Goal: Information Seeking & Learning: Find specific fact

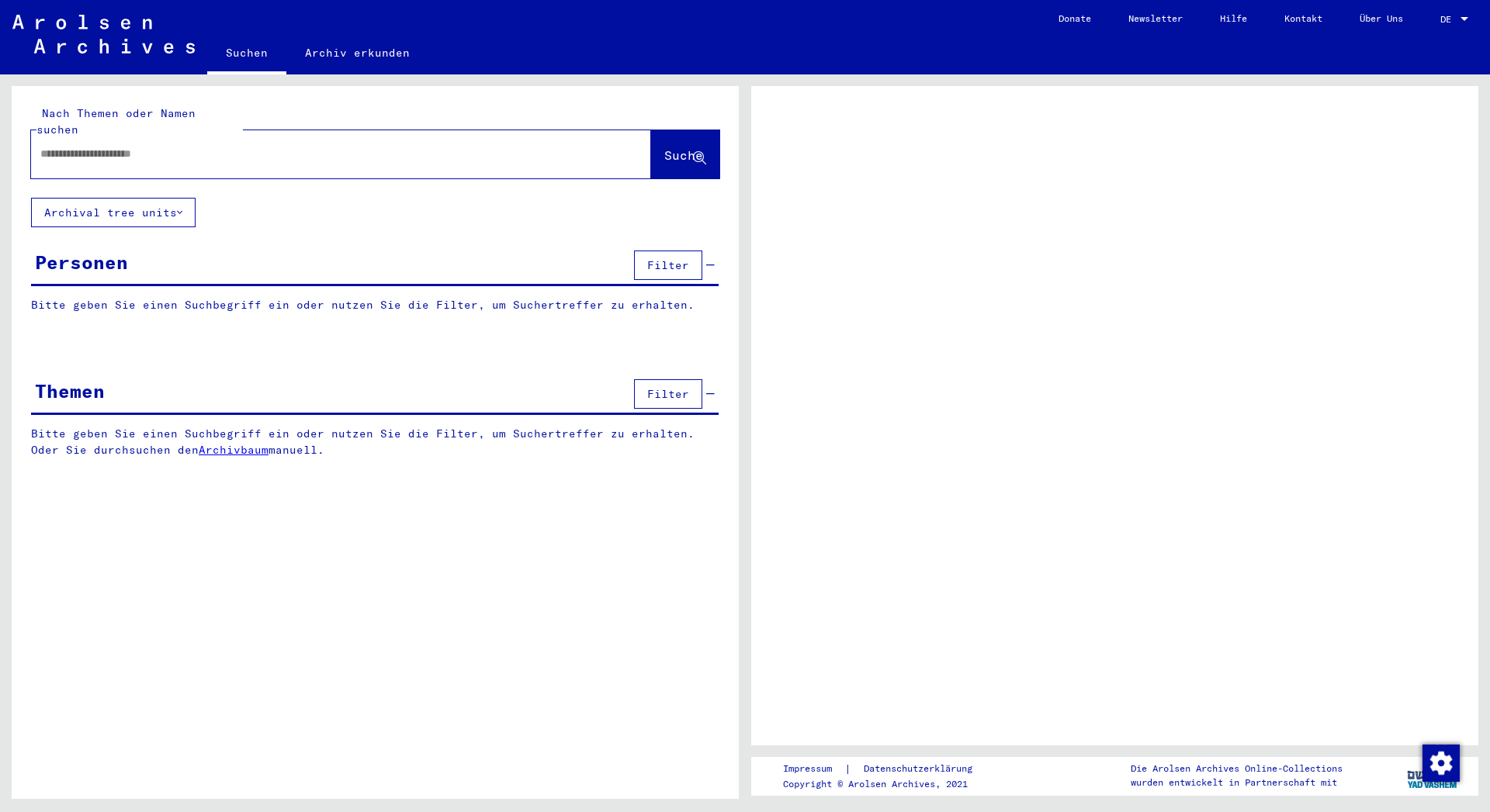
click at [229, 145] on input "text" at bounding box center [327, 154] width 574 height 17
paste input "*****"
type input "*****"
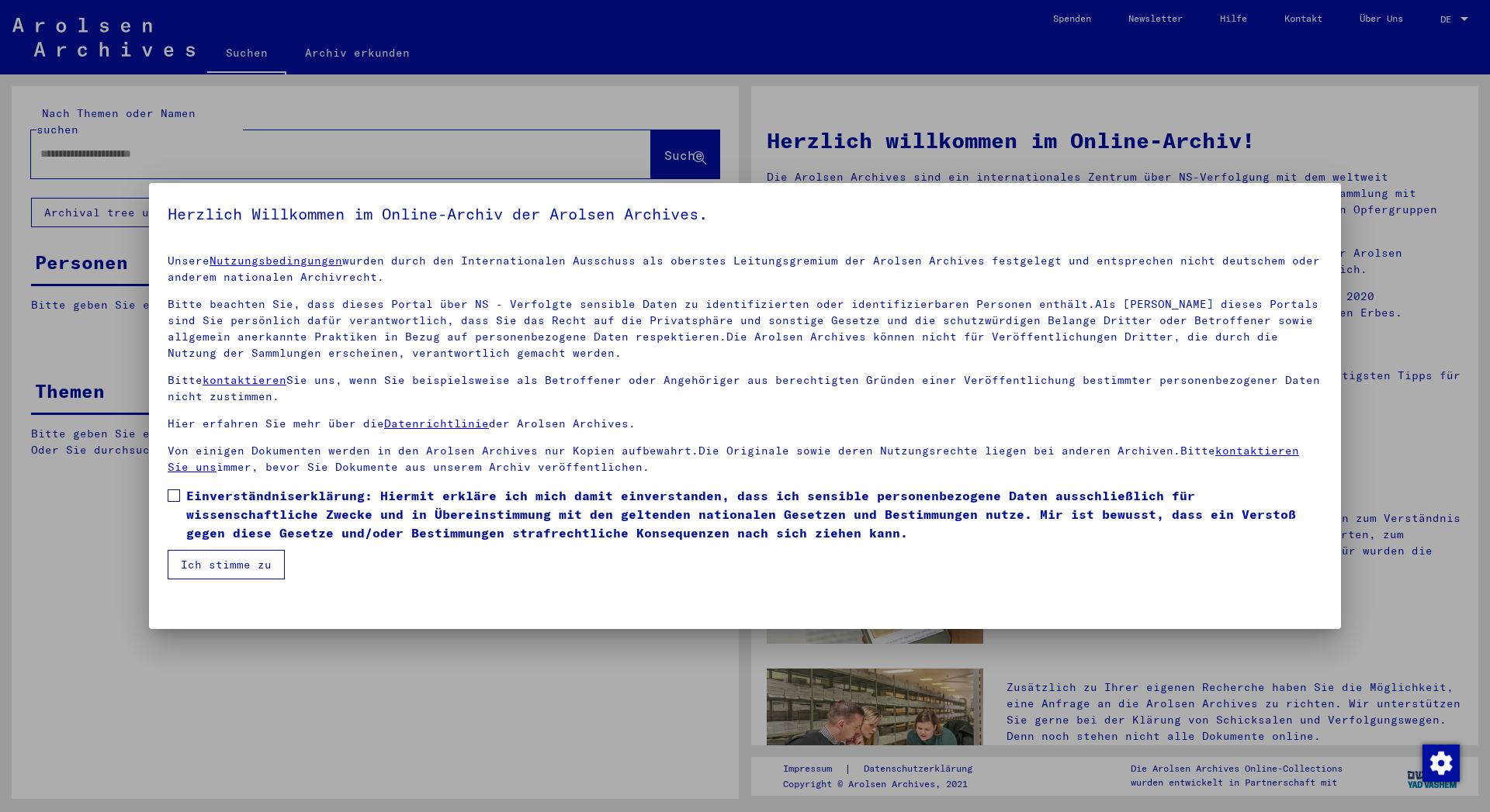
click at [242, 500] on span "Einverständniserklärung: Hiermit erkläre ich mich damit einverstanden, dass ich…" at bounding box center [753, 514] width 1135 height 56
click at [223, 563] on button "Ich stimme zu" at bounding box center [226, 564] width 117 height 29
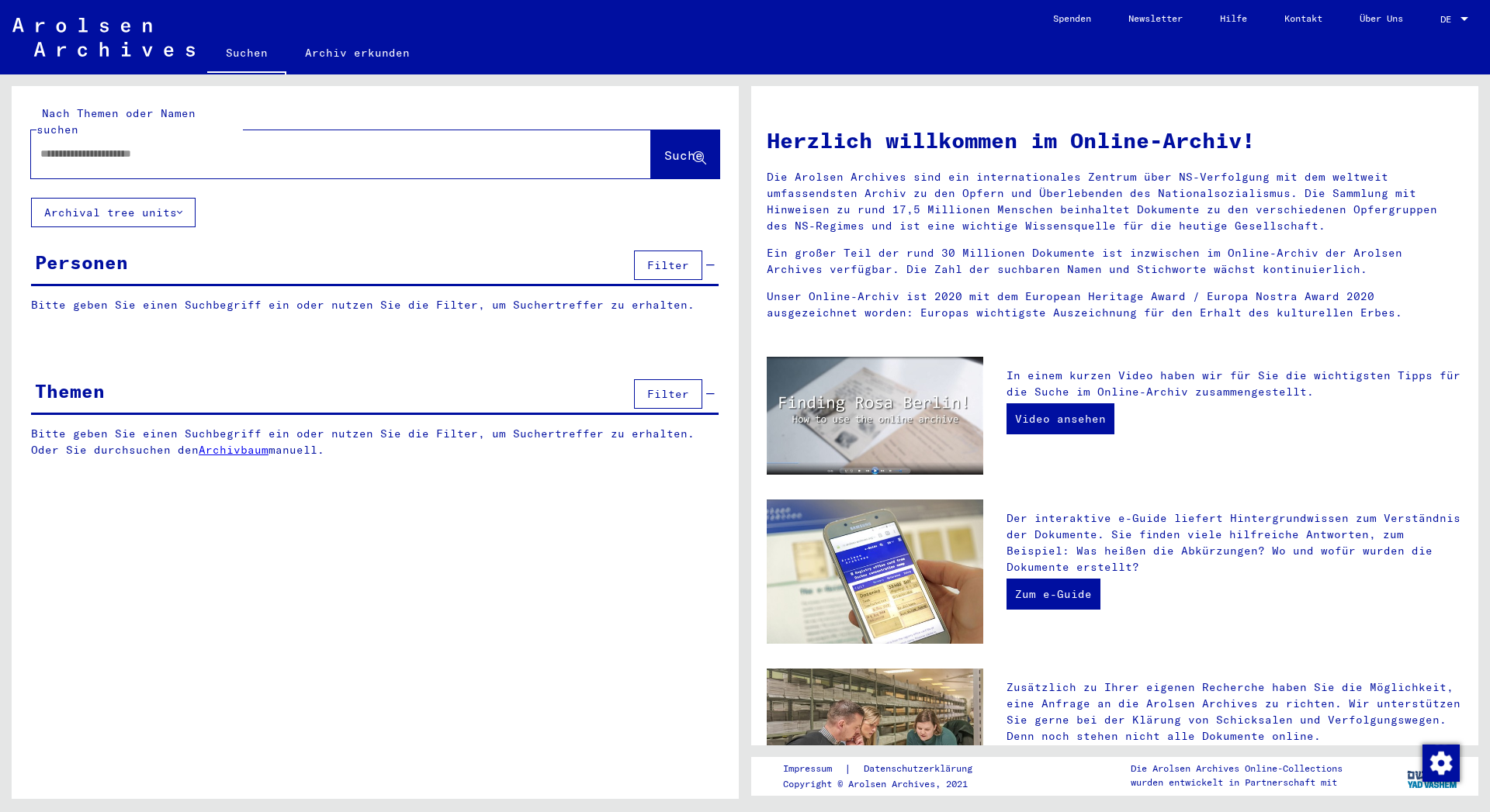
click at [177, 145] on input "text" at bounding box center [322, 154] width 564 height 17
paste input "*****"
type input "*****"
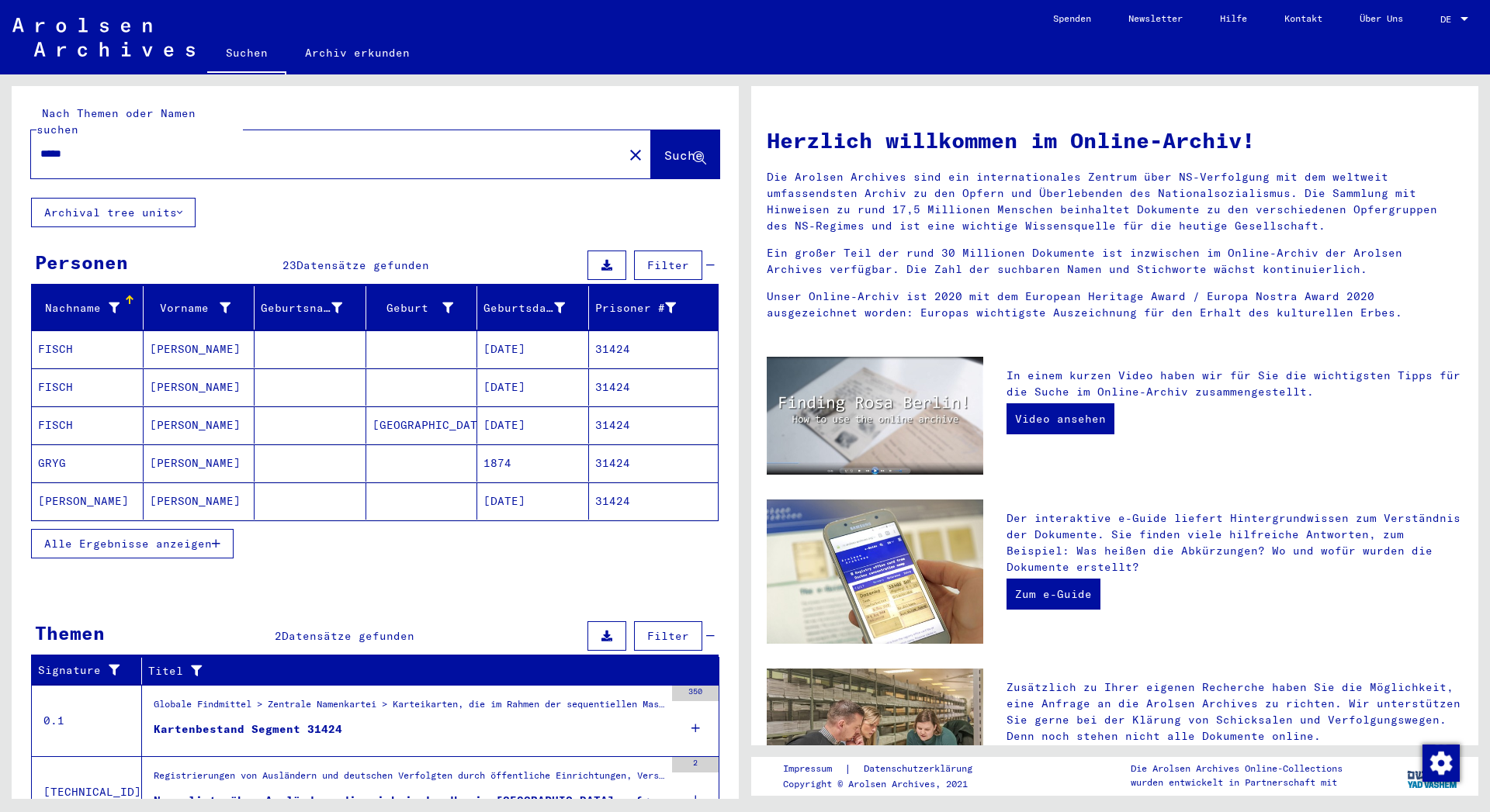
click at [171, 539] on button "Alle Ergebnisse anzeigen" at bounding box center [133, 544] width 203 height 29
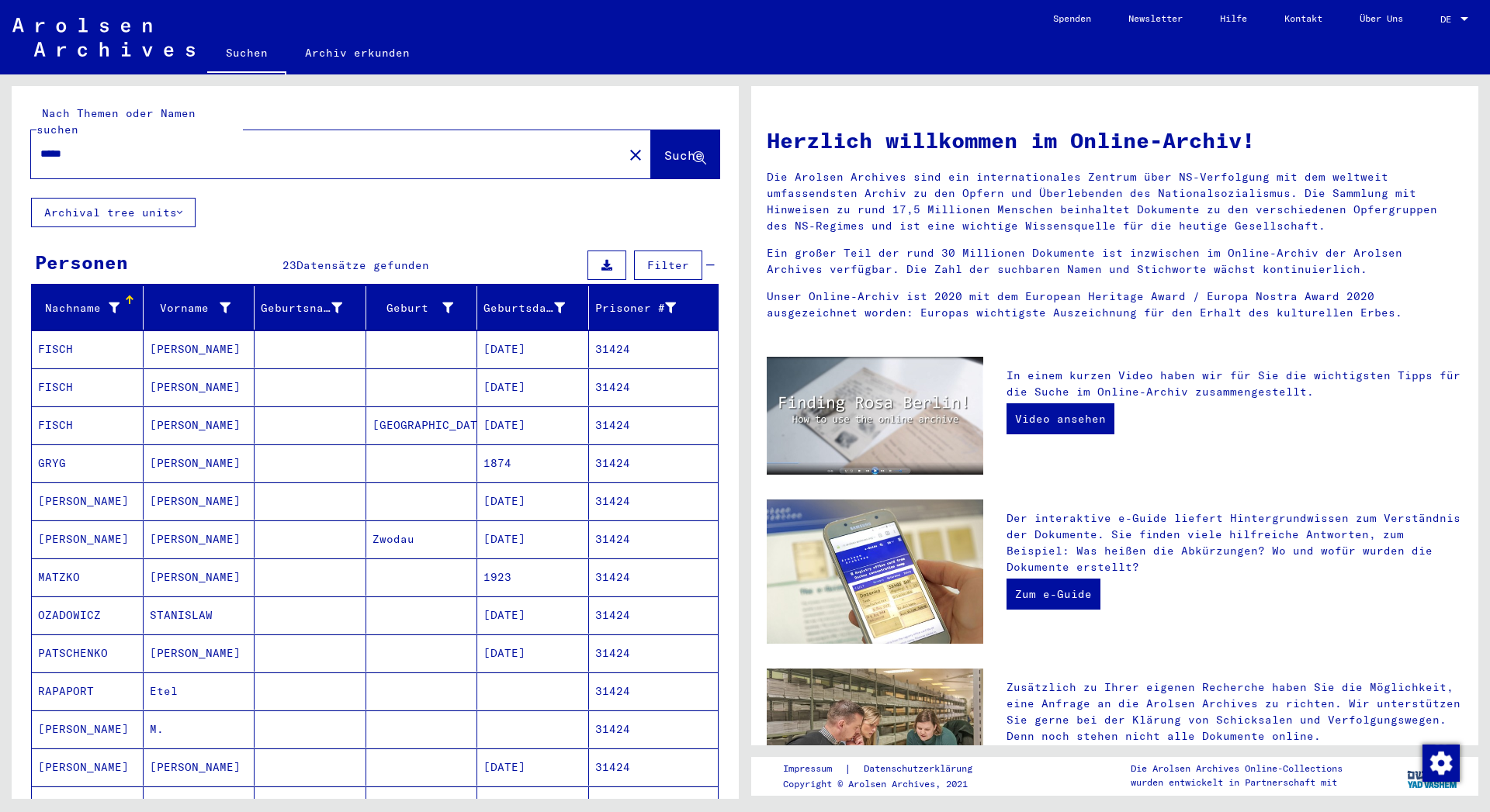
scroll to position [419, 0]
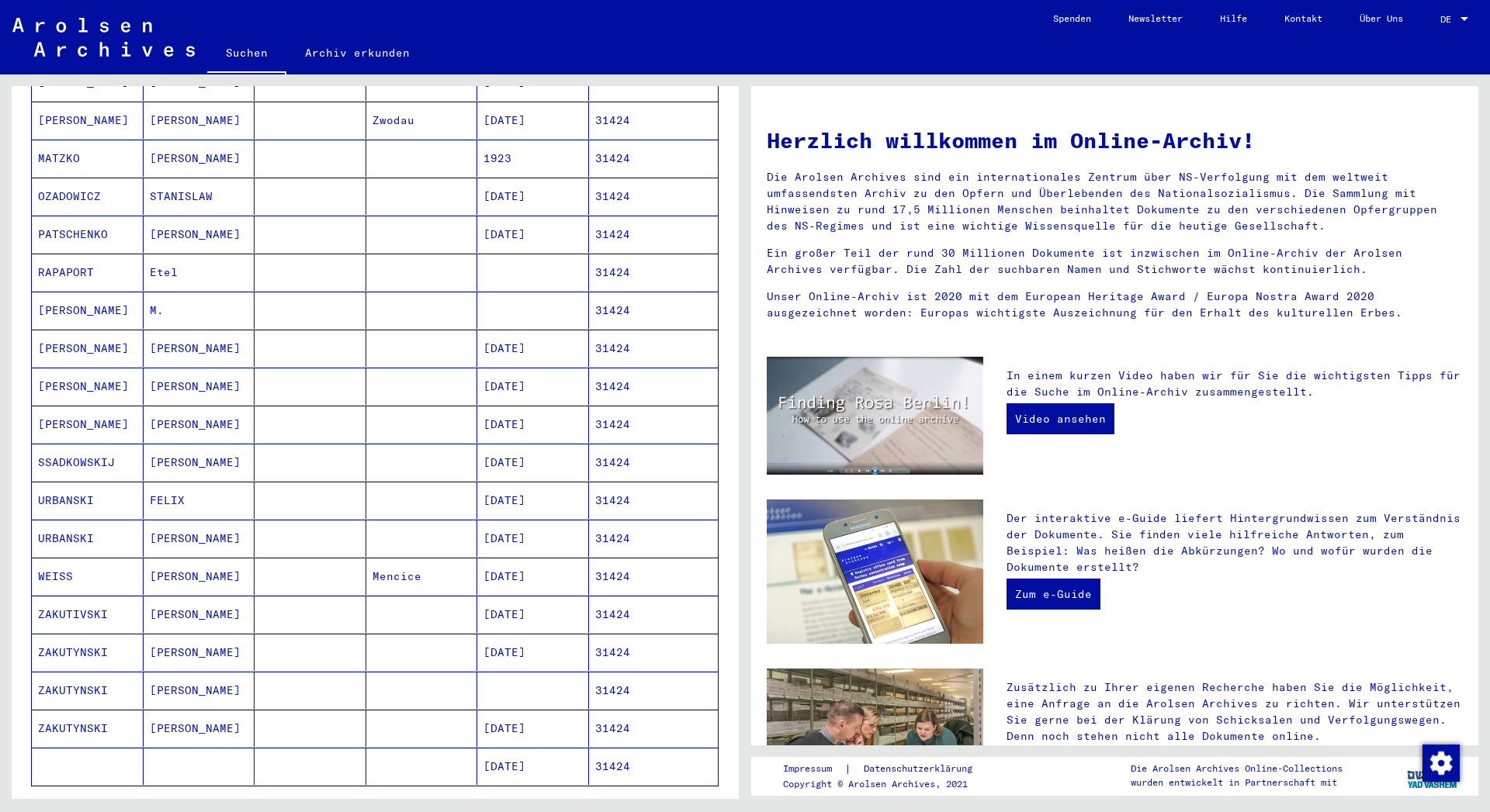
click at [283, 596] on mat-cell at bounding box center [309, 614] width 111 height 37
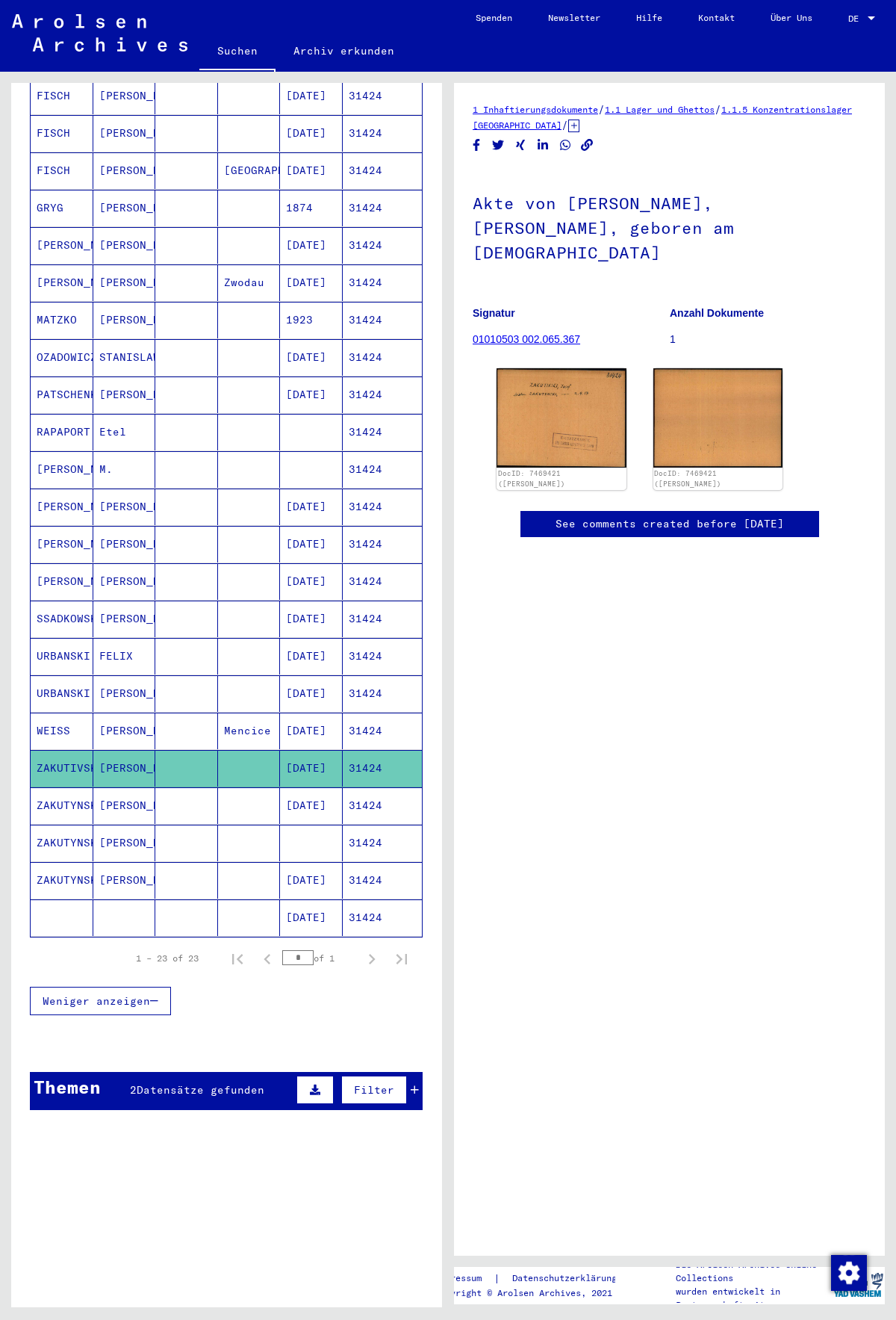
scroll to position [225, 0]
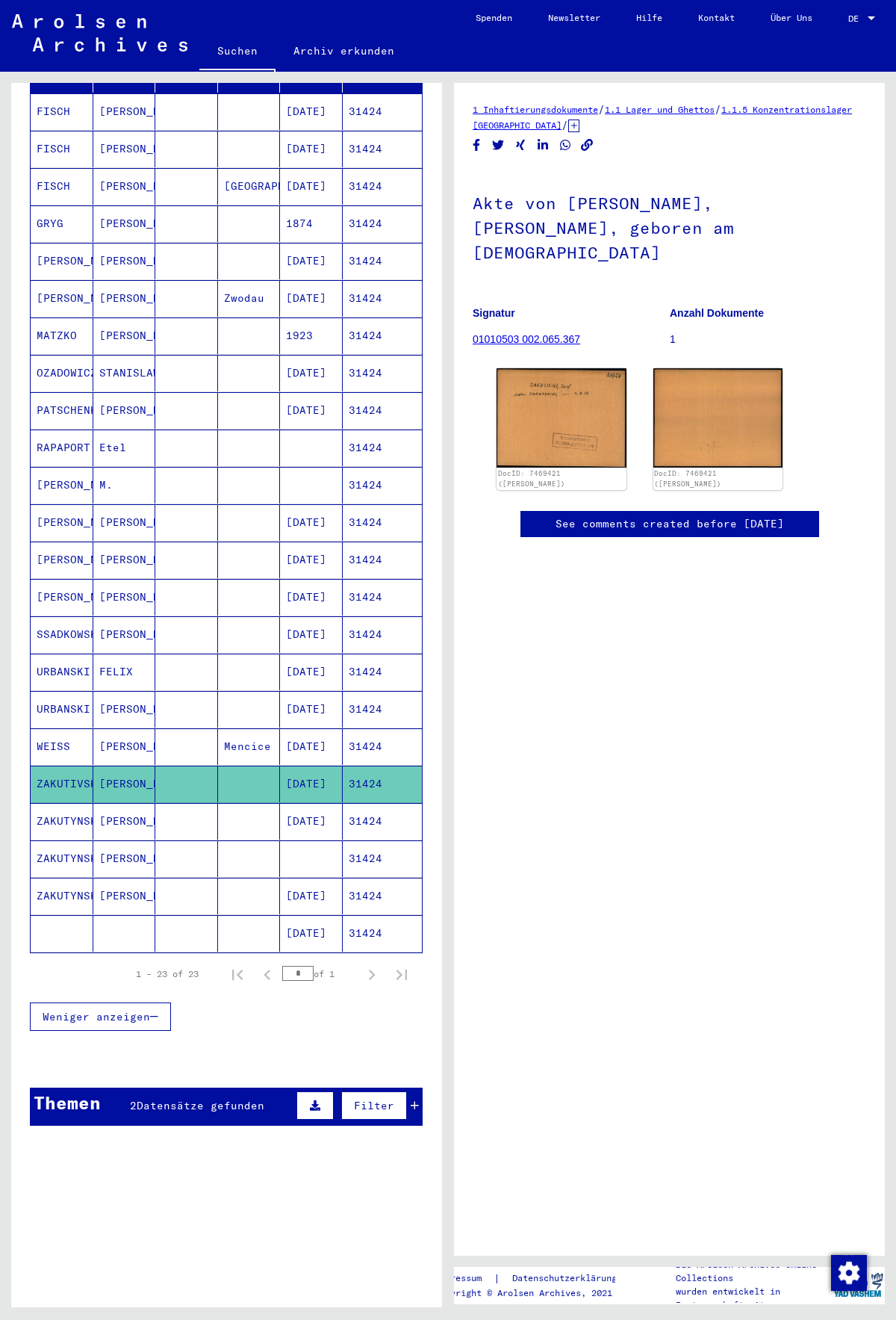
click at [343, 781] on mat-cell "31424" at bounding box center [383, 821] width 80 height 36
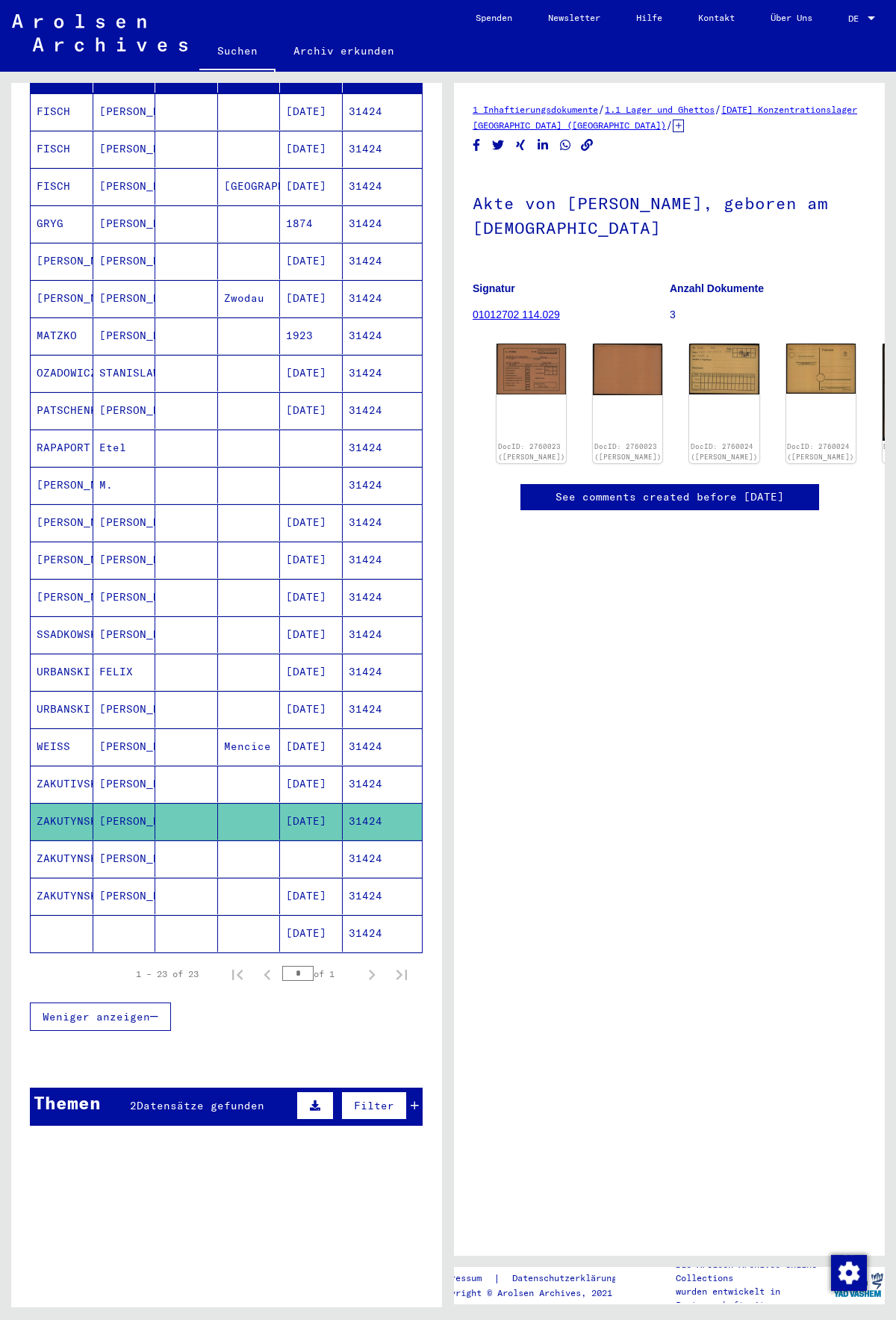
click at [359, 781] on mat-cell "31424" at bounding box center [383, 895] width 80 height 36
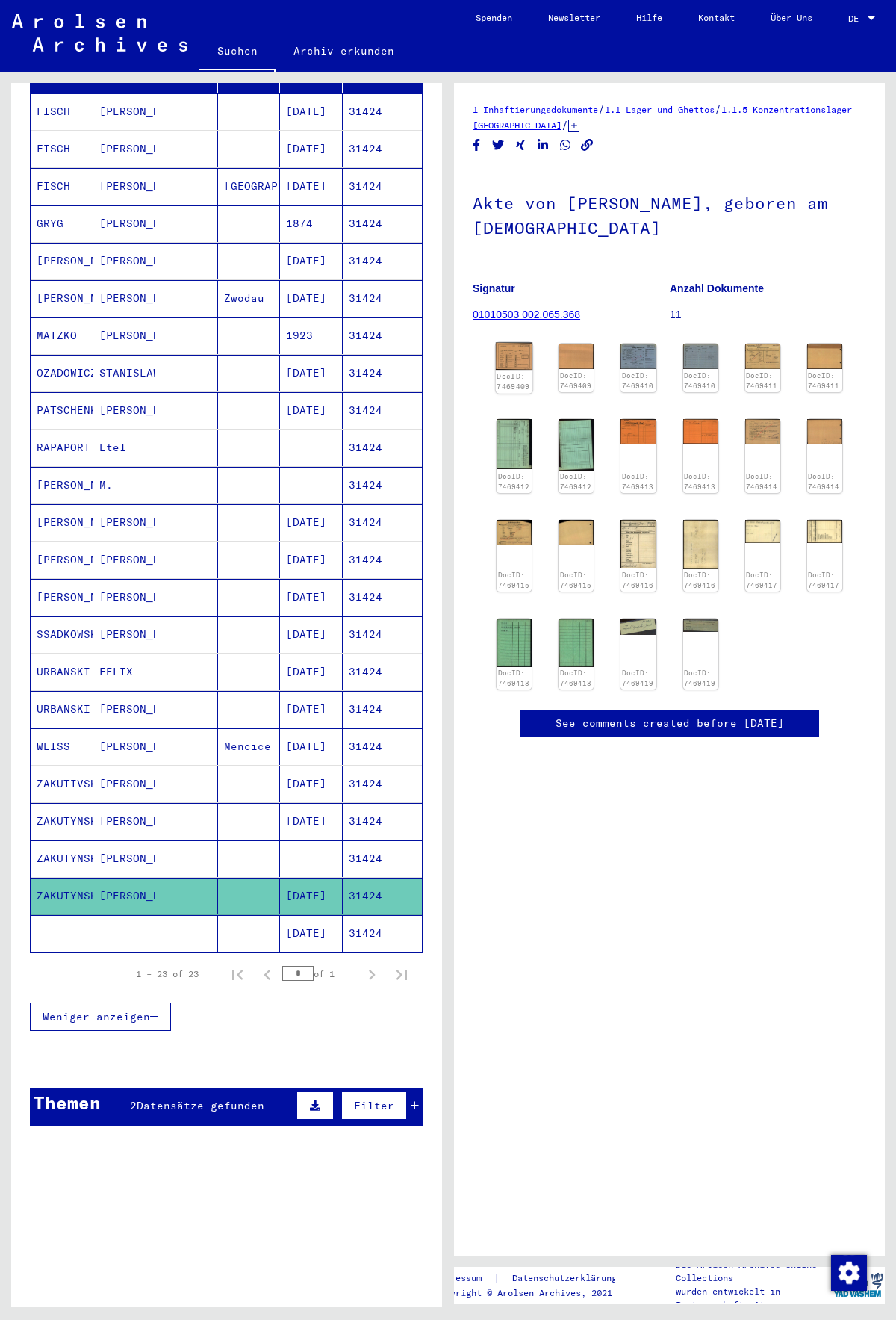
click at [506, 363] on img at bounding box center [514, 356] width 37 height 27
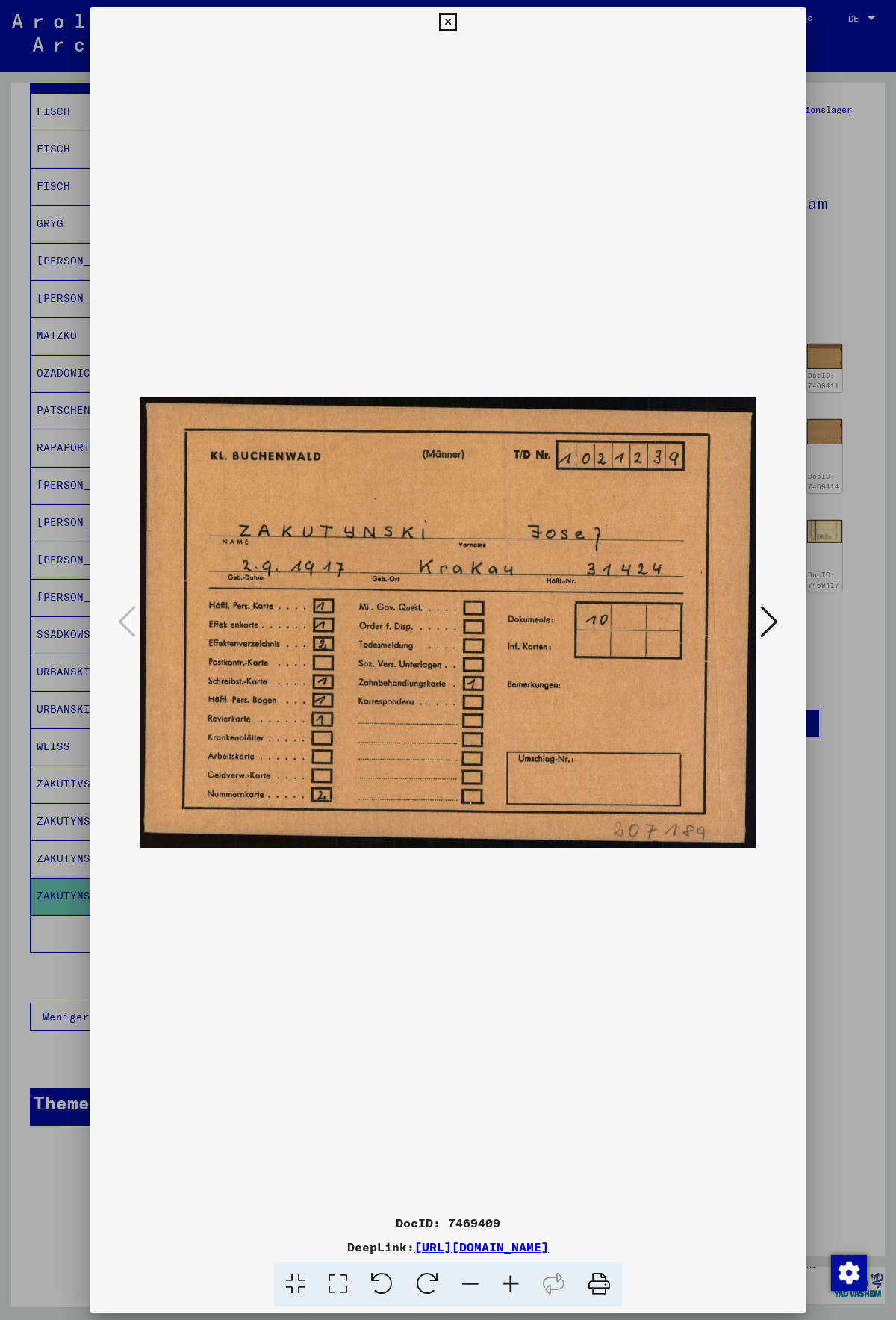
click at [766, 614] on icon at bounding box center [769, 621] width 18 height 35
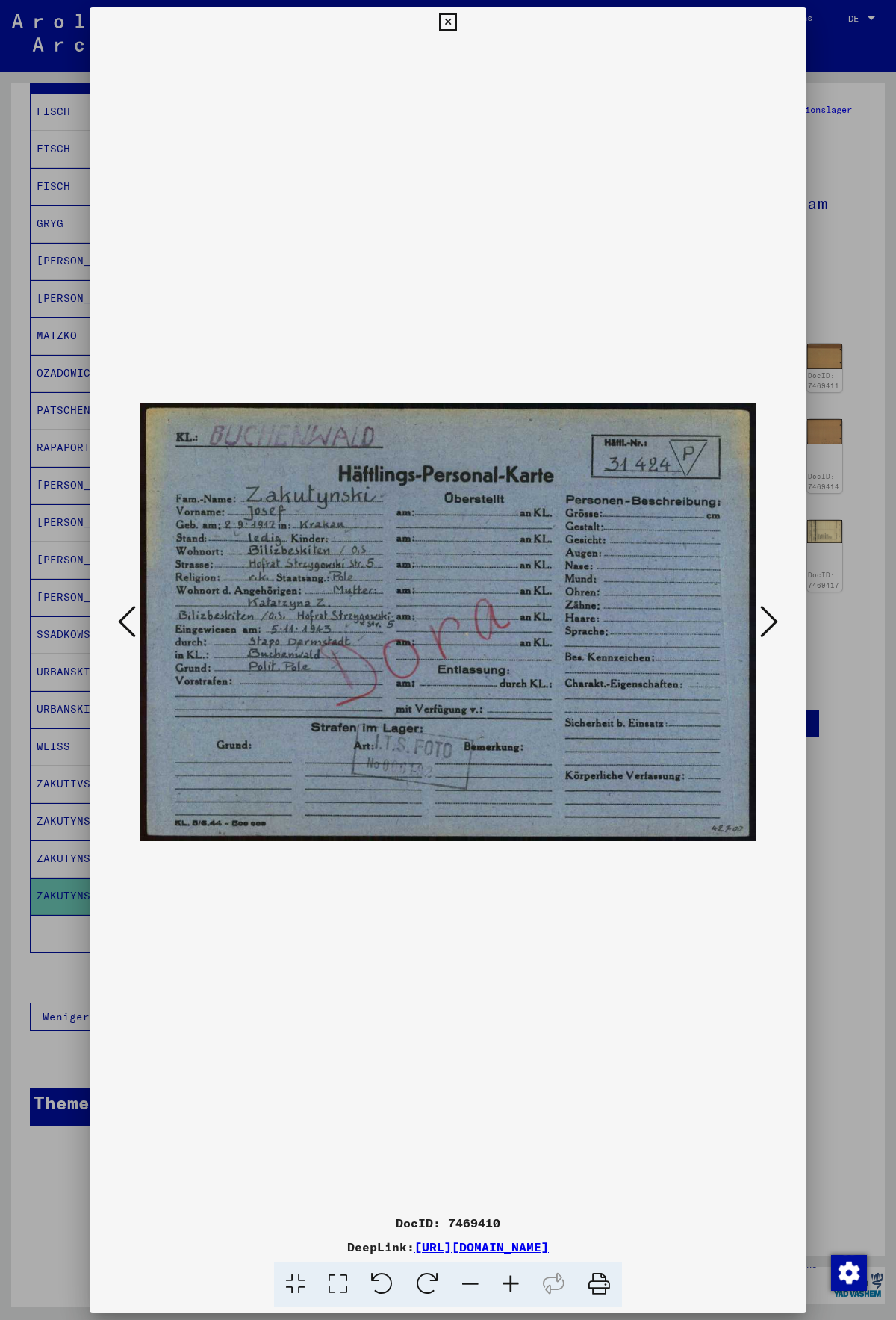
click at [761, 623] on icon at bounding box center [769, 621] width 18 height 35
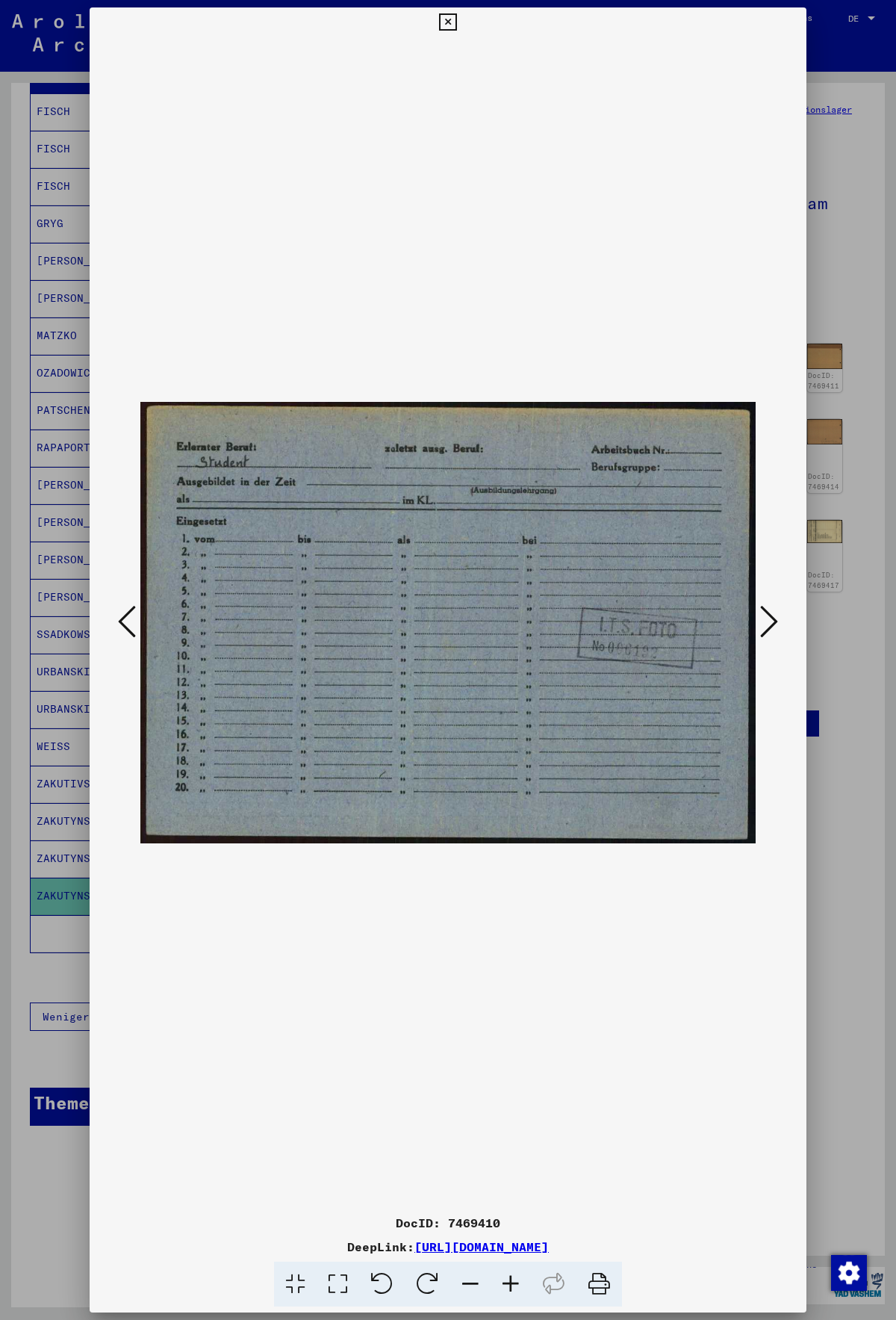
click at [761, 623] on icon at bounding box center [769, 621] width 18 height 35
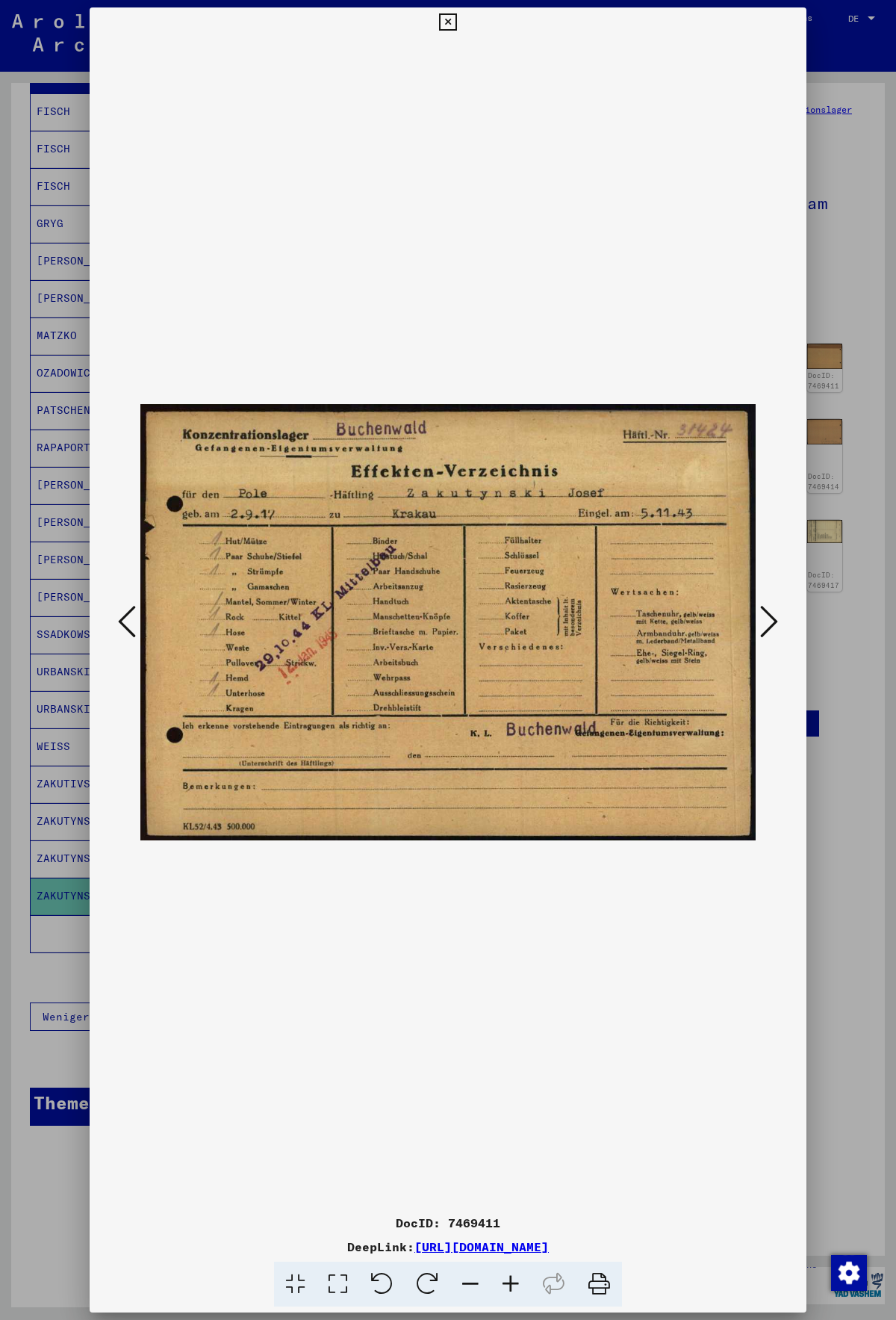
click at [761, 623] on icon at bounding box center [769, 621] width 18 height 35
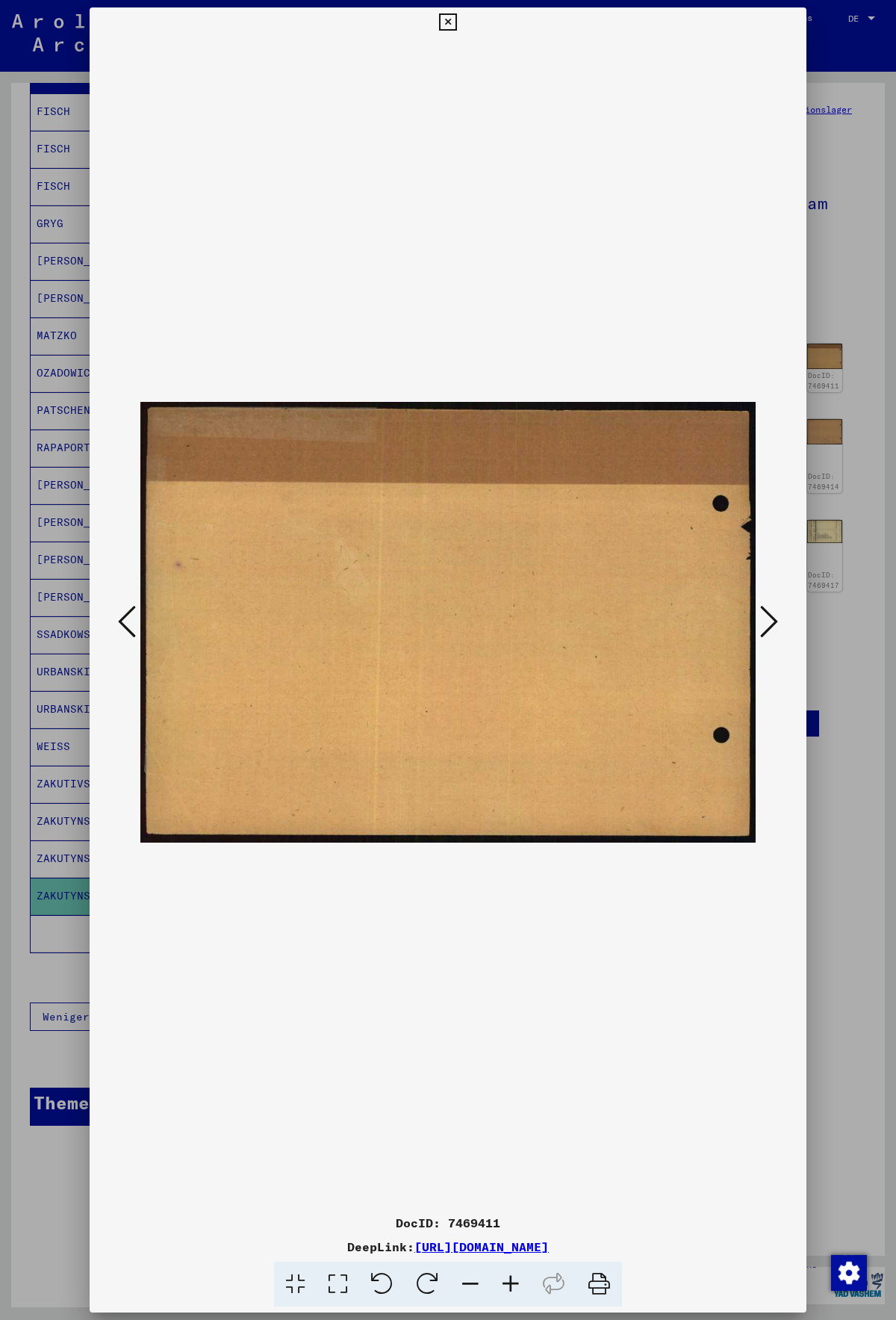
click at [761, 623] on icon at bounding box center [769, 621] width 18 height 35
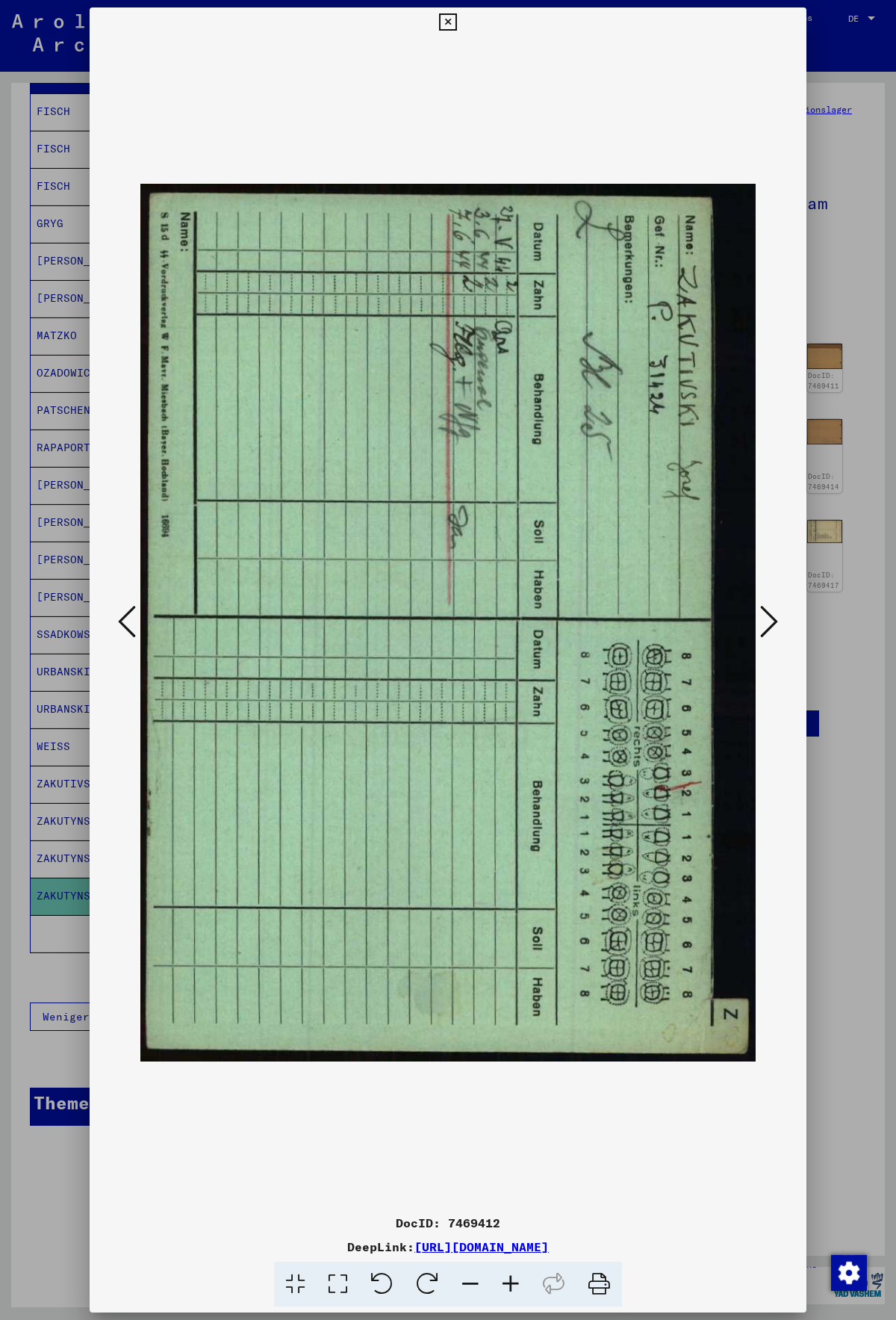
click at [761, 623] on icon at bounding box center [769, 621] width 18 height 35
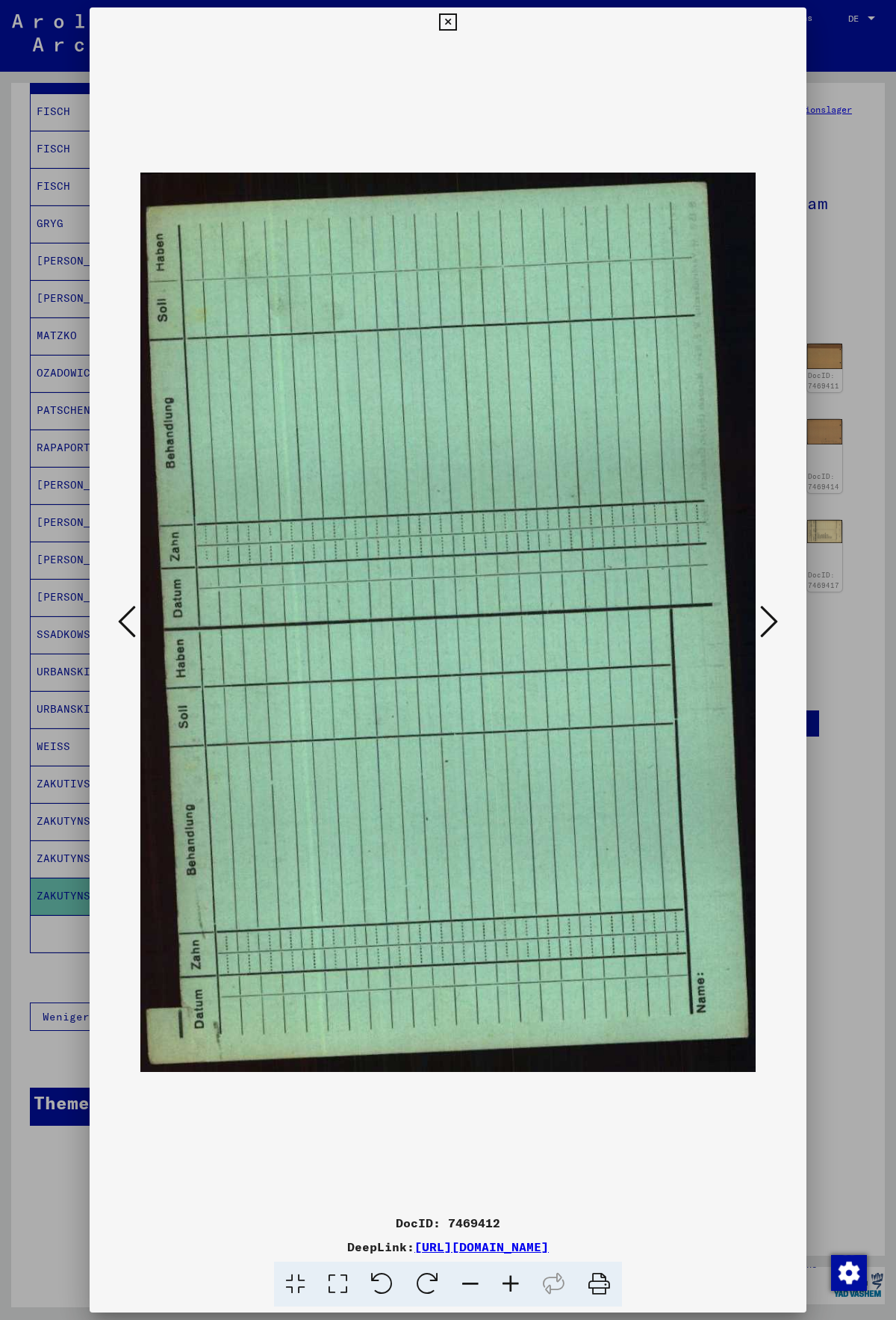
click at [761, 623] on icon at bounding box center [769, 621] width 18 height 35
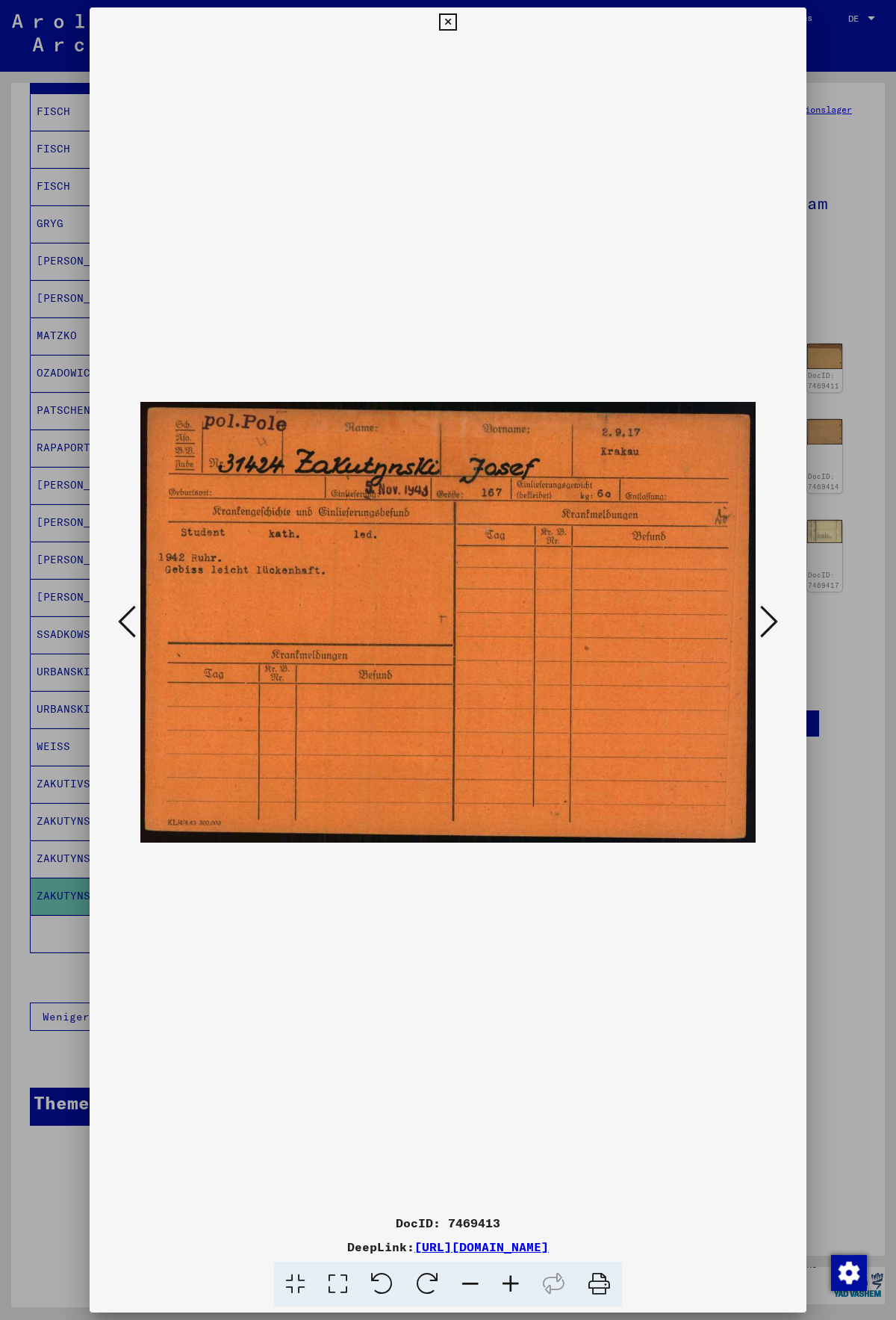
click at [761, 623] on icon at bounding box center [769, 621] width 18 height 35
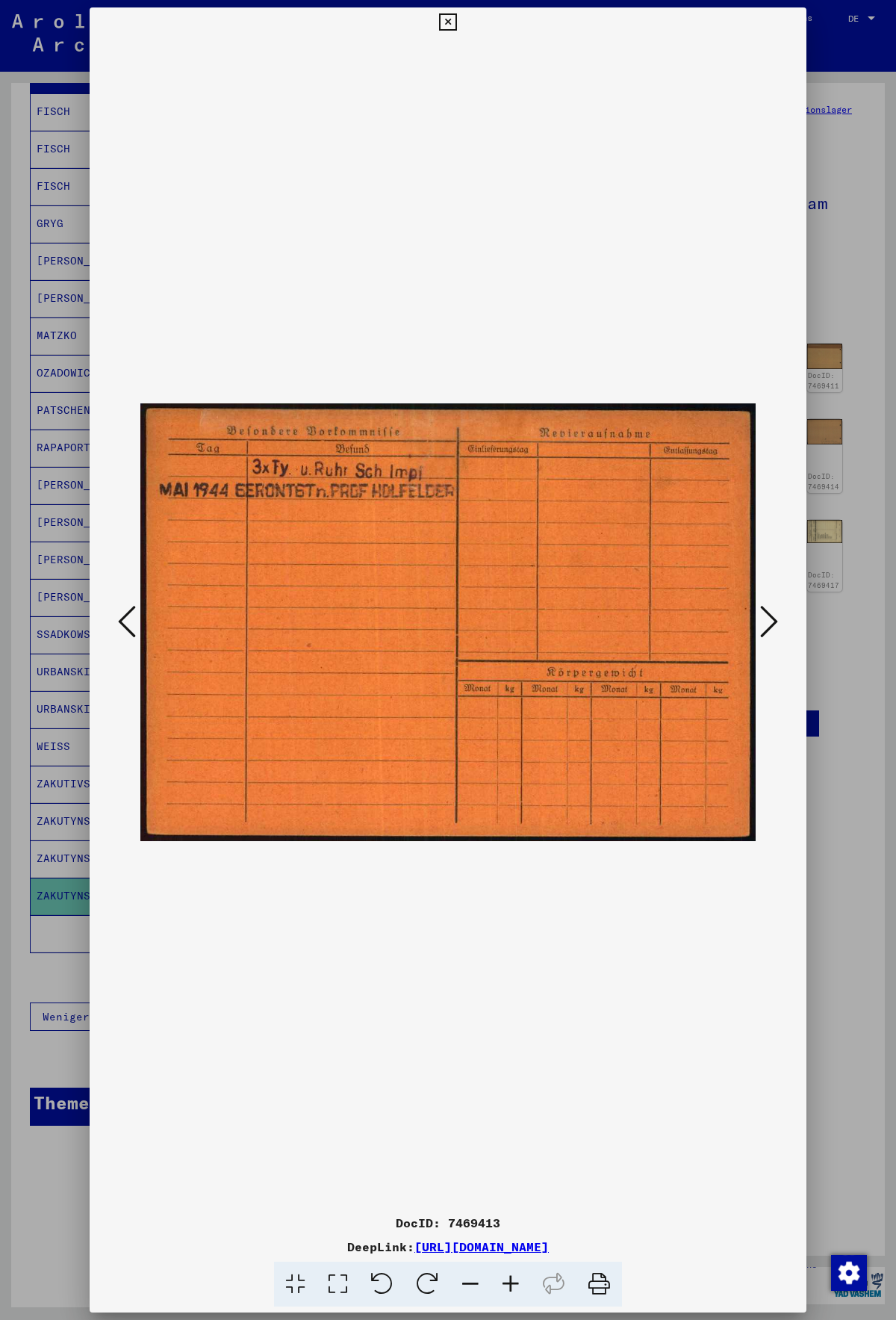
click at [761, 623] on icon at bounding box center [769, 621] width 18 height 35
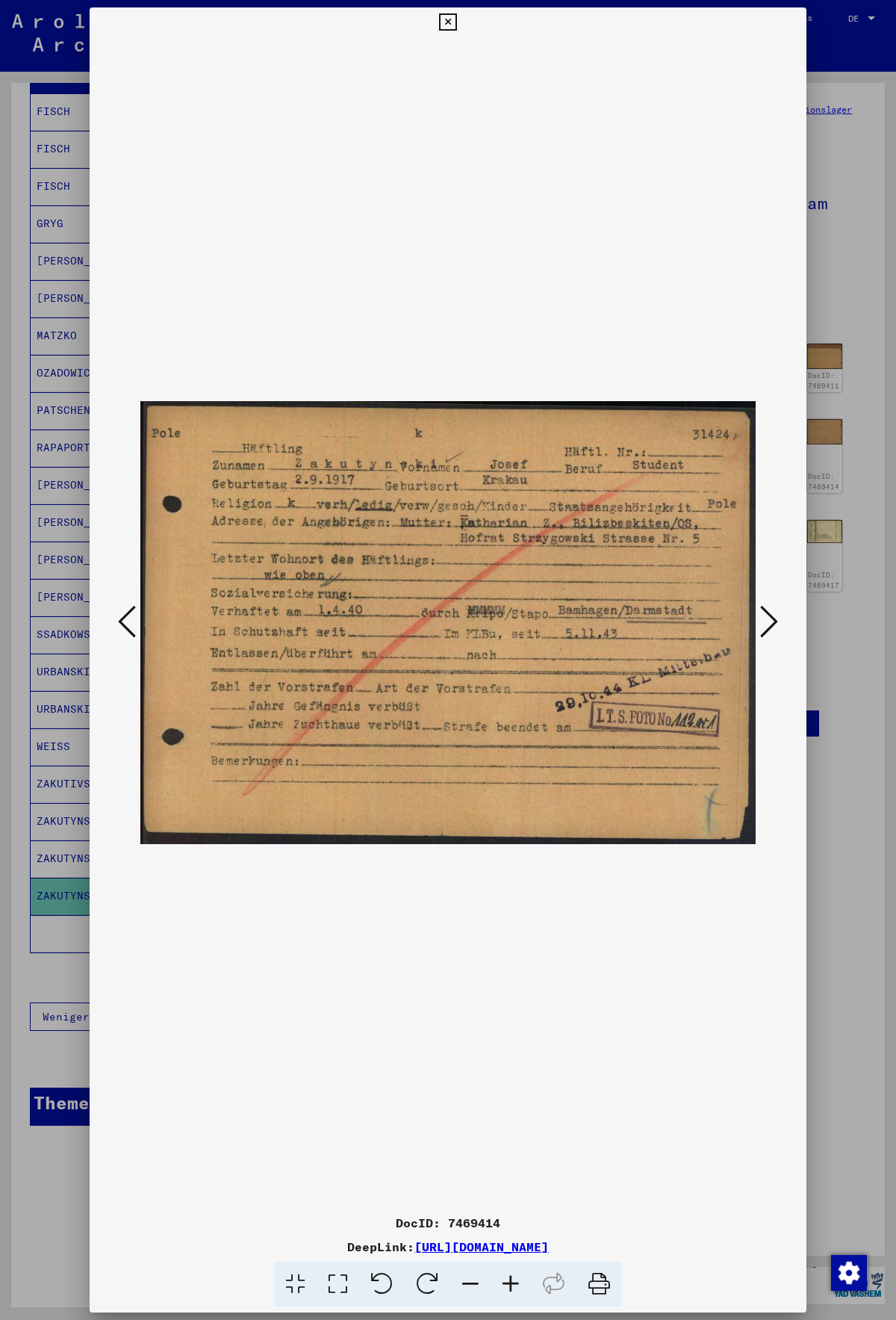
click at [761, 623] on icon at bounding box center [769, 621] width 18 height 35
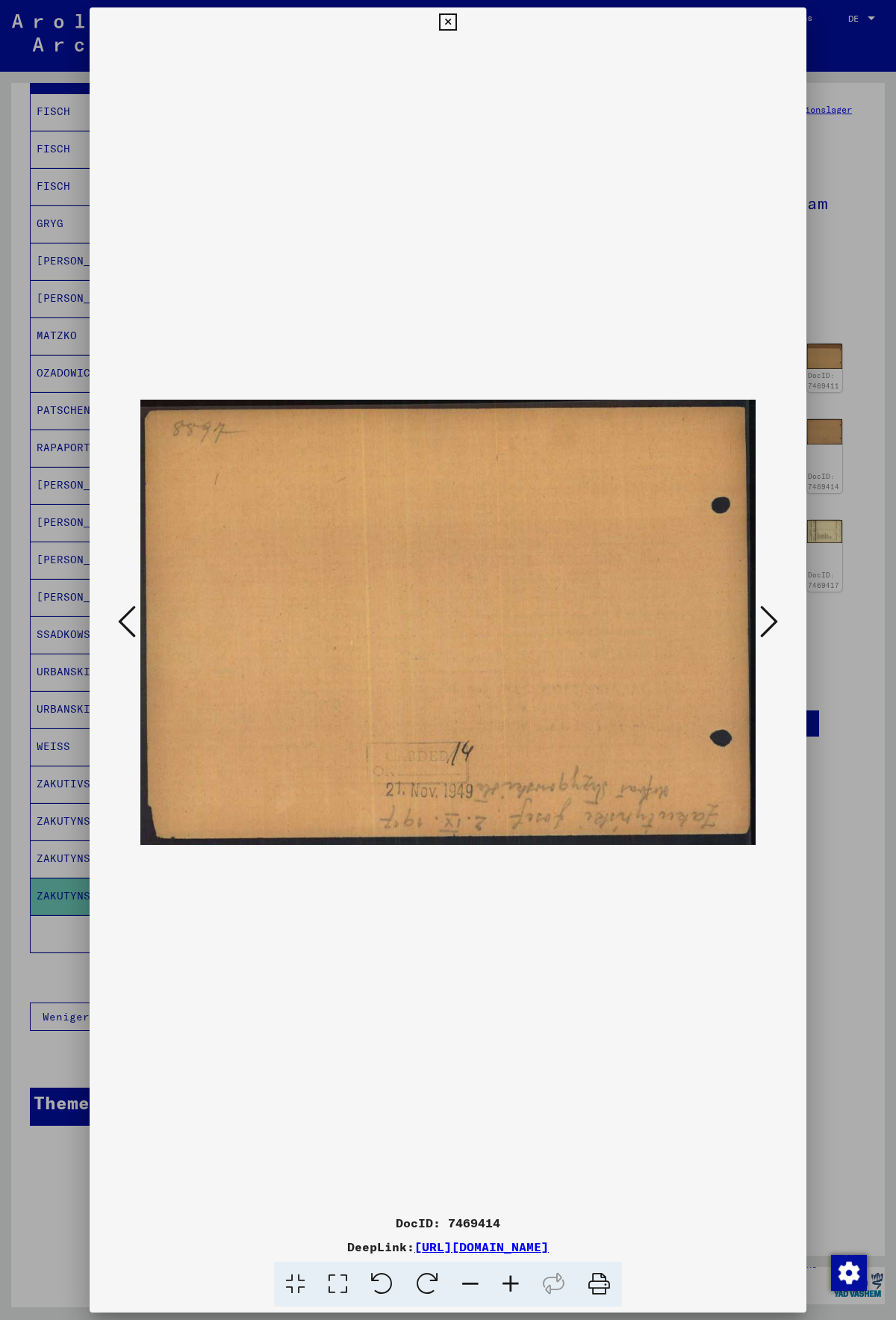
click at [761, 623] on icon at bounding box center [769, 621] width 18 height 35
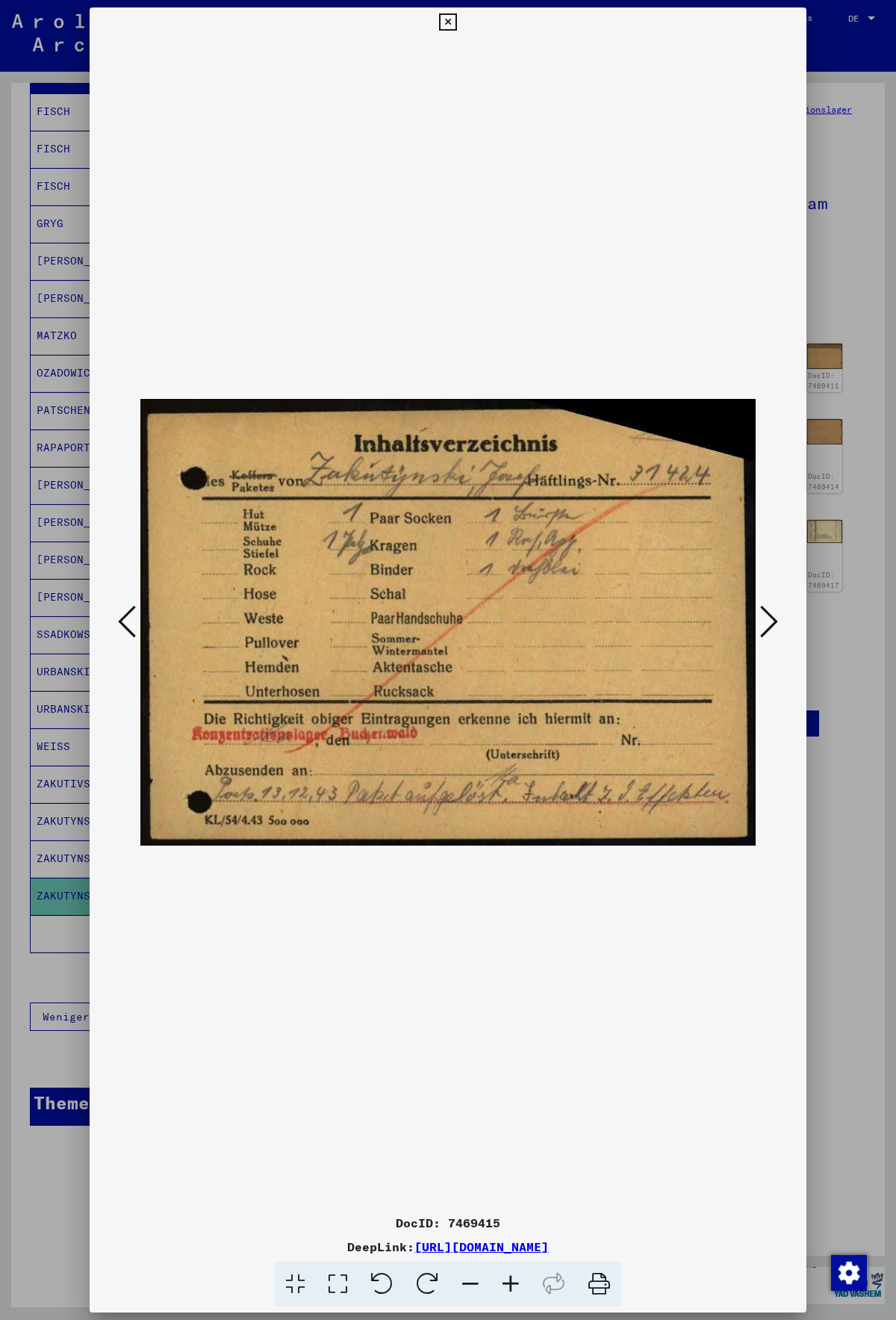
click at [761, 623] on icon at bounding box center [769, 621] width 18 height 35
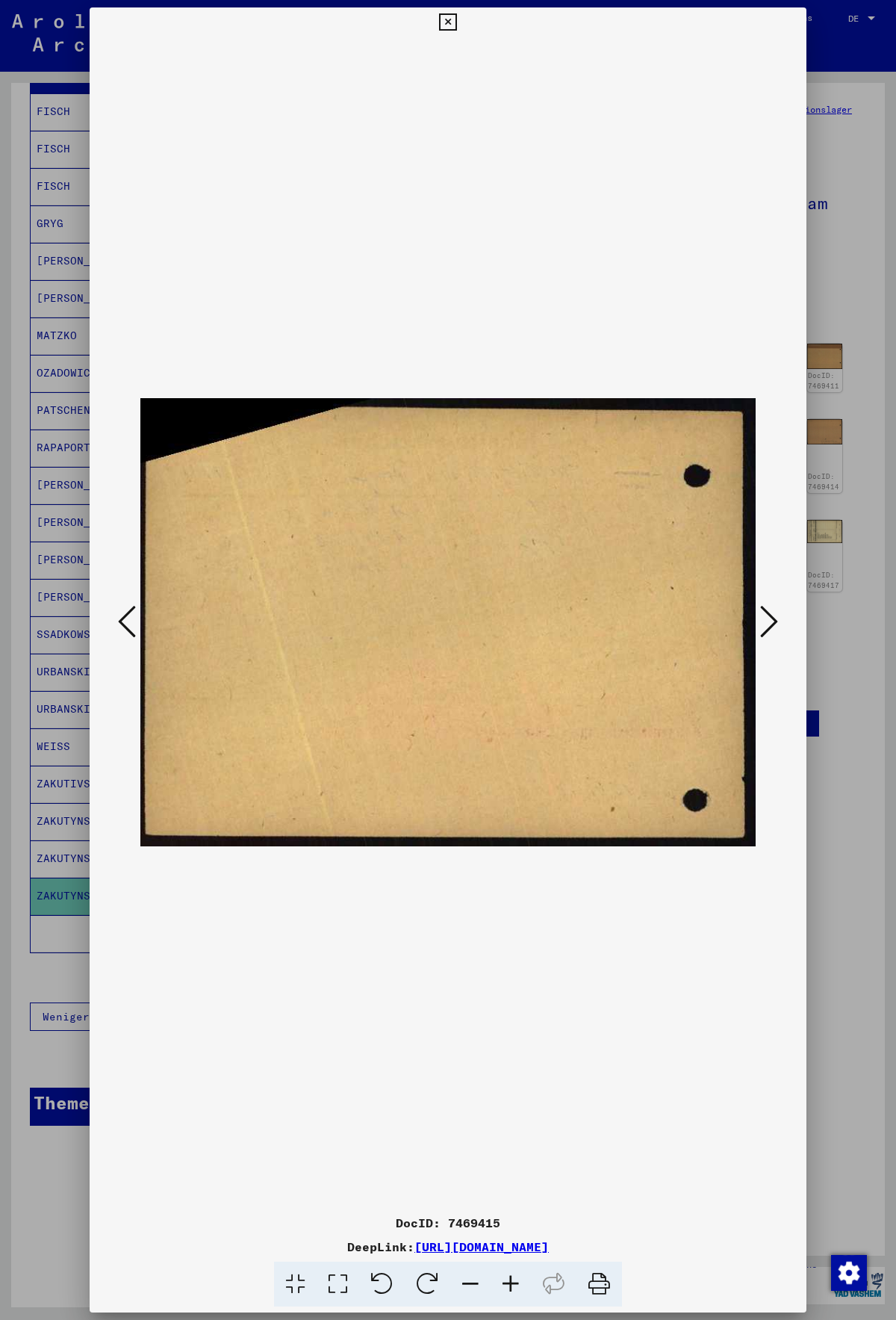
click at [761, 623] on icon at bounding box center [769, 621] width 18 height 35
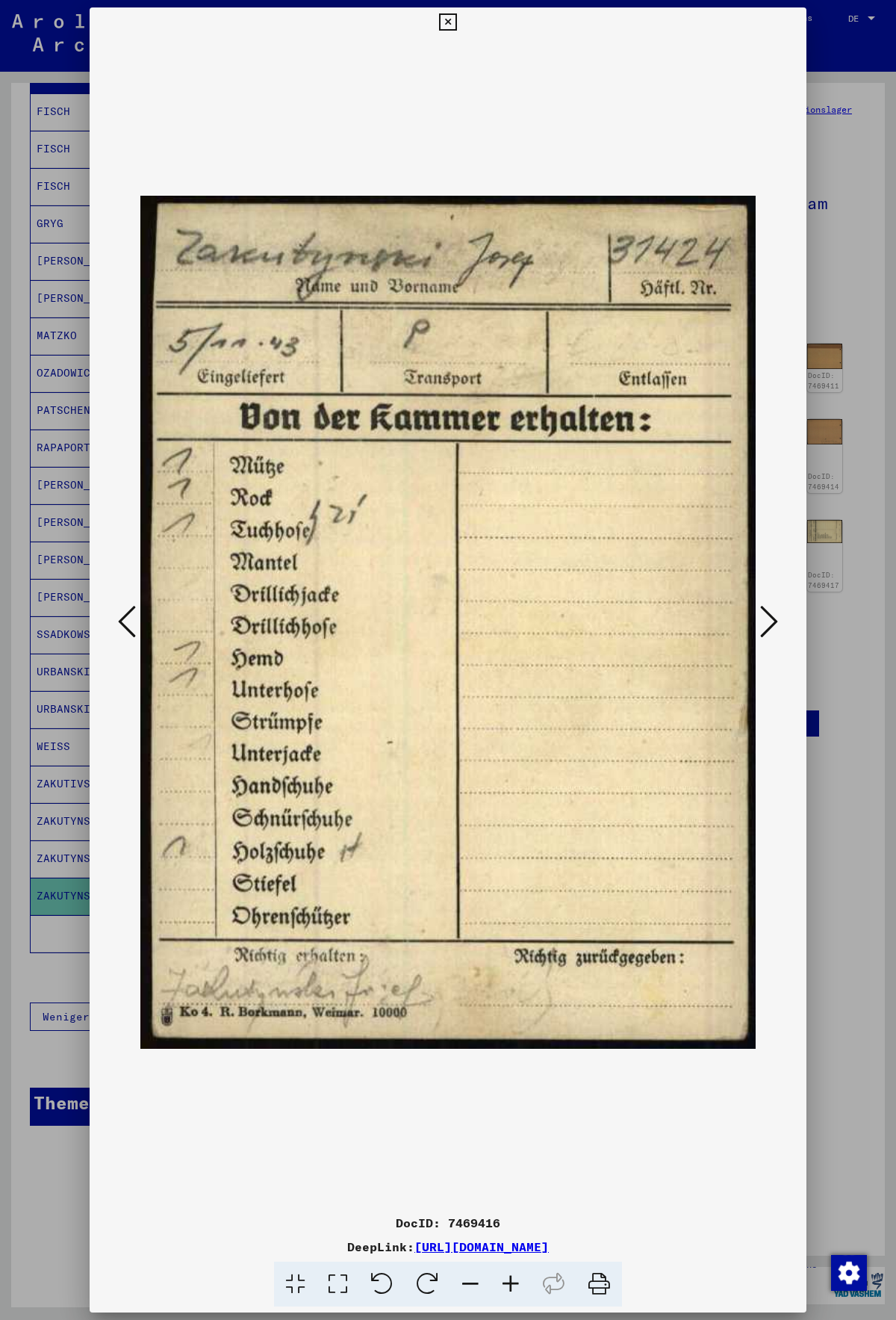
click at [858, 502] on div at bounding box center [448, 660] width 896 height 1320
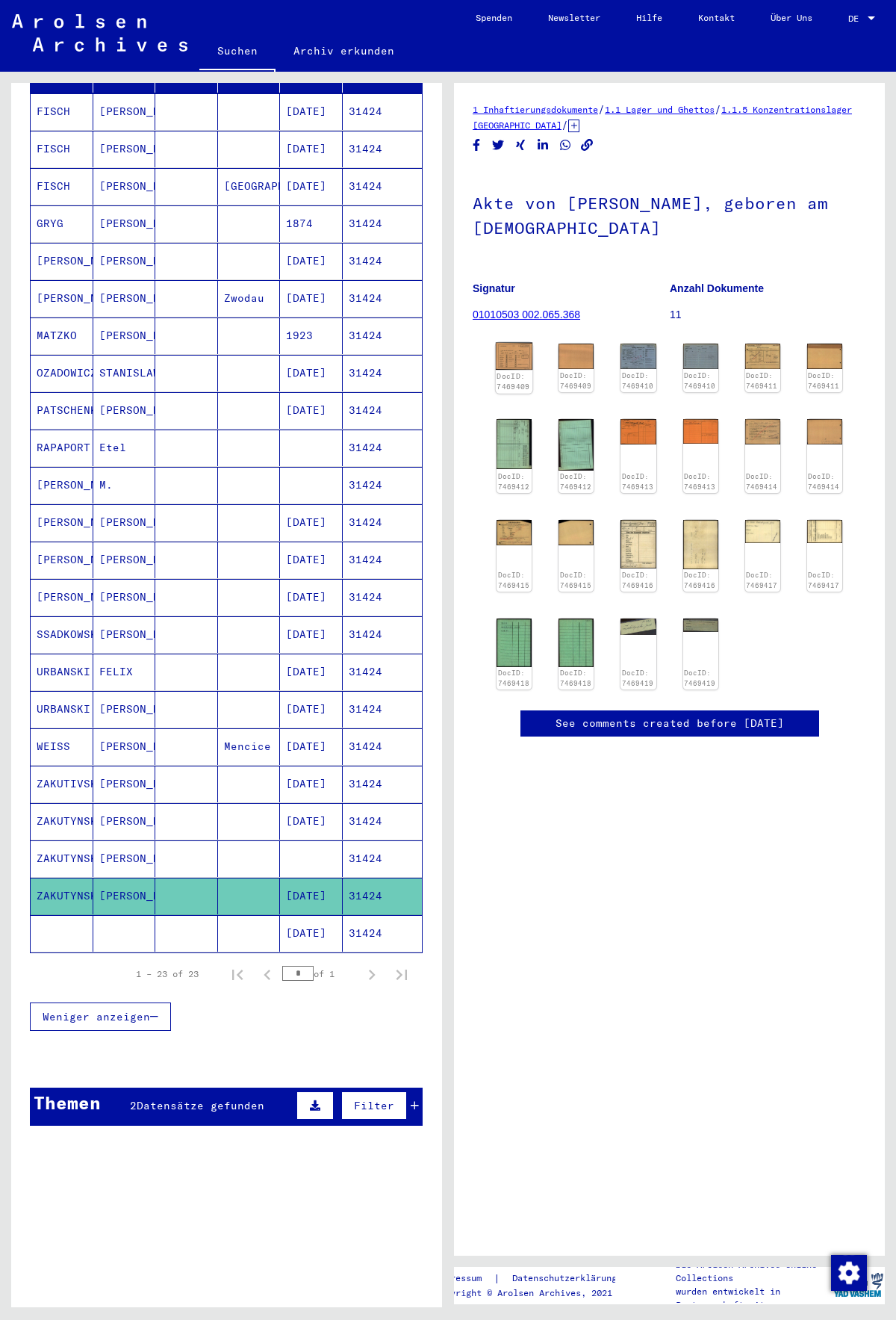
click at [522, 363] on img at bounding box center [514, 356] width 37 height 27
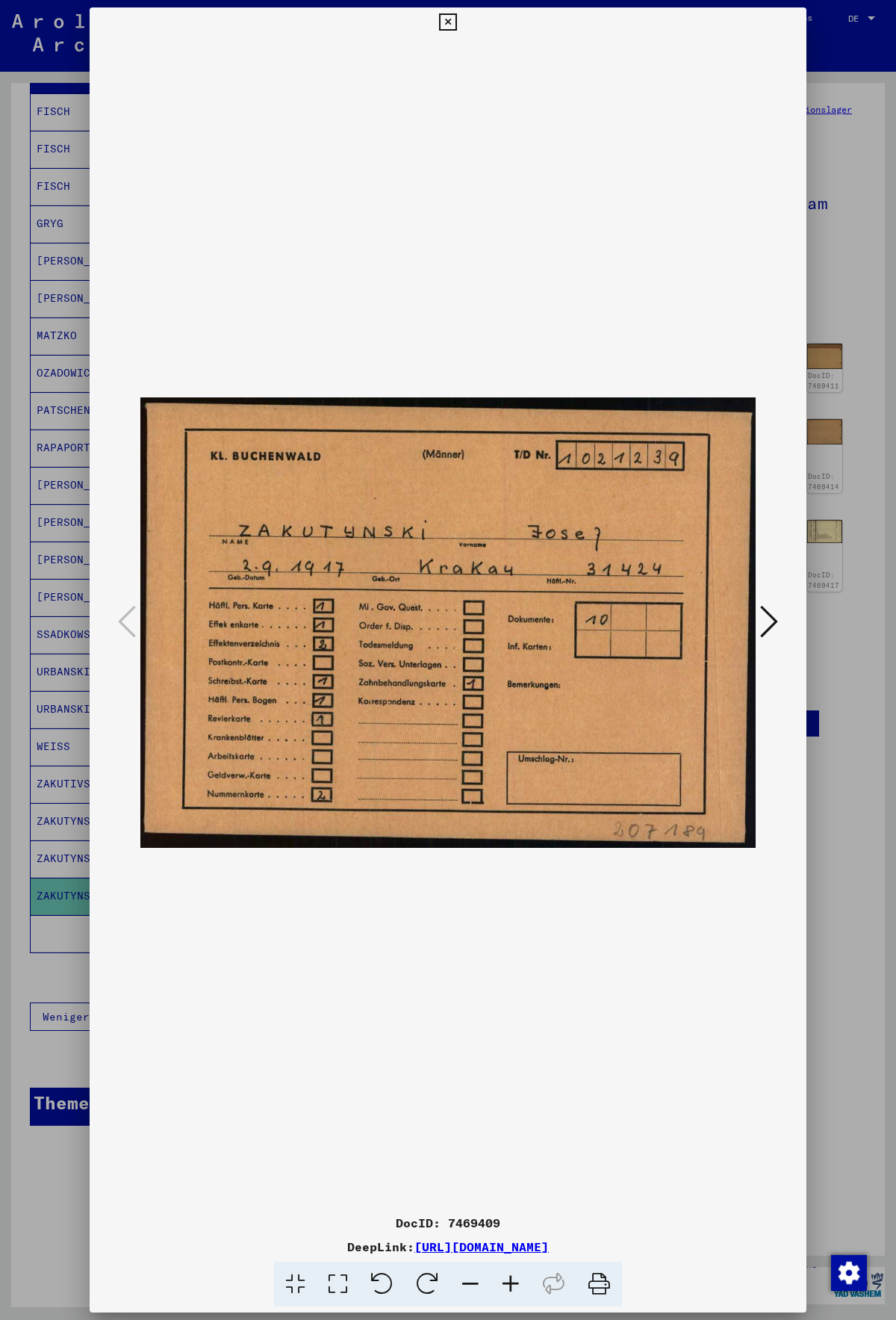
click at [770, 617] on icon at bounding box center [769, 621] width 18 height 35
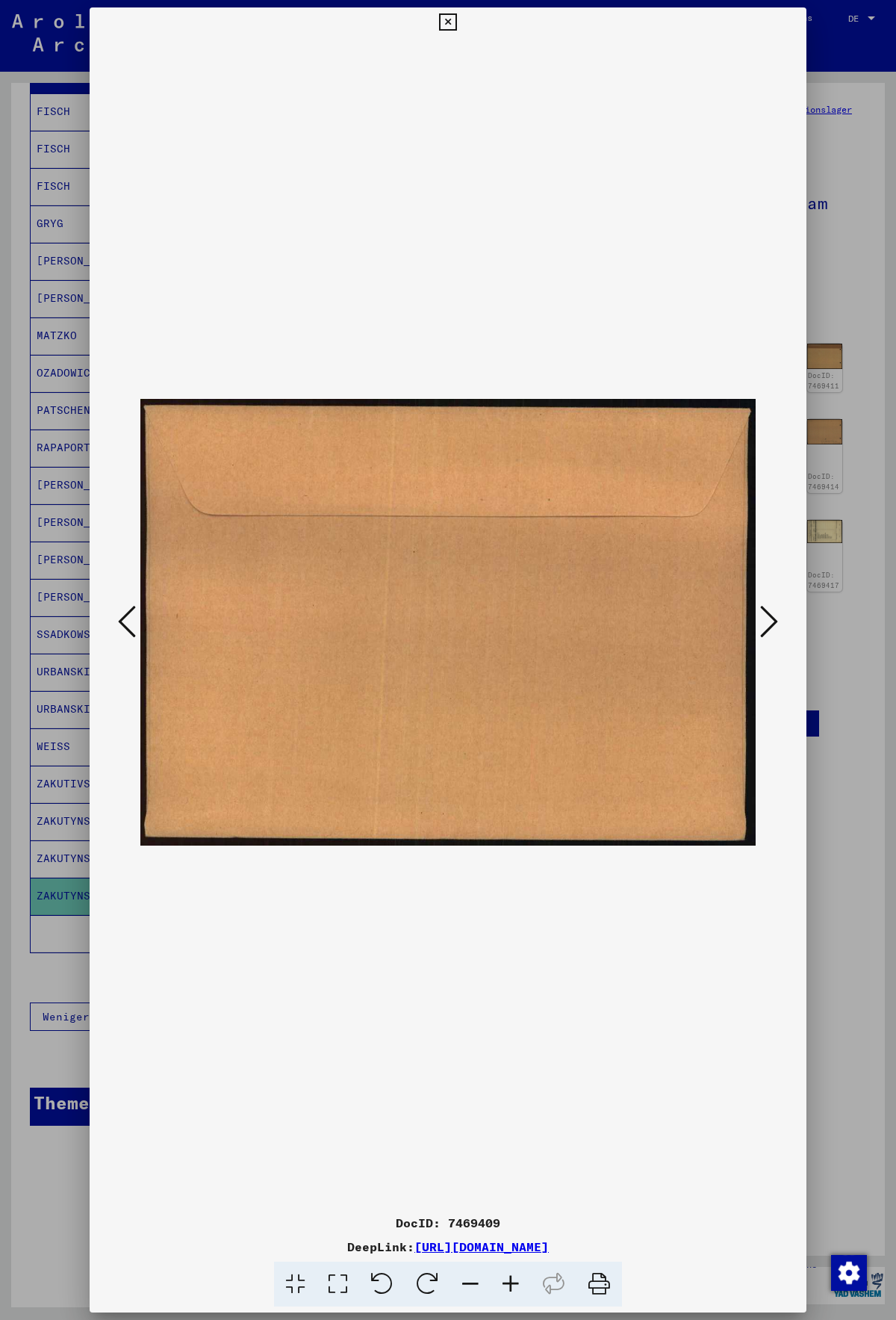
click at [770, 617] on icon at bounding box center [769, 621] width 18 height 35
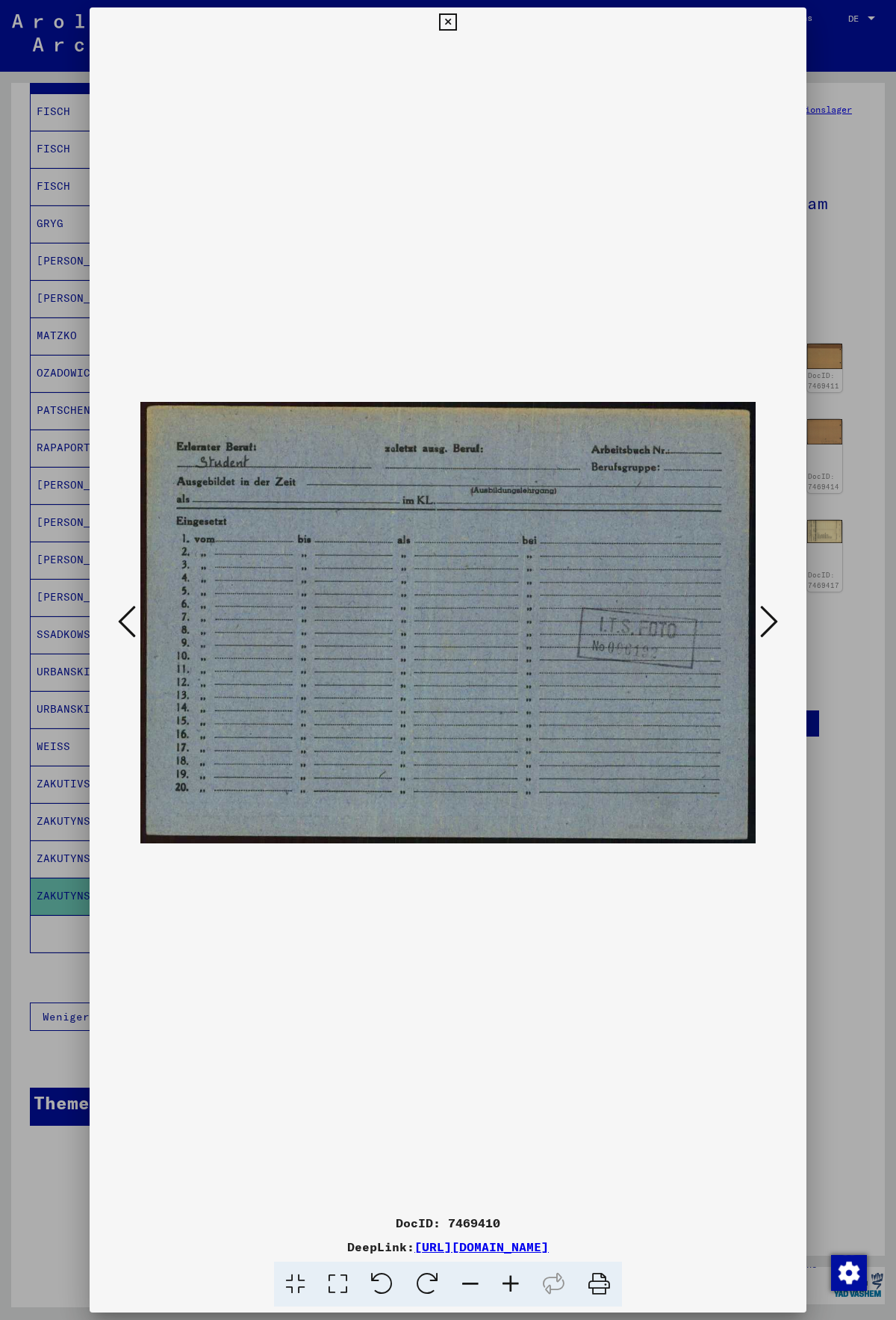
click at [767, 627] on icon at bounding box center [769, 621] width 18 height 35
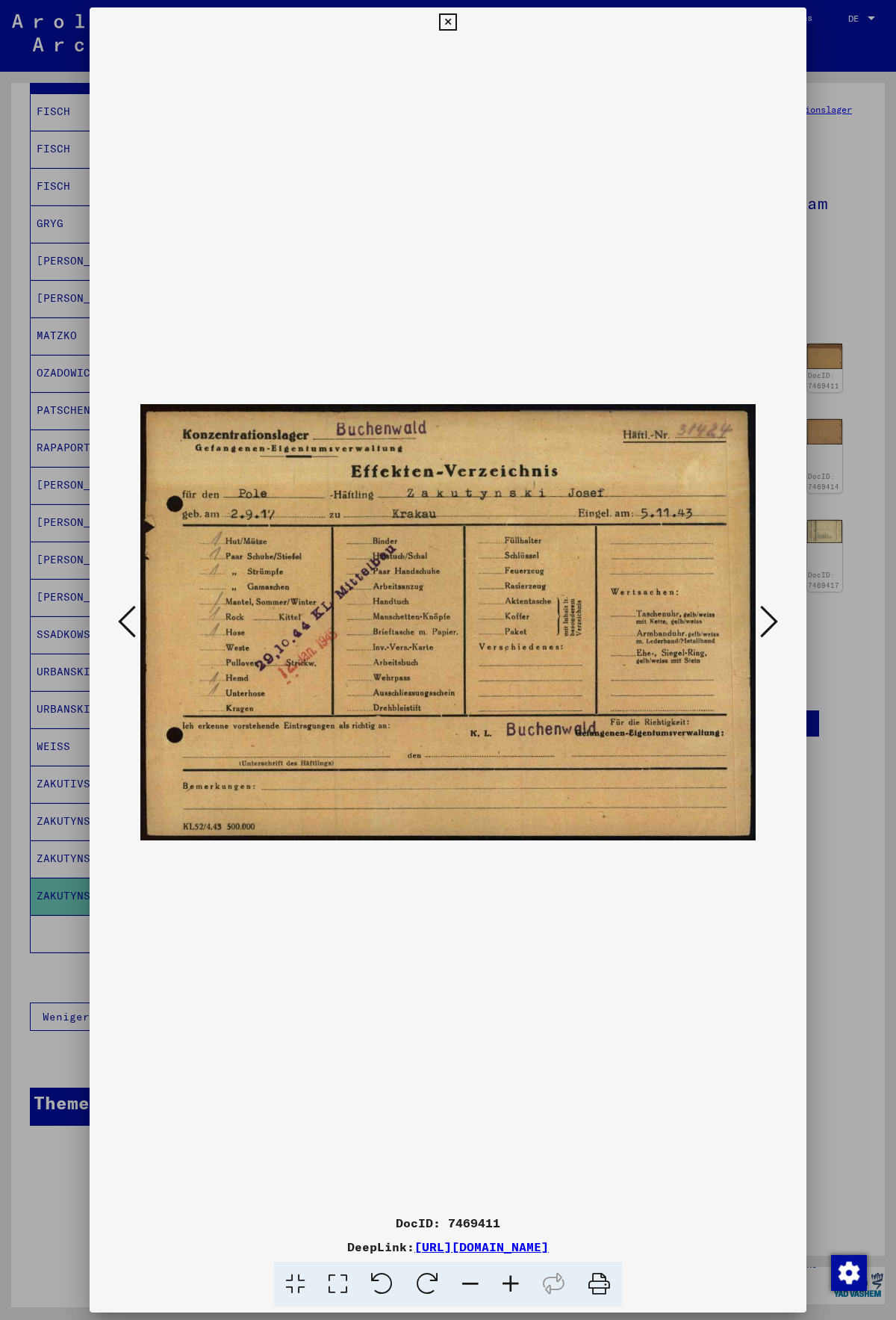
click at [767, 627] on icon at bounding box center [769, 621] width 18 height 35
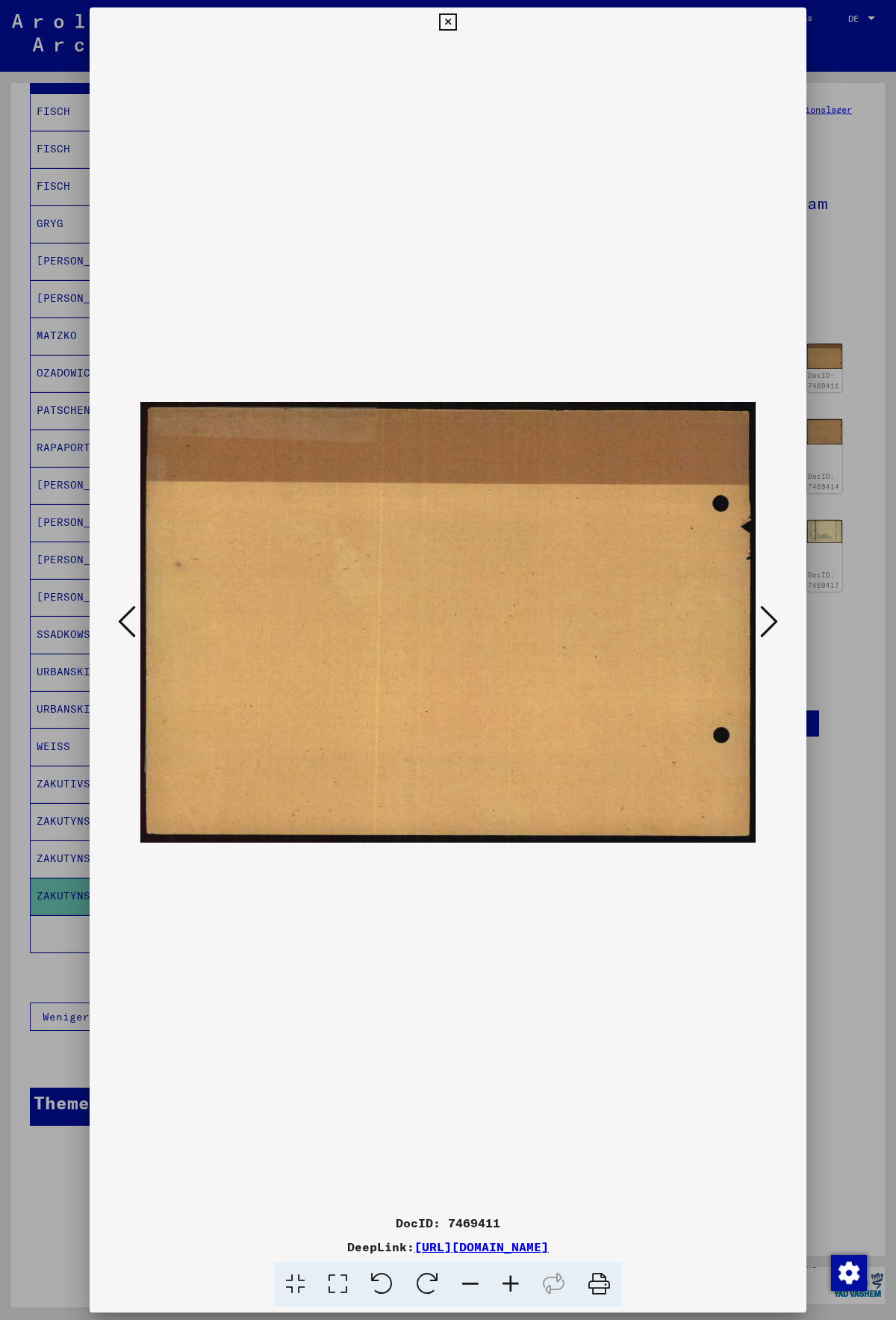
click at [767, 627] on icon at bounding box center [769, 621] width 18 height 35
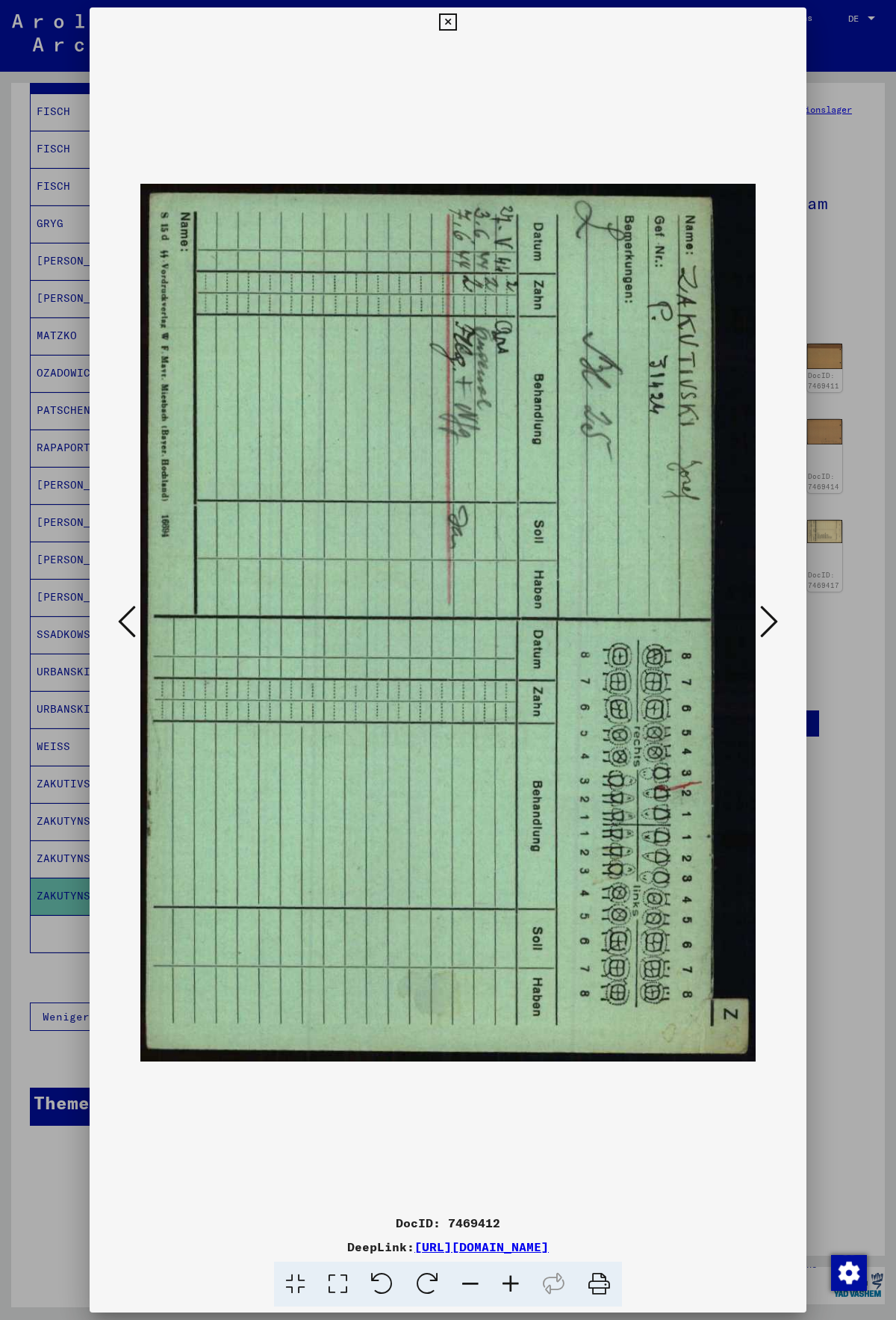
click at [767, 627] on icon at bounding box center [769, 621] width 18 height 35
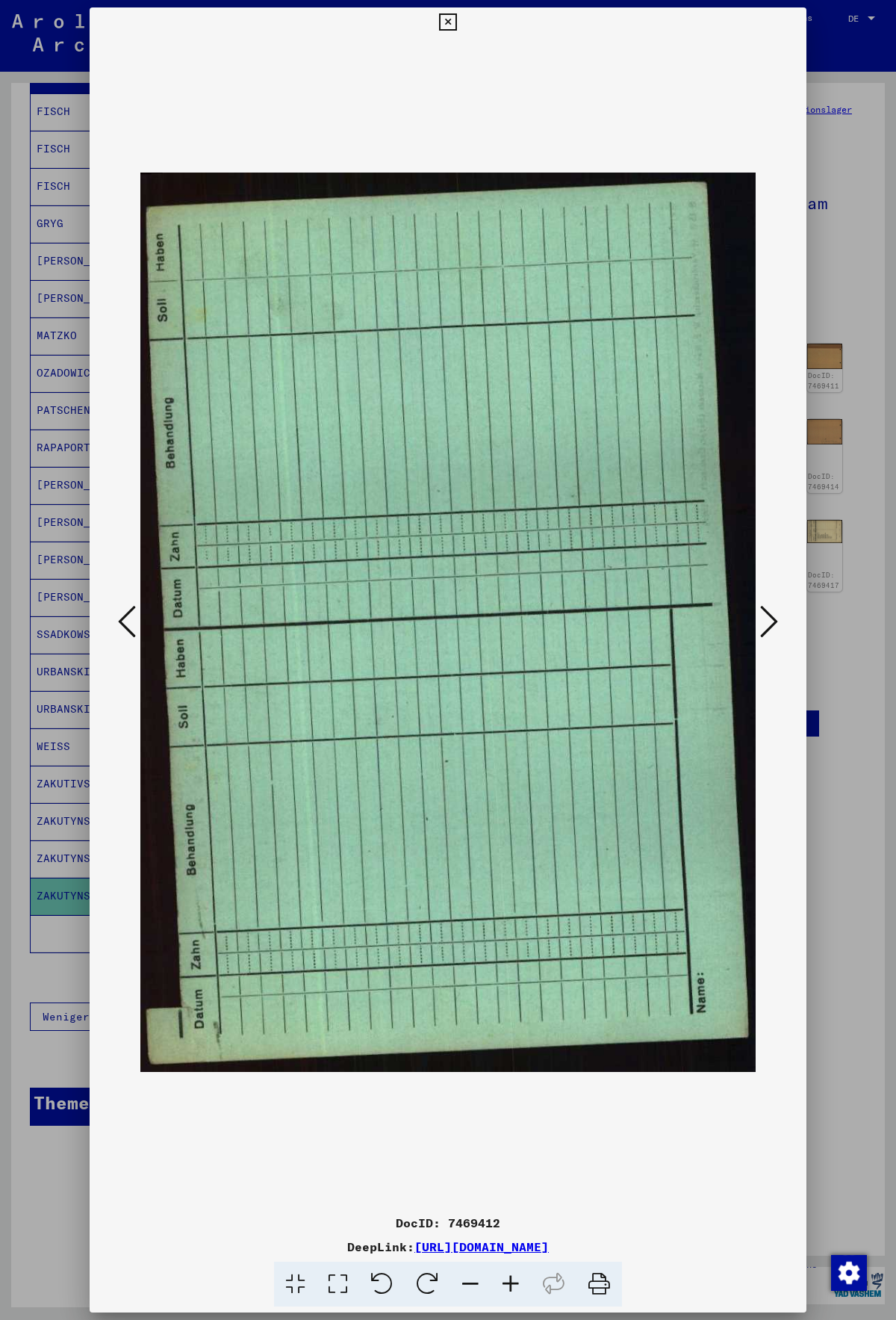
click at [767, 627] on icon at bounding box center [769, 621] width 18 height 35
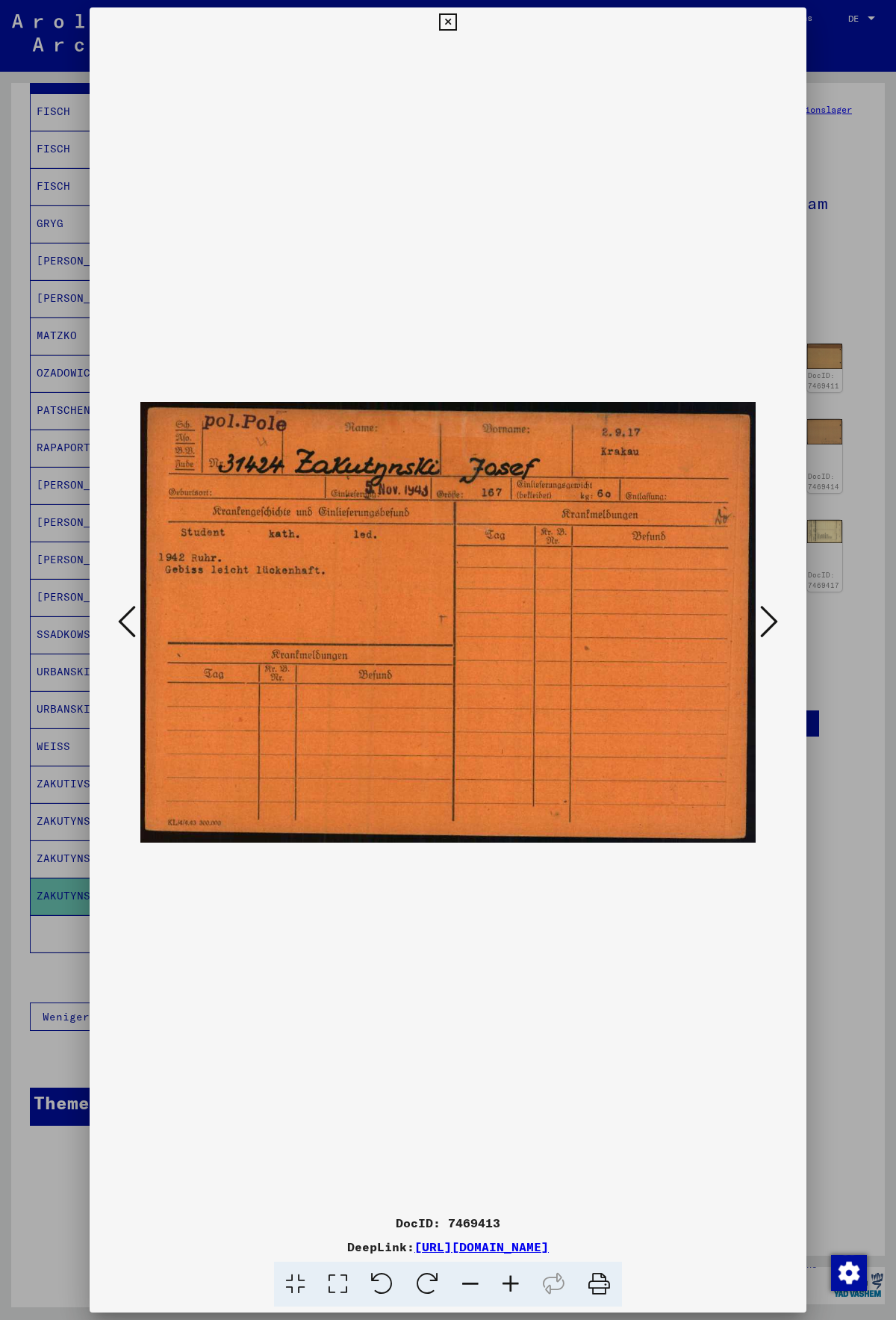
click at [767, 627] on icon at bounding box center [769, 621] width 18 height 35
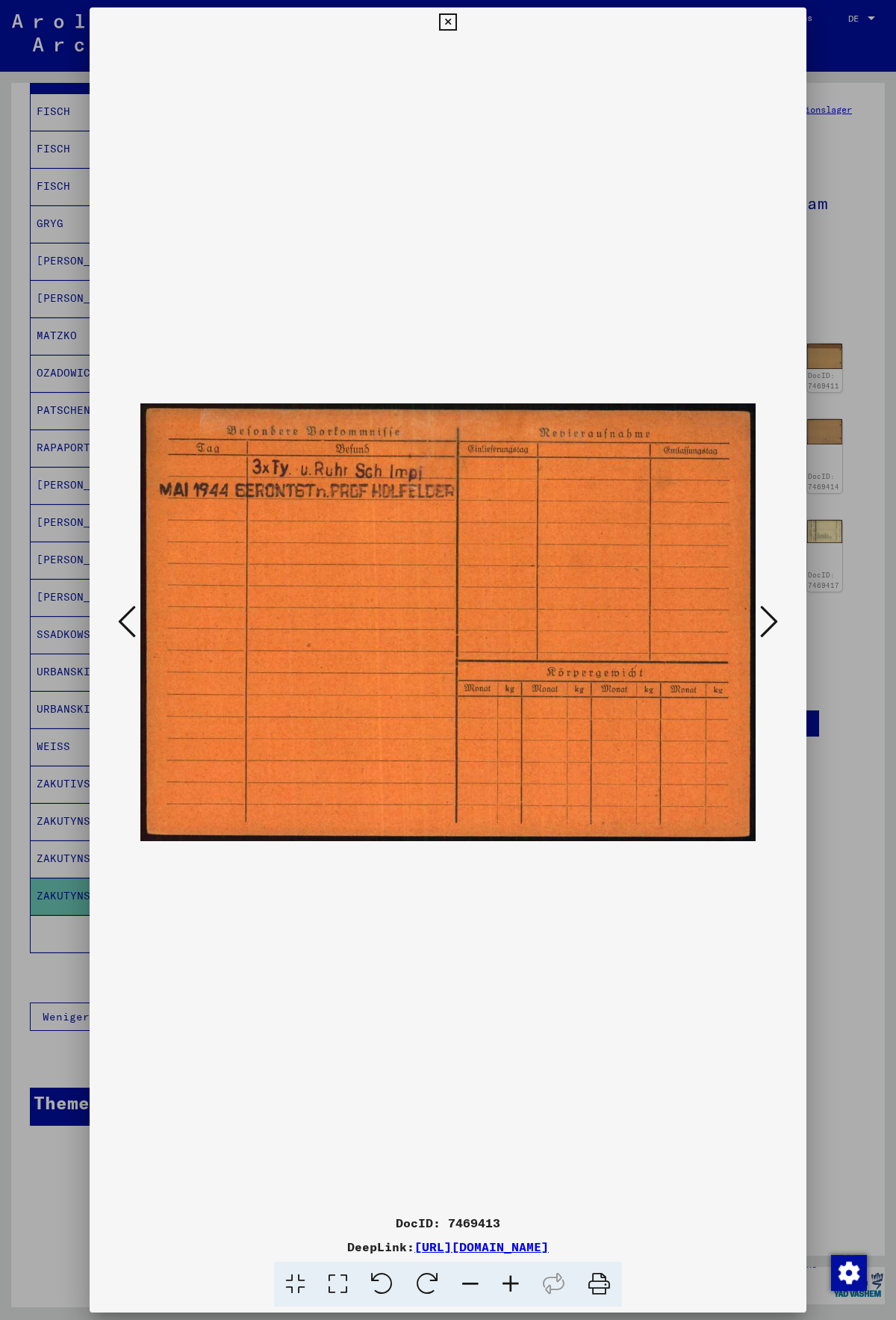
click at [767, 627] on icon at bounding box center [769, 621] width 18 height 35
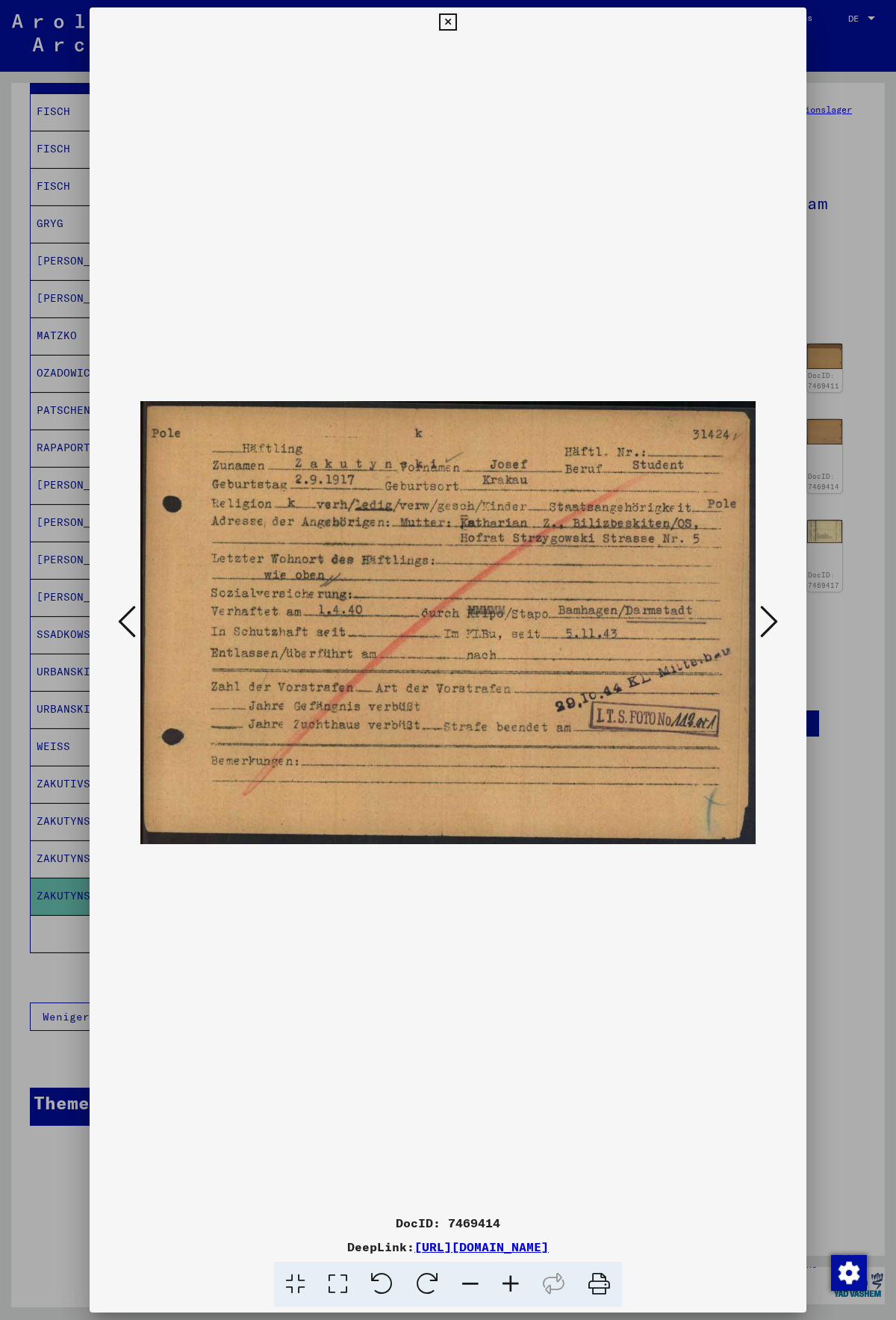
click at [767, 627] on icon at bounding box center [769, 621] width 18 height 35
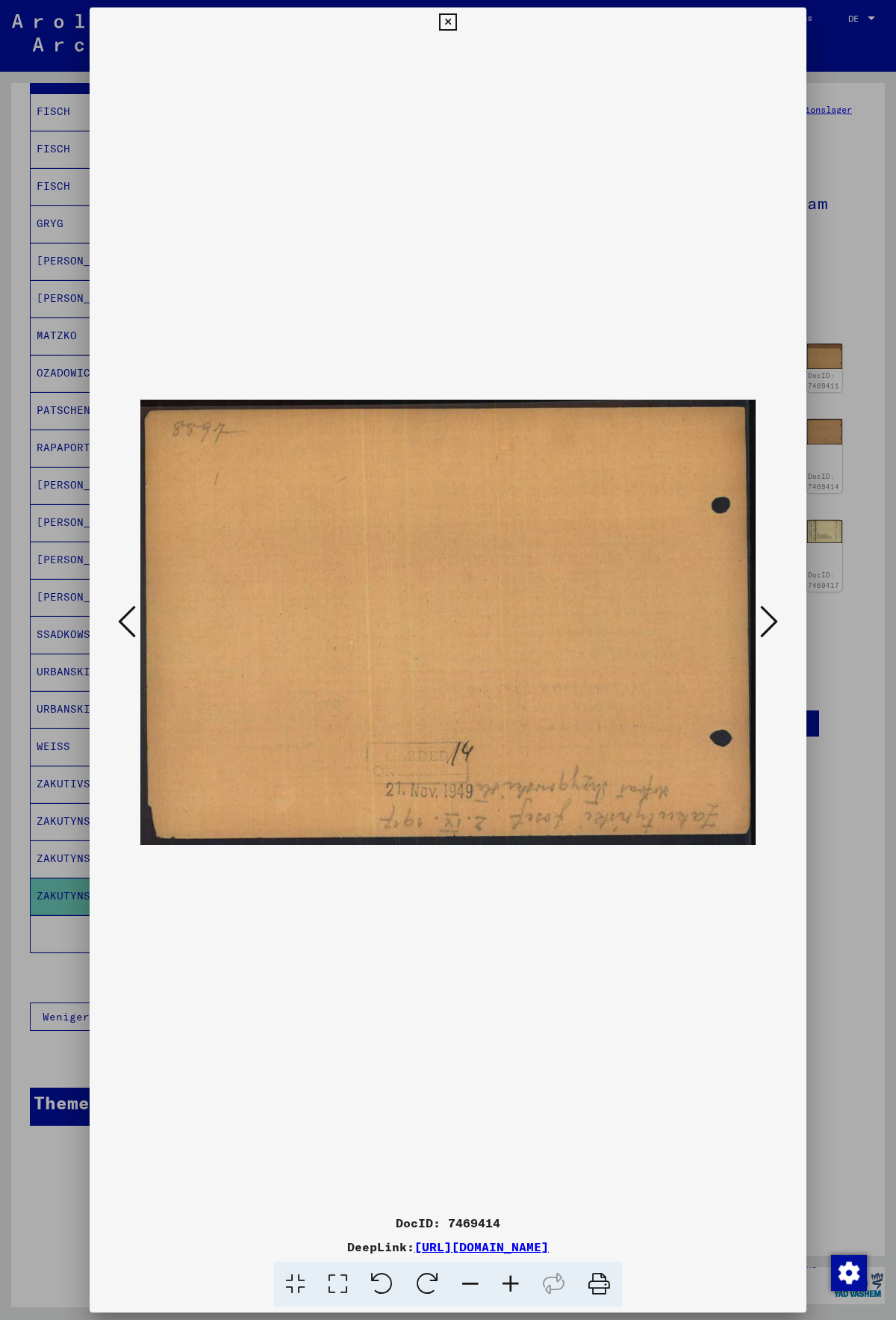
click at [767, 627] on icon at bounding box center [769, 621] width 18 height 35
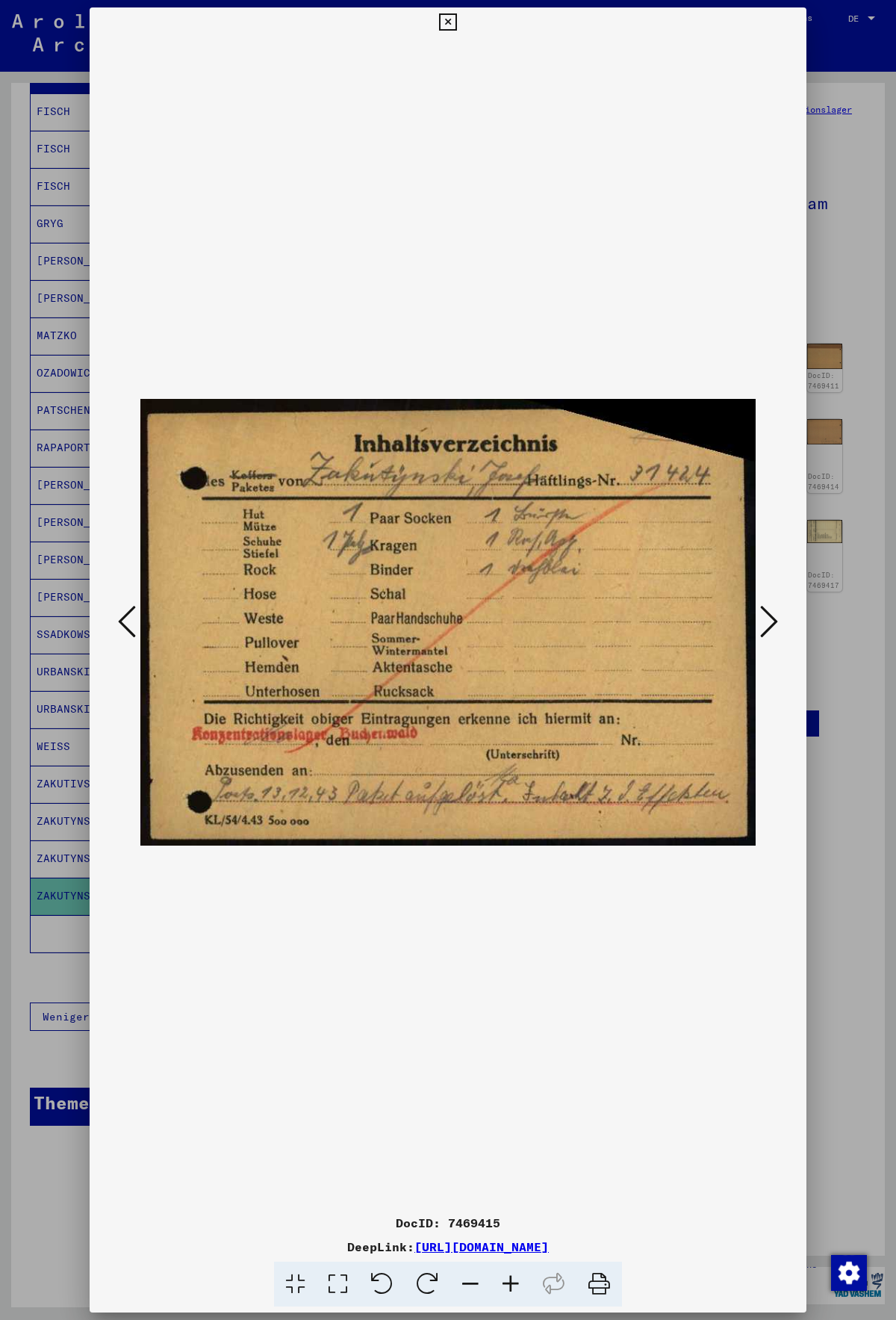
click at [767, 627] on icon at bounding box center [769, 621] width 18 height 35
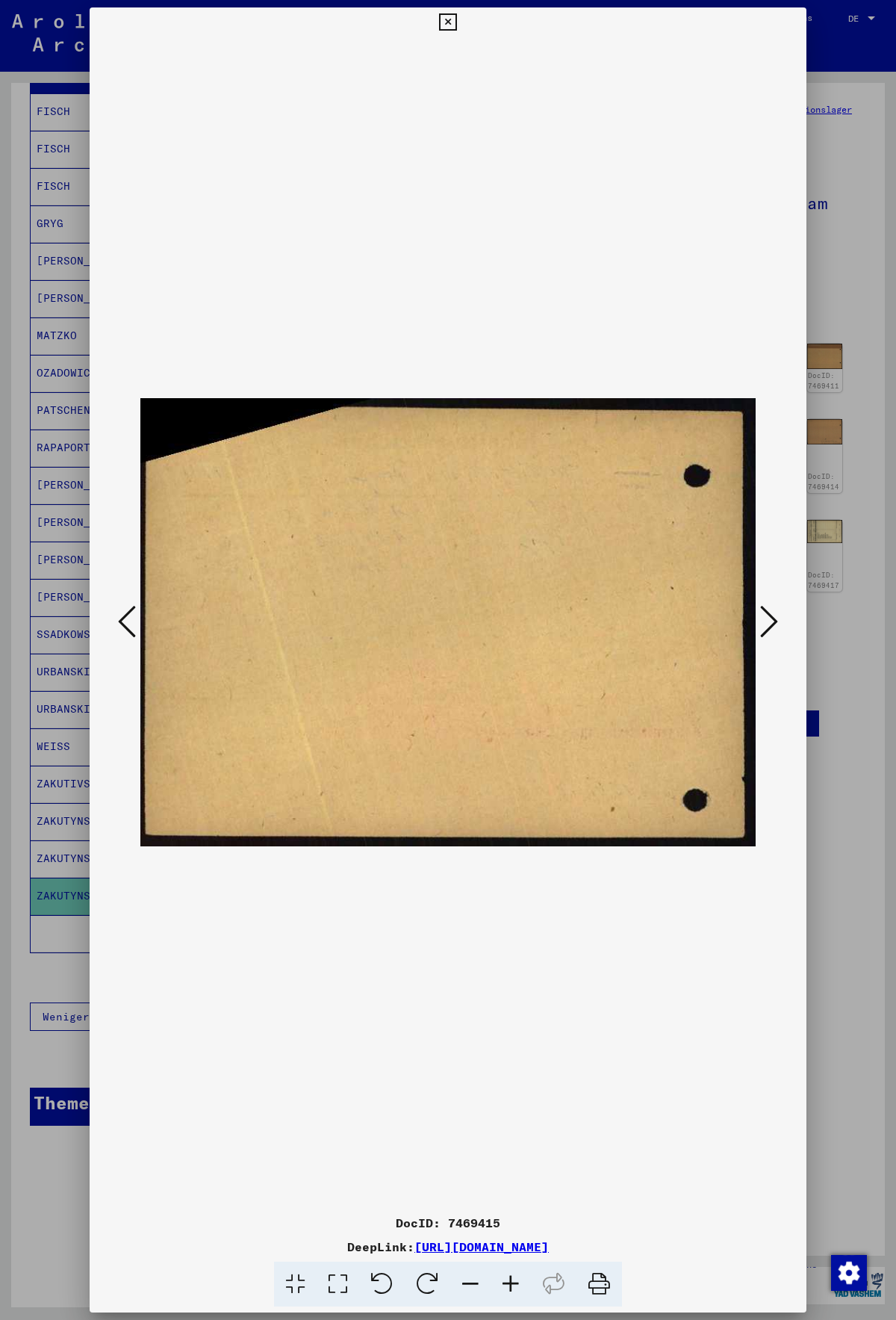
click at [767, 627] on icon at bounding box center [769, 621] width 18 height 35
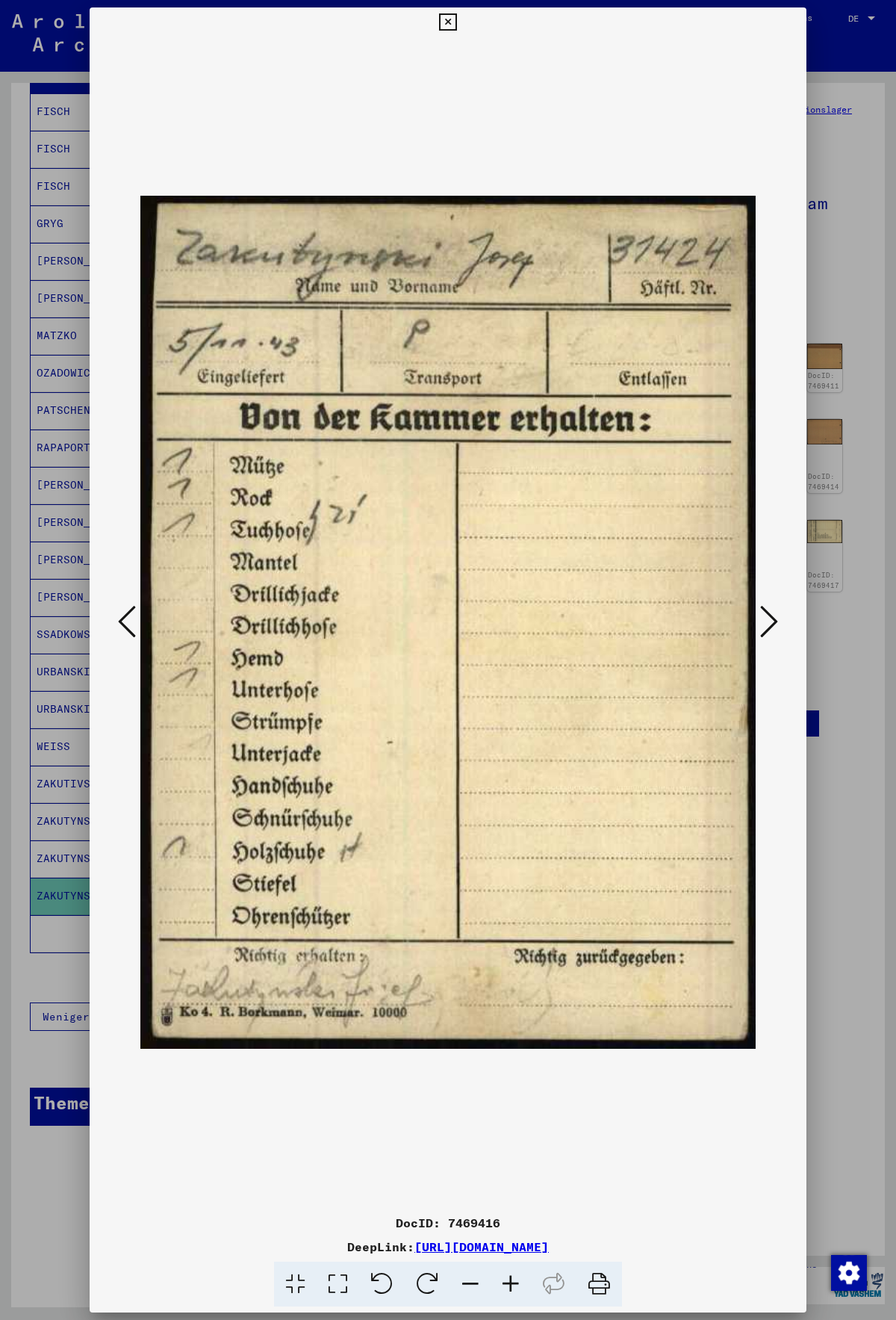
click at [767, 627] on icon at bounding box center [769, 621] width 18 height 35
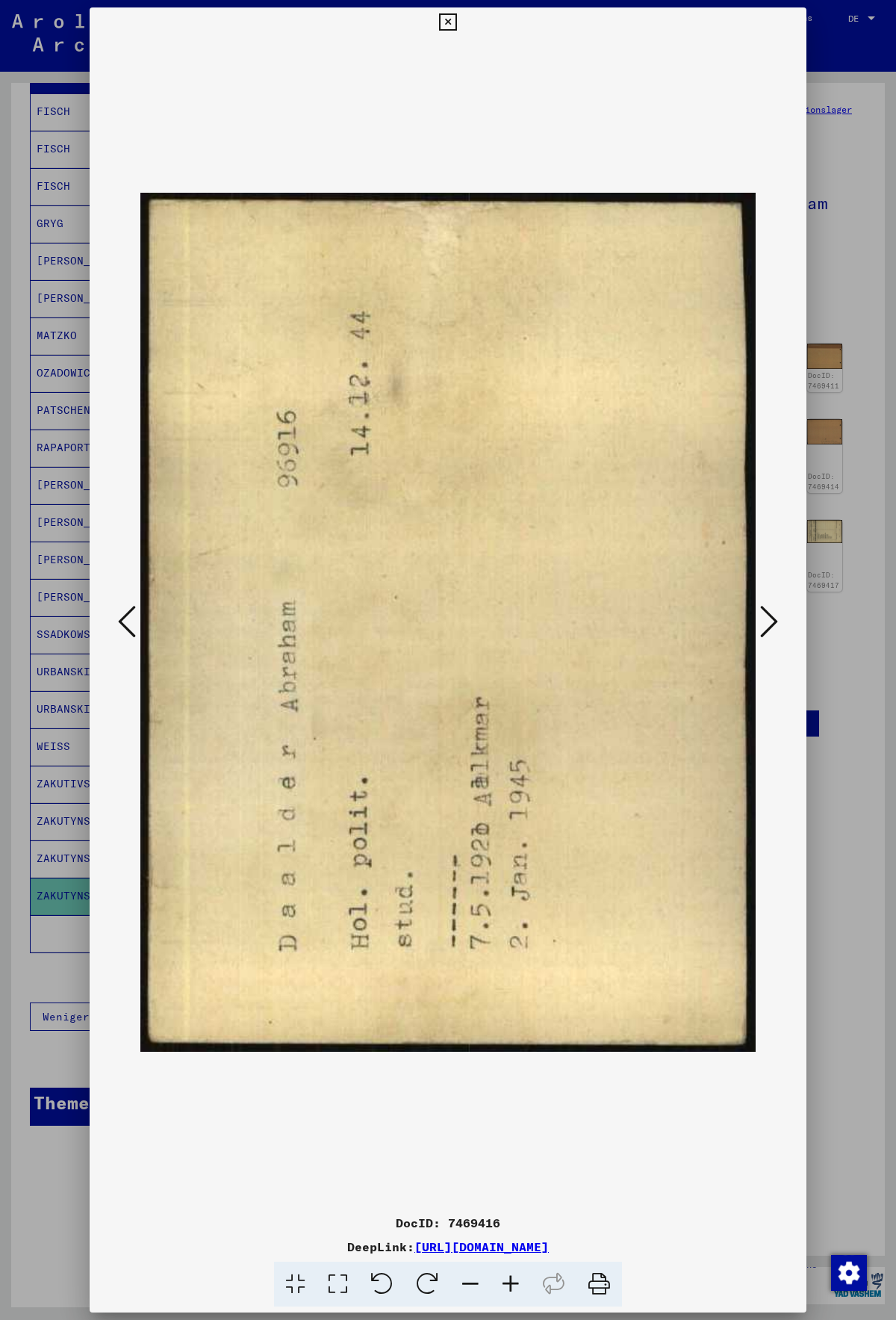
click at [767, 627] on icon at bounding box center [769, 621] width 18 height 35
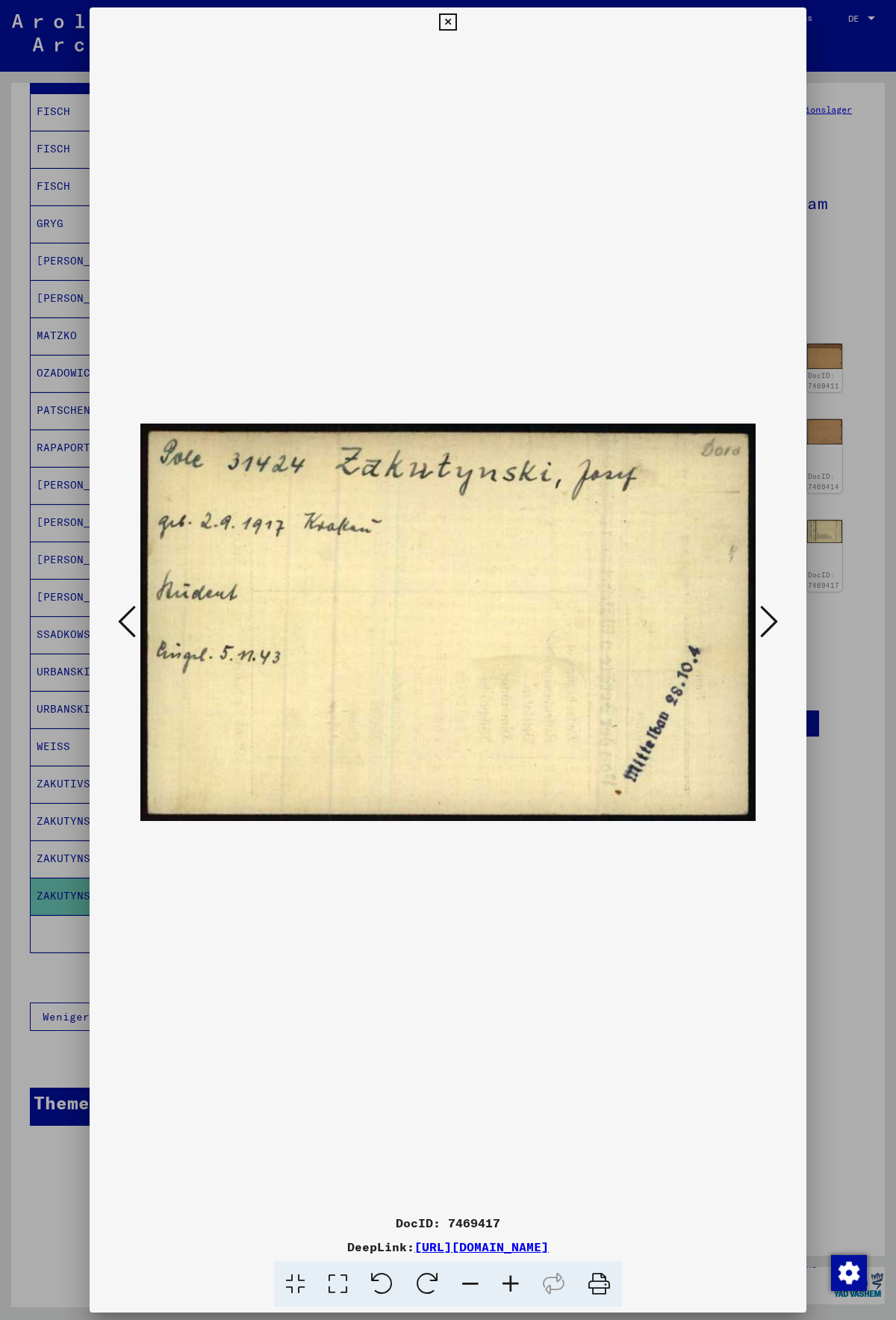
click at [767, 627] on icon at bounding box center [769, 621] width 18 height 35
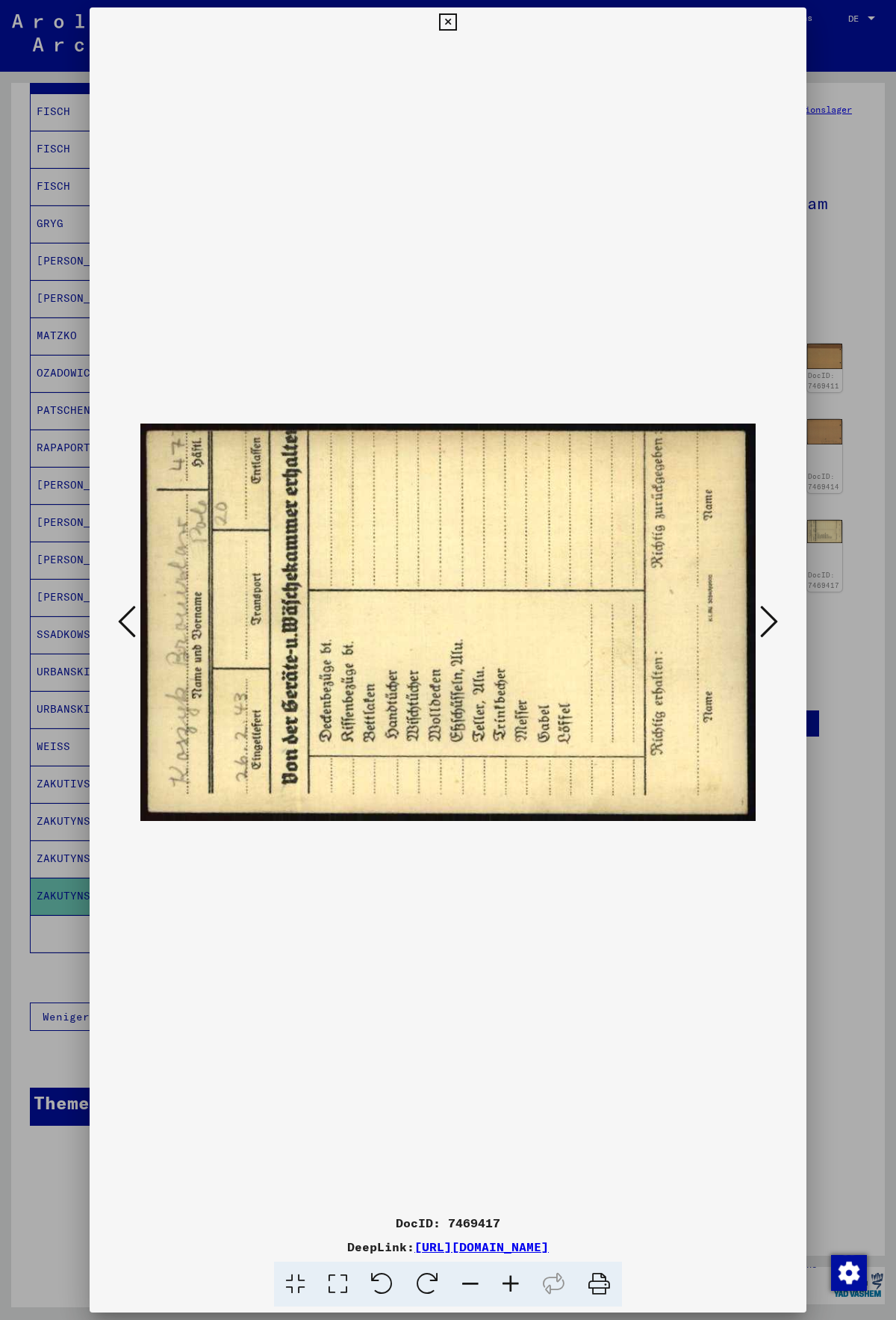
click at [767, 627] on icon at bounding box center [769, 621] width 18 height 35
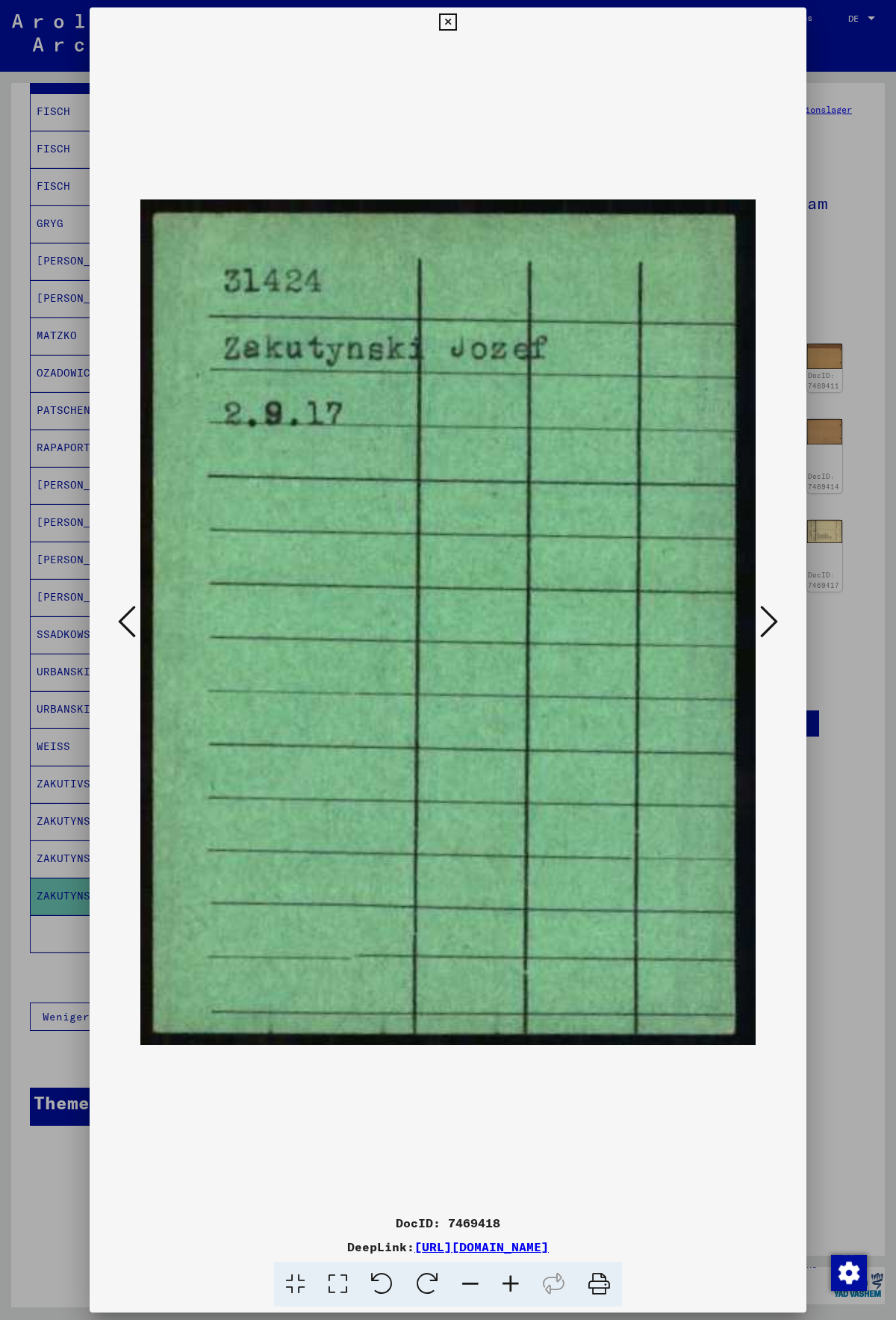
click at [767, 627] on icon at bounding box center [769, 621] width 18 height 35
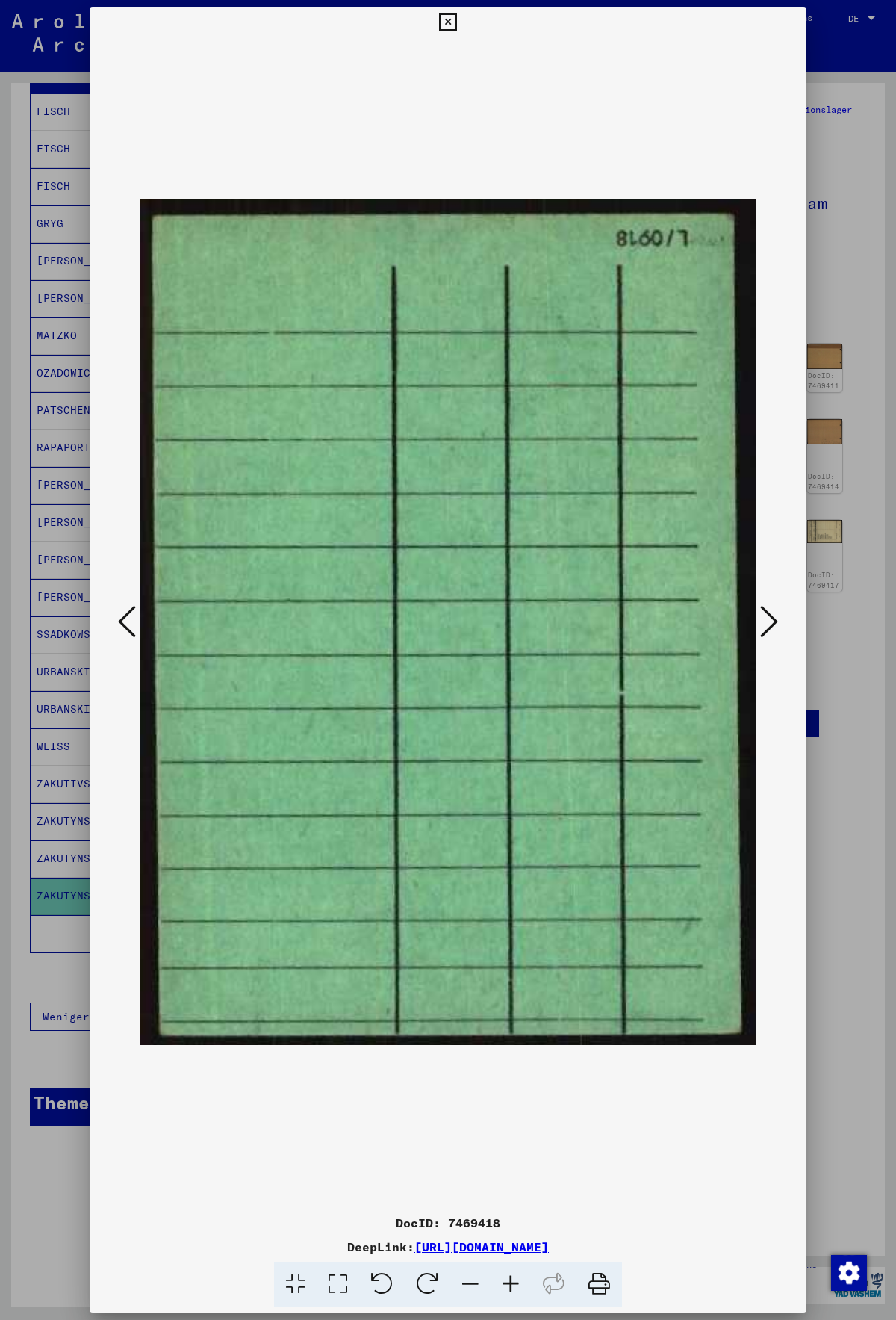
click at [767, 627] on icon at bounding box center [769, 621] width 18 height 35
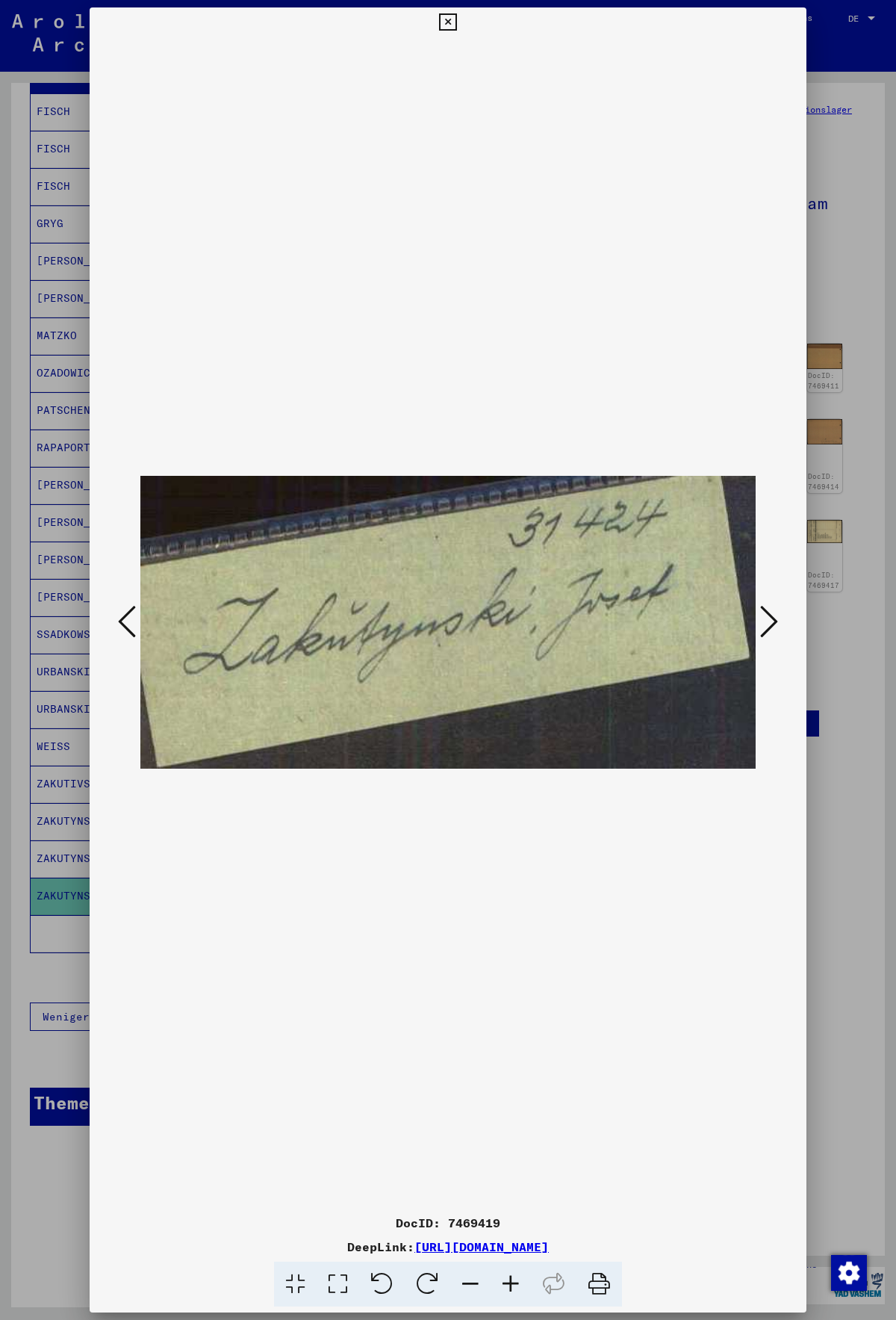
click at [767, 627] on icon at bounding box center [769, 621] width 18 height 35
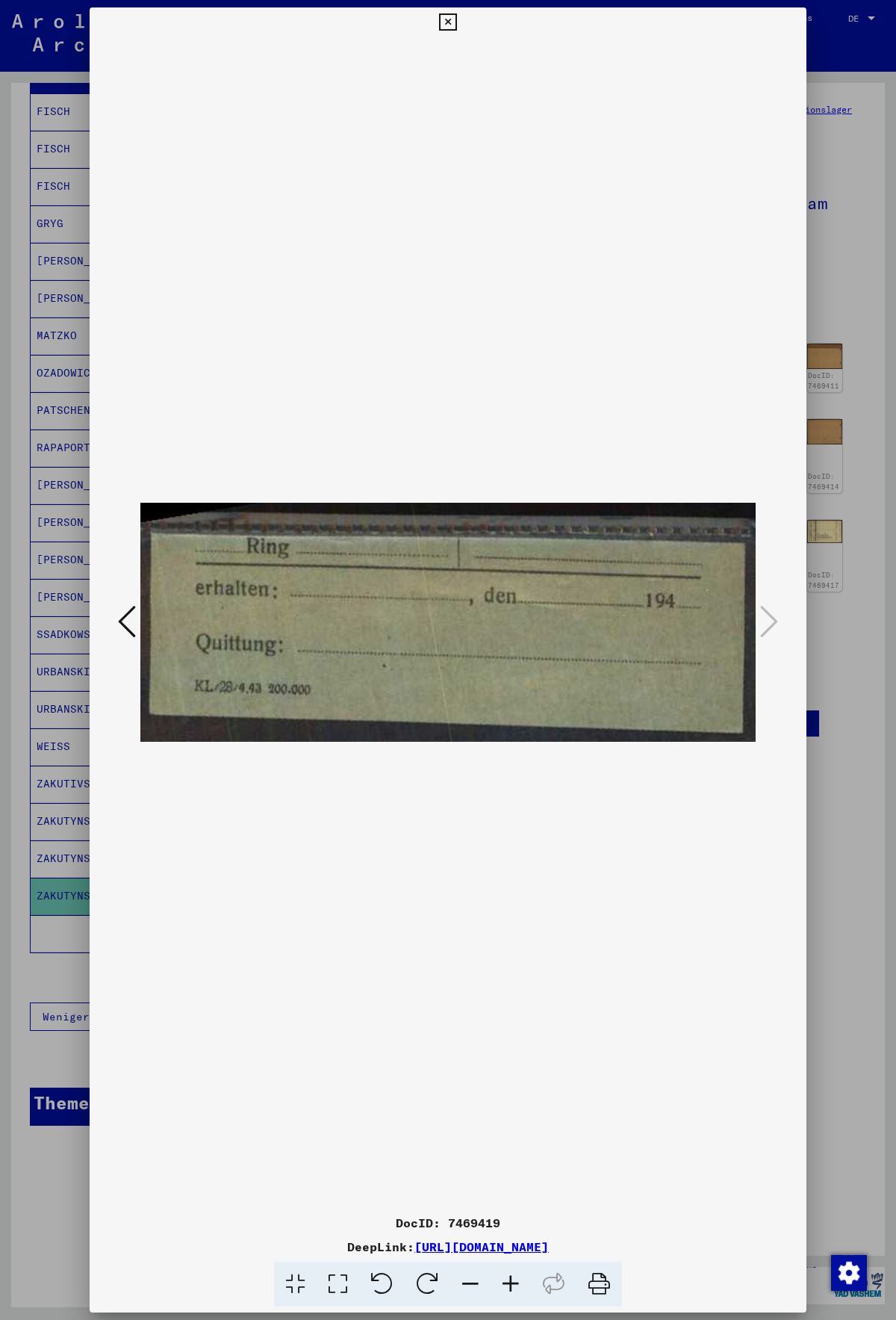
click at [143, 621] on img at bounding box center [448, 622] width 615 height 1170
click at [131, 621] on icon at bounding box center [127, 621] width 18 height 35
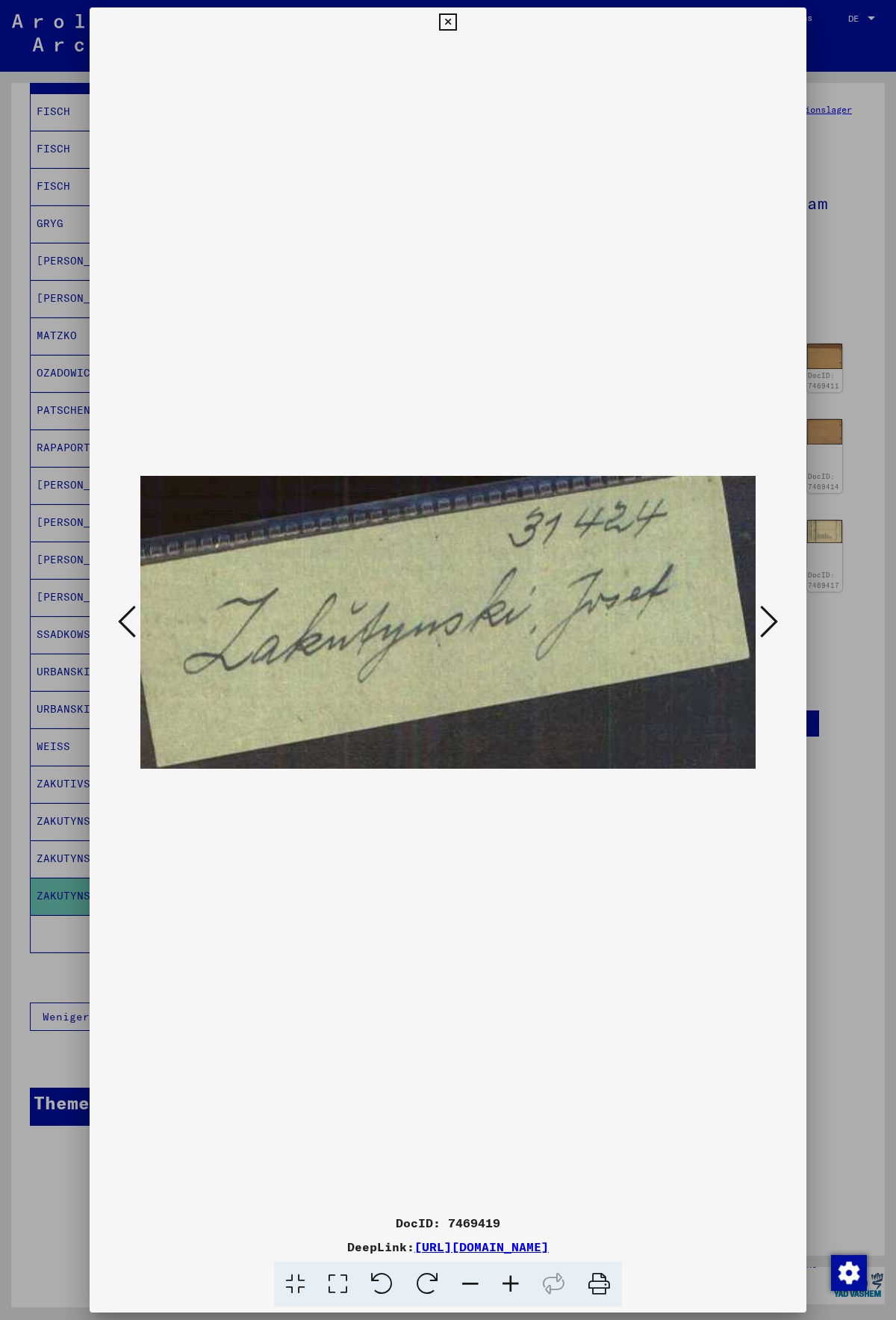
click at [130, 621] on icon at bounding box center [127, 621] width 18 height 35
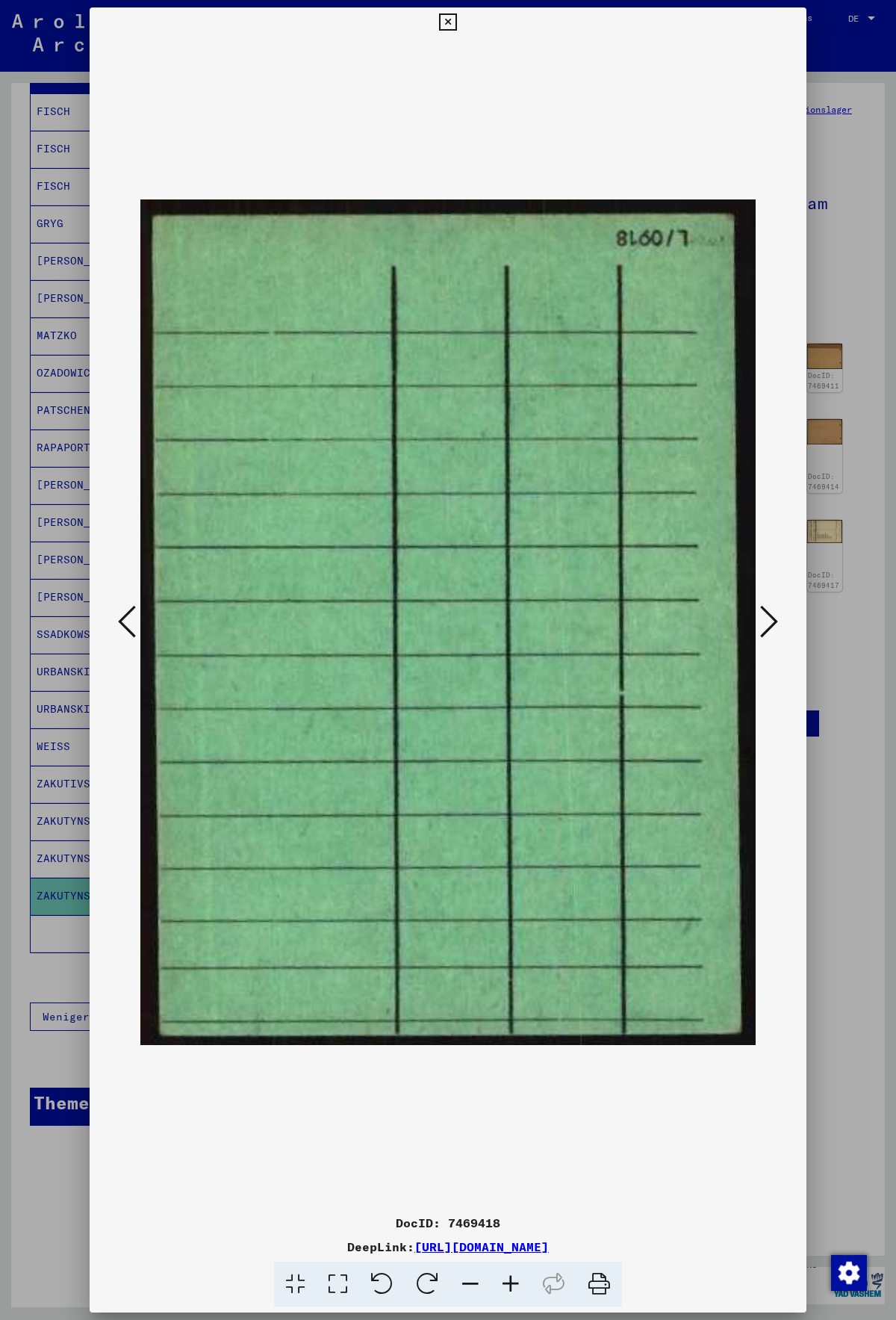
click at [130, 621] on icon at bounding box center [127, 621] width 18 height 35
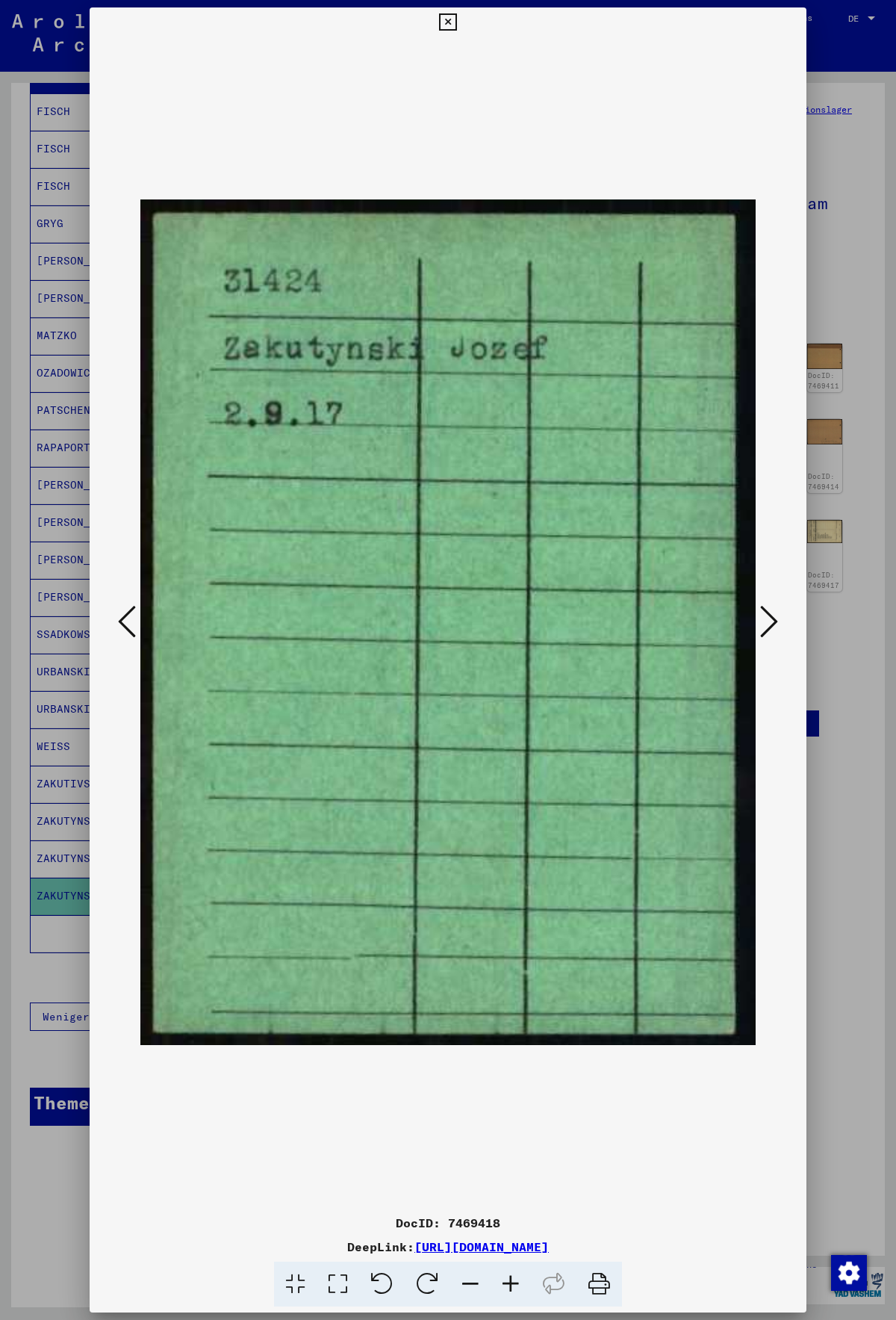
click at [130, 621] on icon at bounding box center [127, 621] width 18 height 35
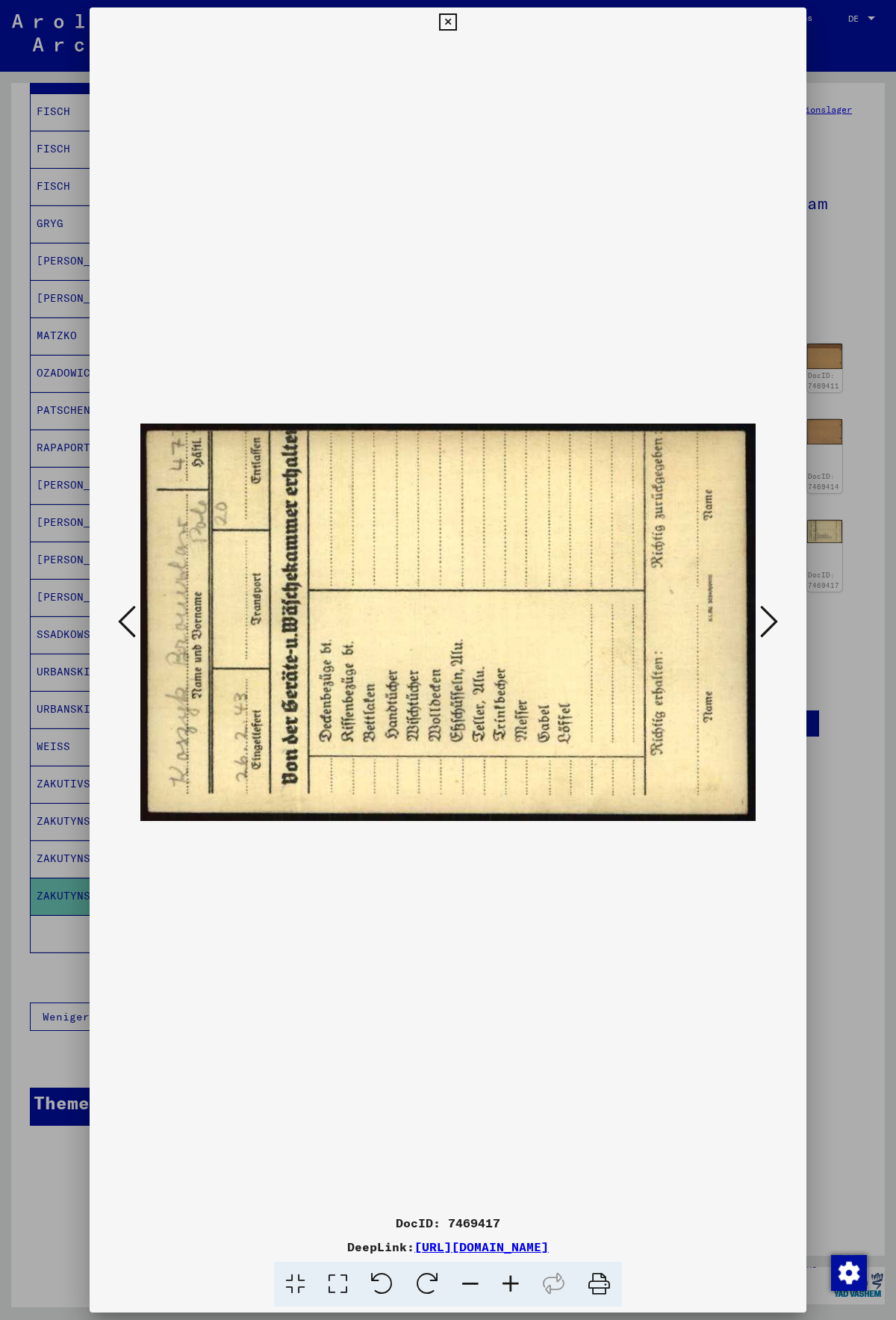
click at [130, 621] on icon at bounding box center [127, 621] width 18 height 35
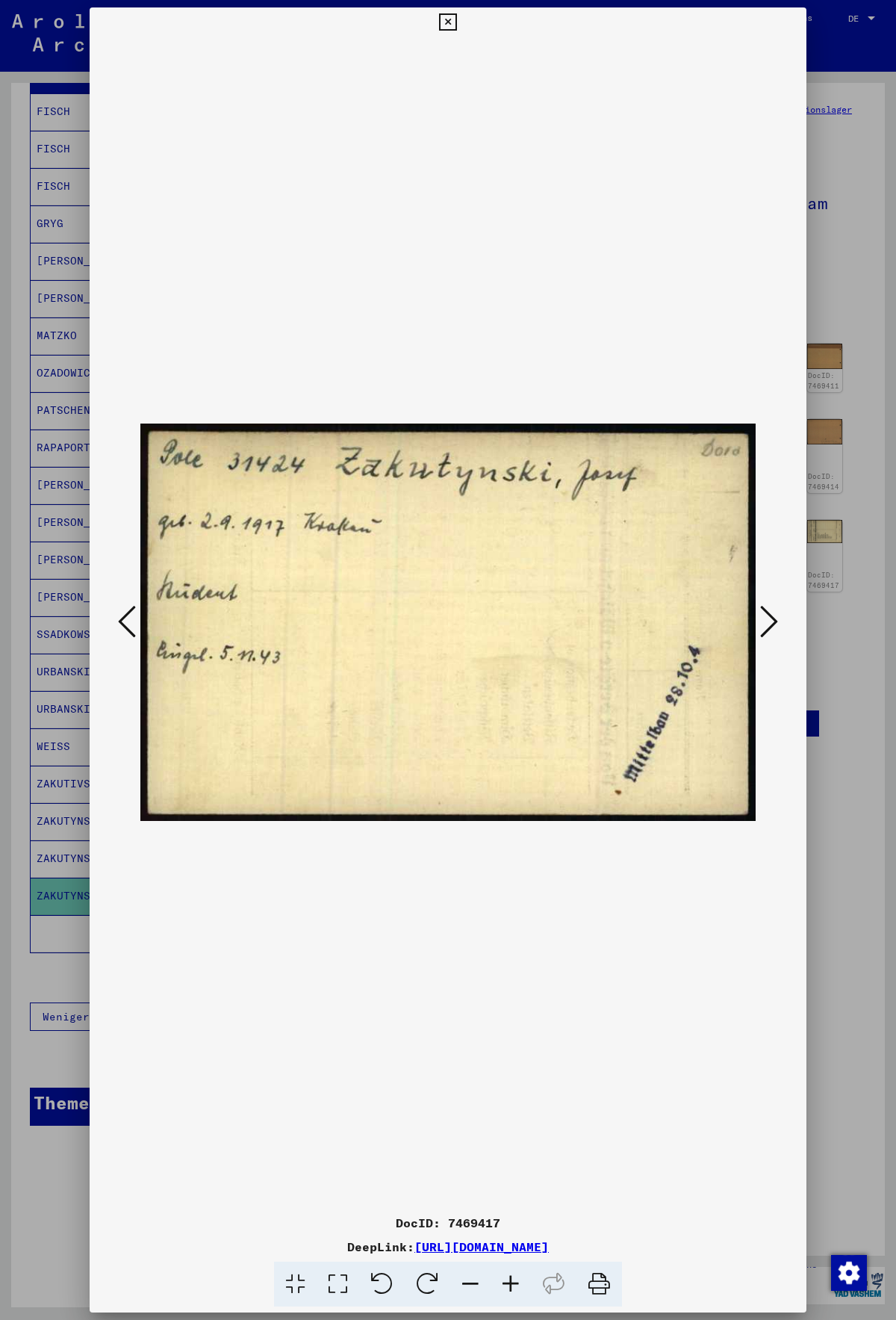
click at [130, 621] on icon at bounding box center [127, 621] width 18 height 35
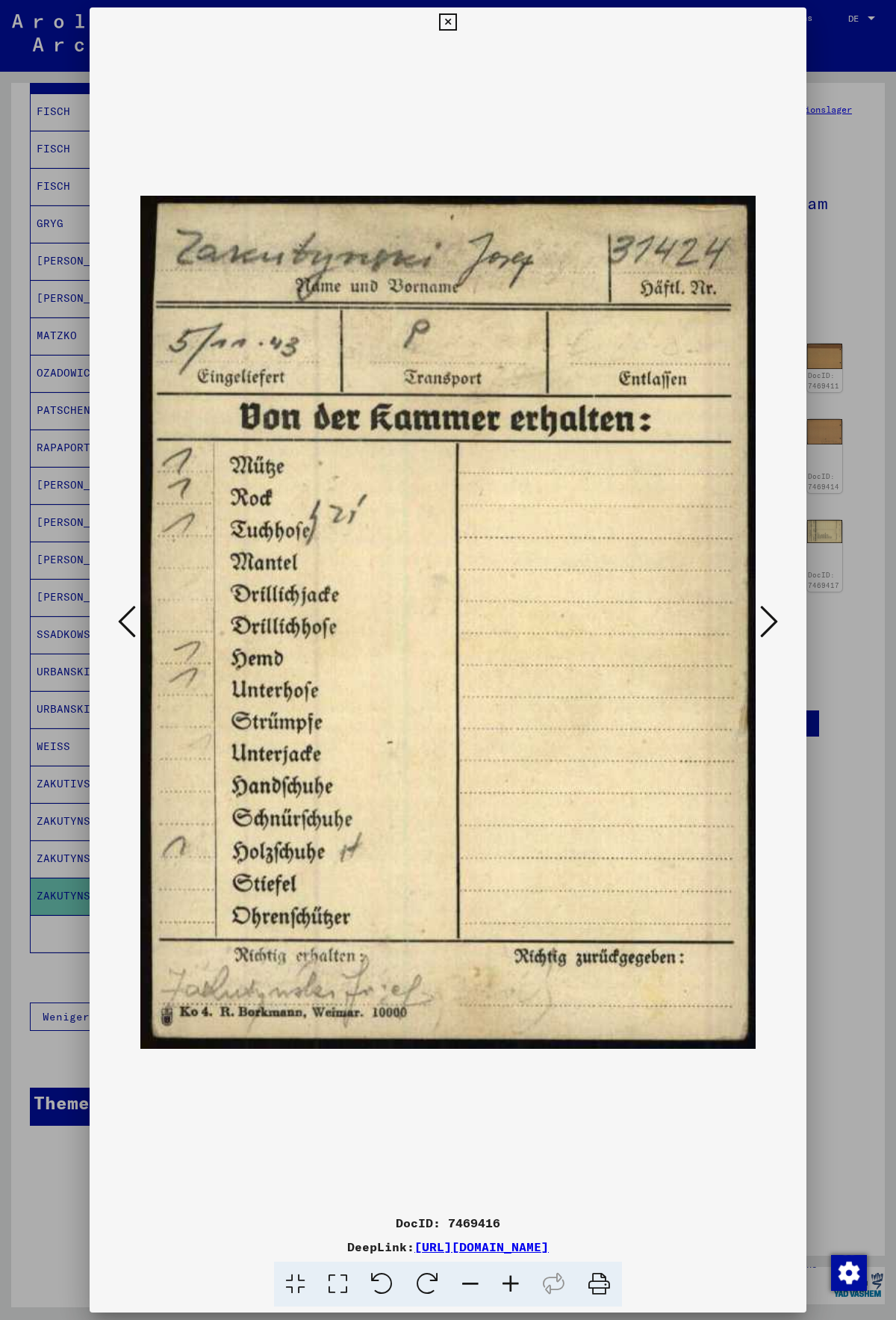
click at [130, 621] on icon at bounding box center [127, 621] width 18 height 35
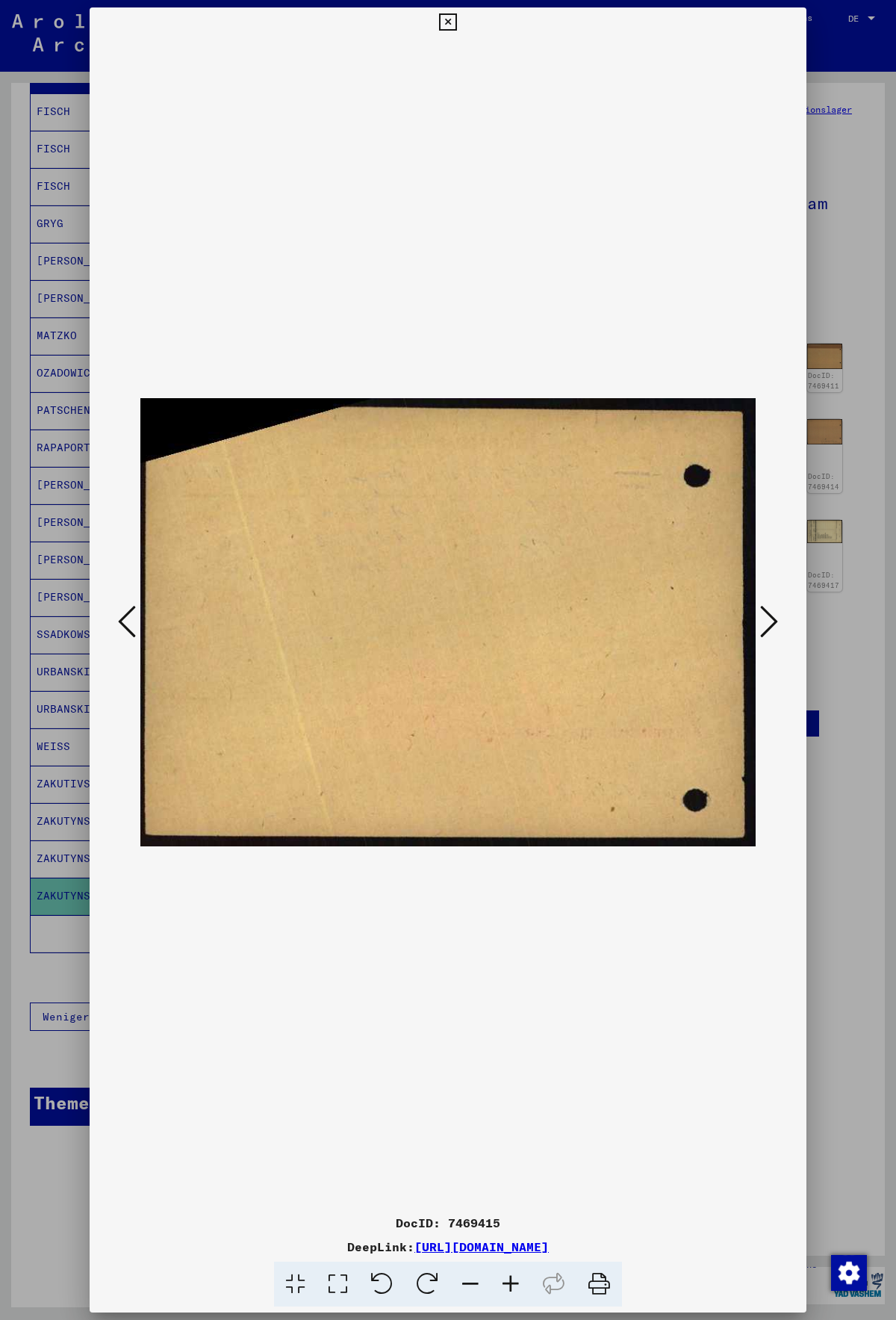
click at [130, 621] on icon at bounding box center [127, 621] width 18 height 35
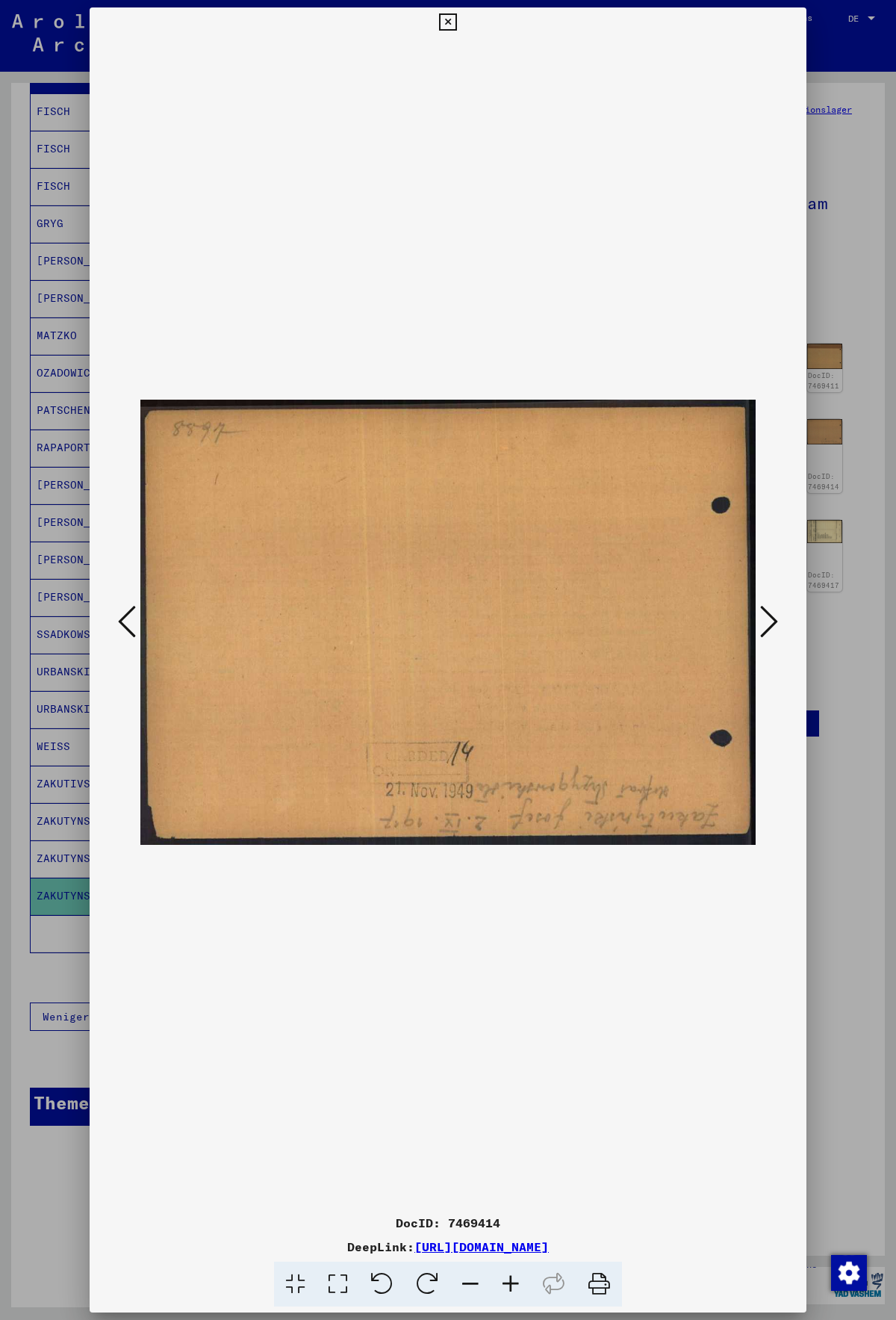
click at [130, 621] on icon at bounding box center [127, 621] width 18 height 35
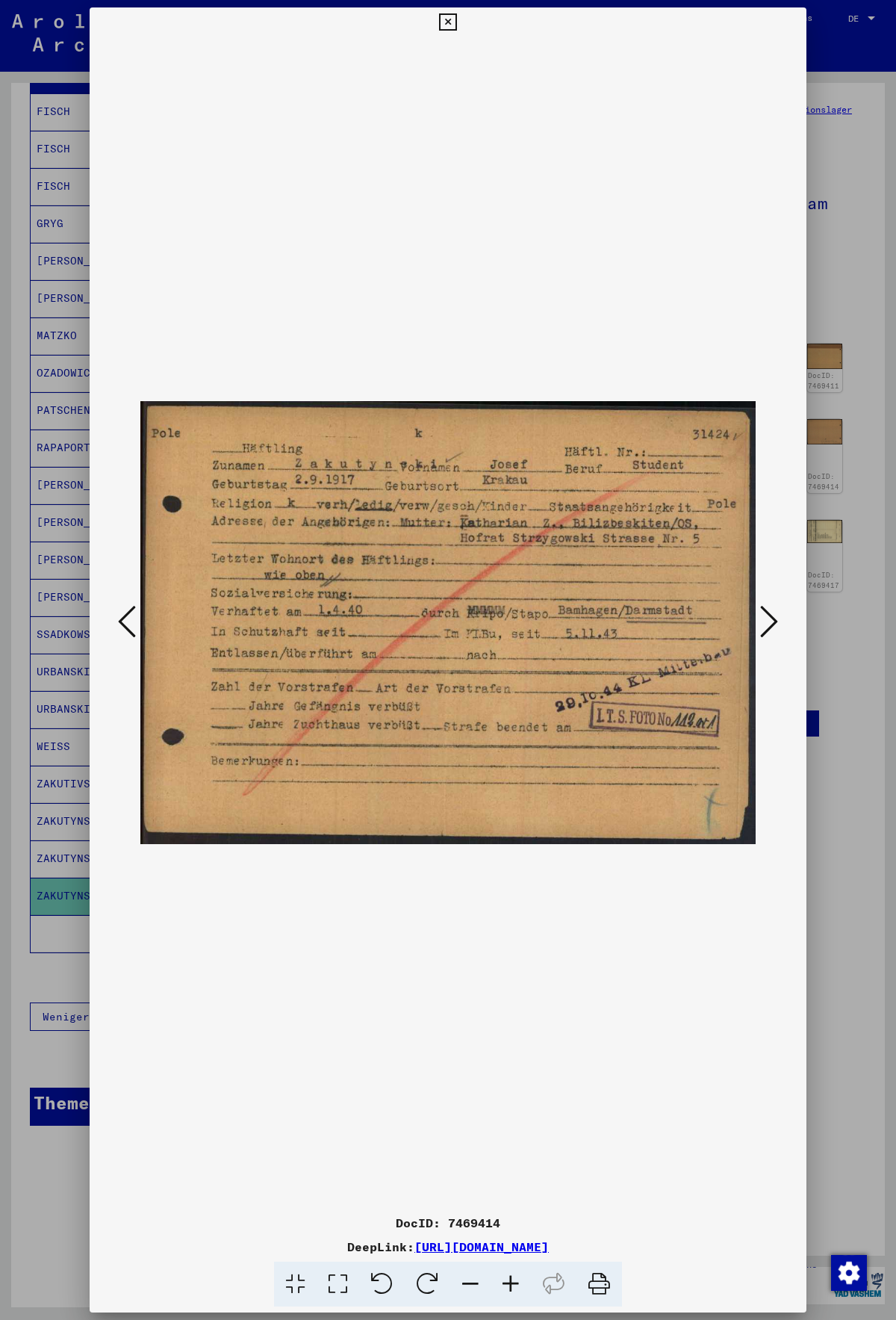
click at [130, 621] on icon at bounding box center [127, 621] width 18 height 35
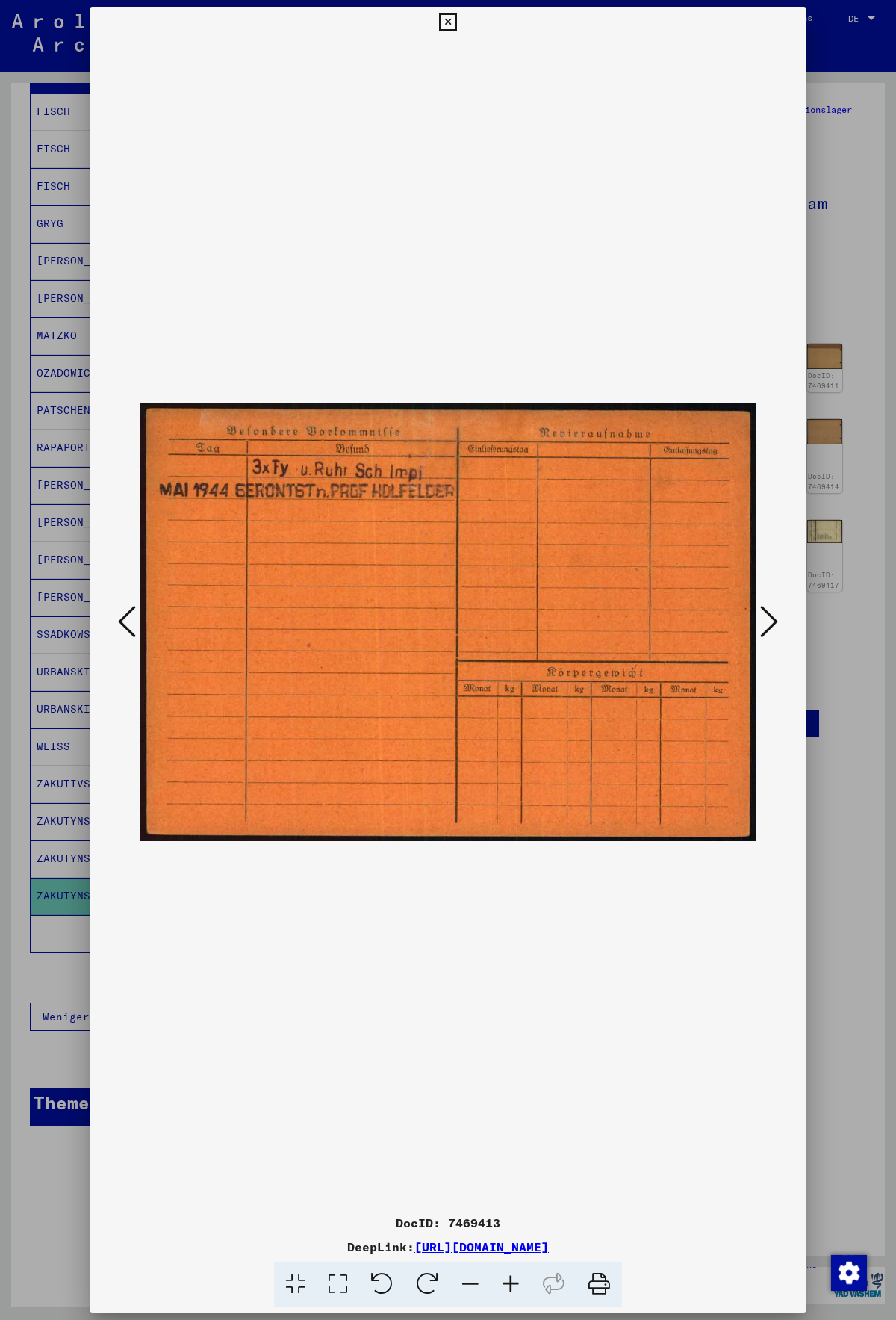
click at [130, 621] on icon at bounding box center [127, 621] width 18 height 35
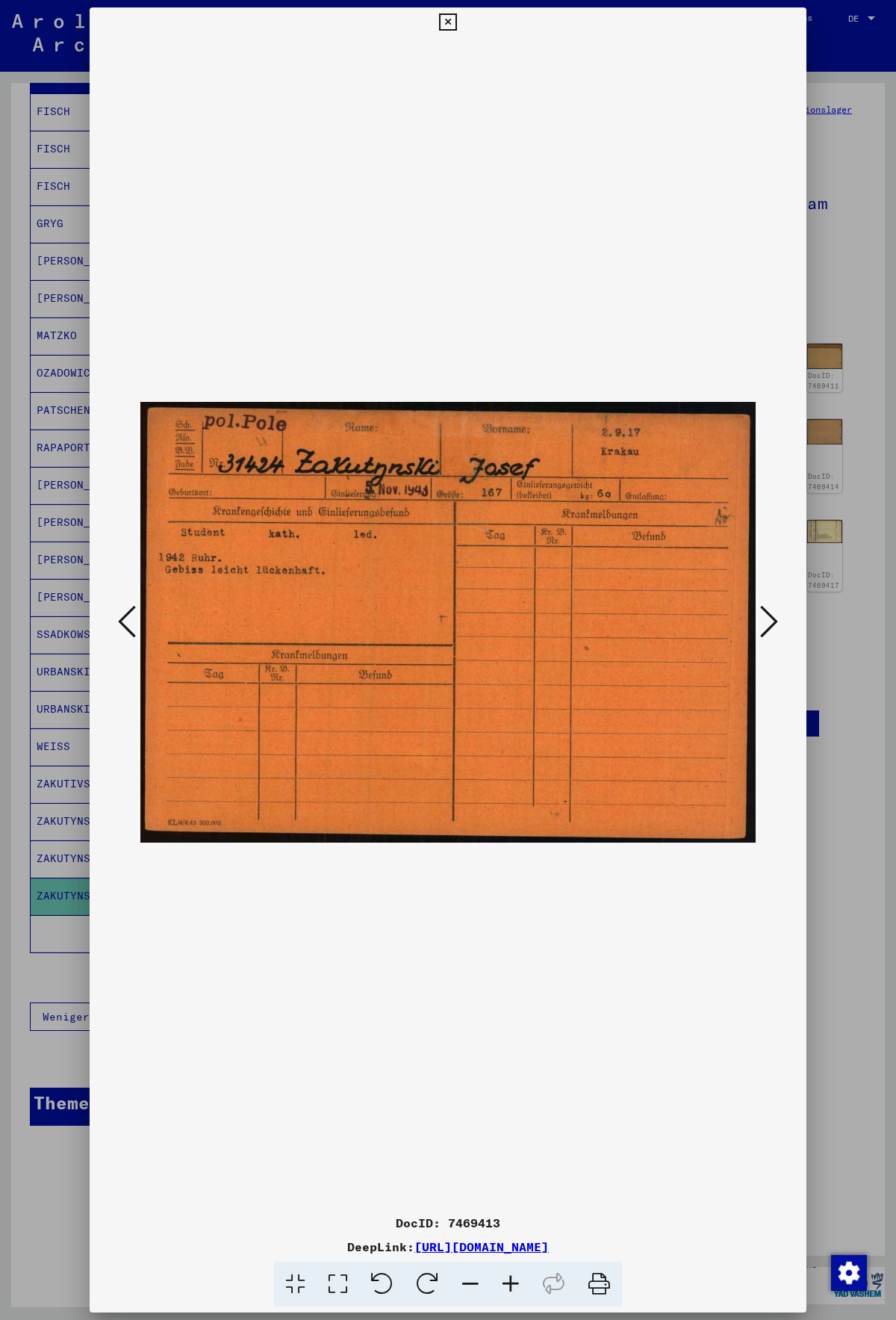
click at [130, 621] on icon at bounding box center [127, 621] width 18 height 35
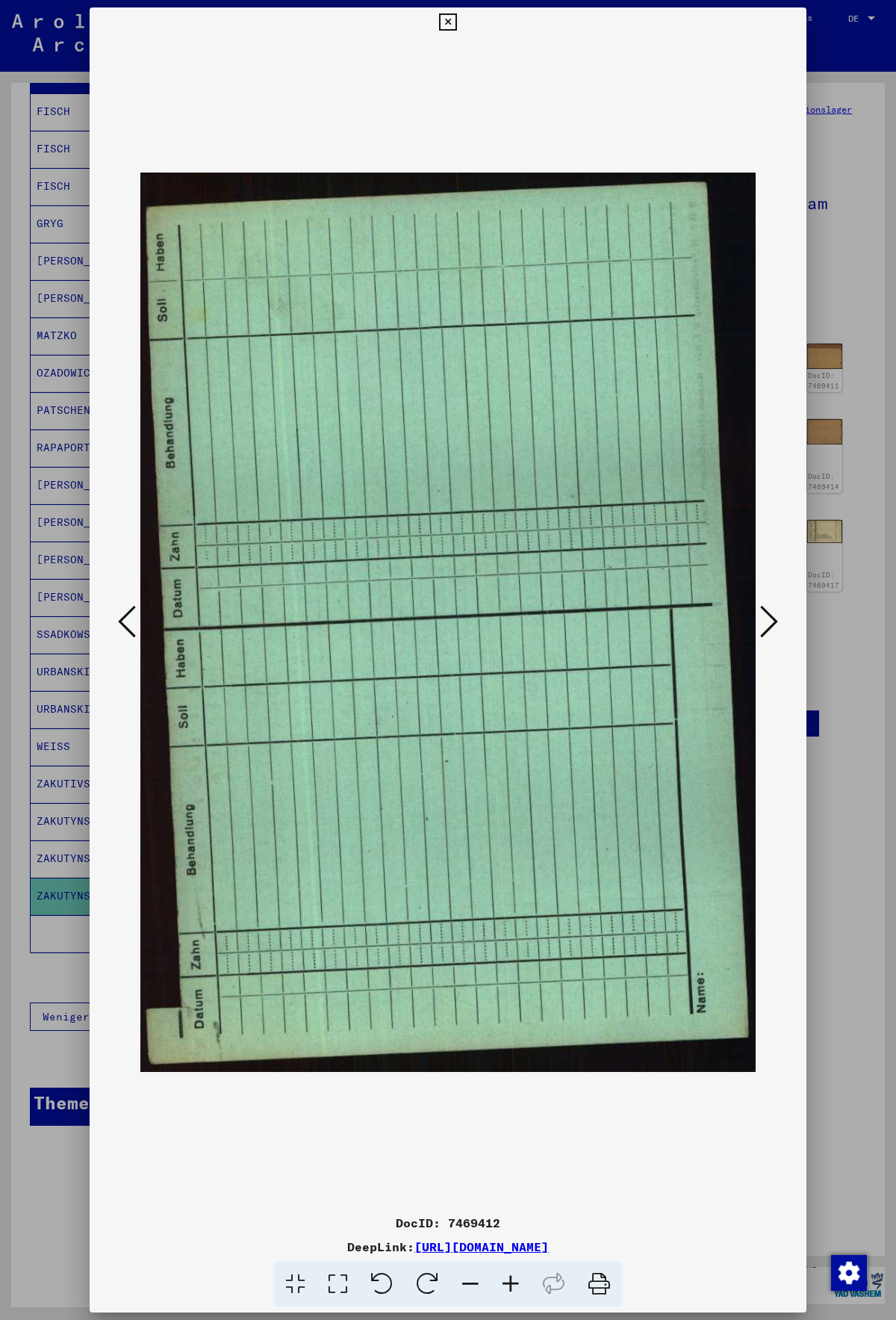
click at [130, 621] on icon at bounding box center [127, 621] width 18 height 35
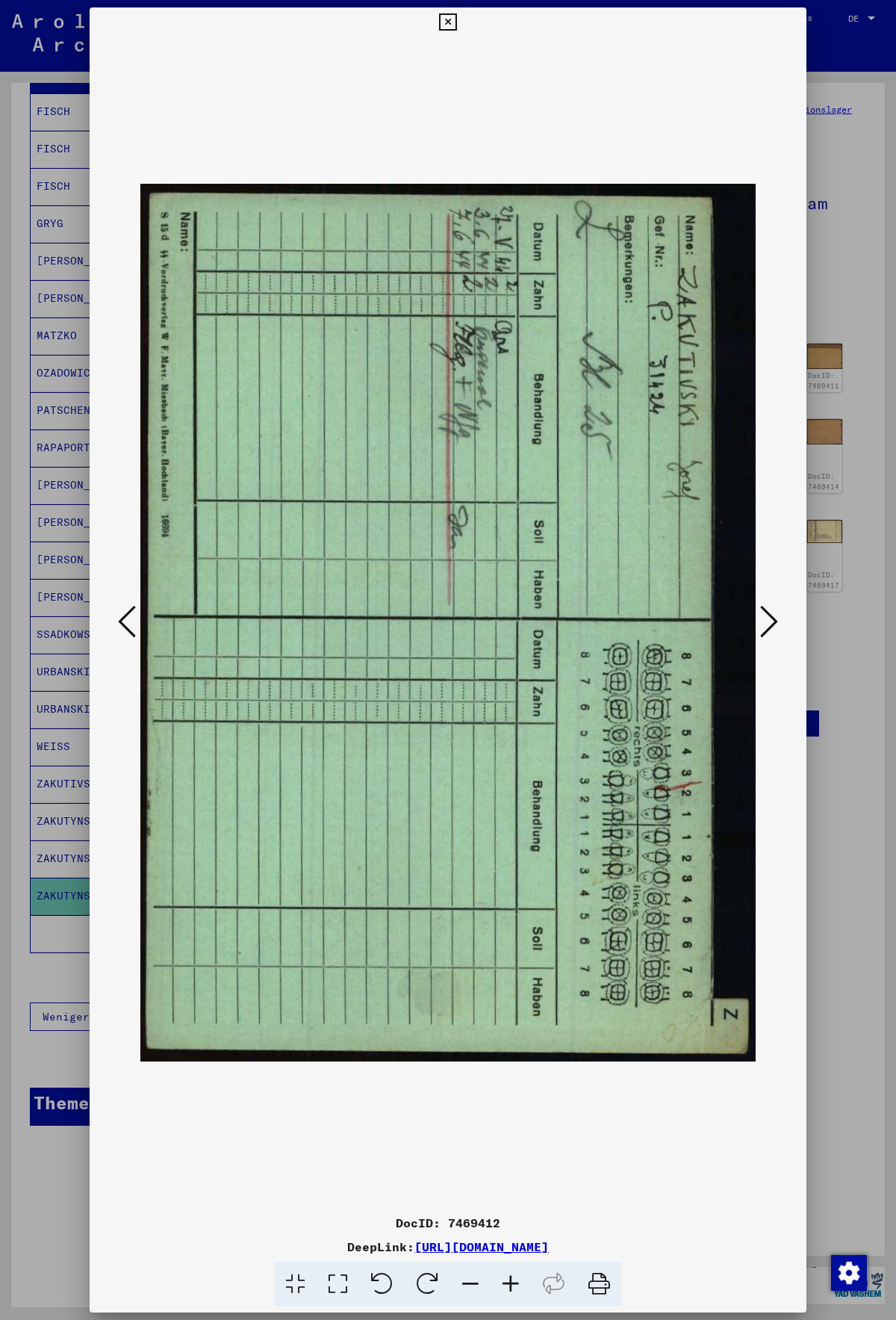
click at [130, 621] on icon at bounding box center [127, 621] width 18 height 35
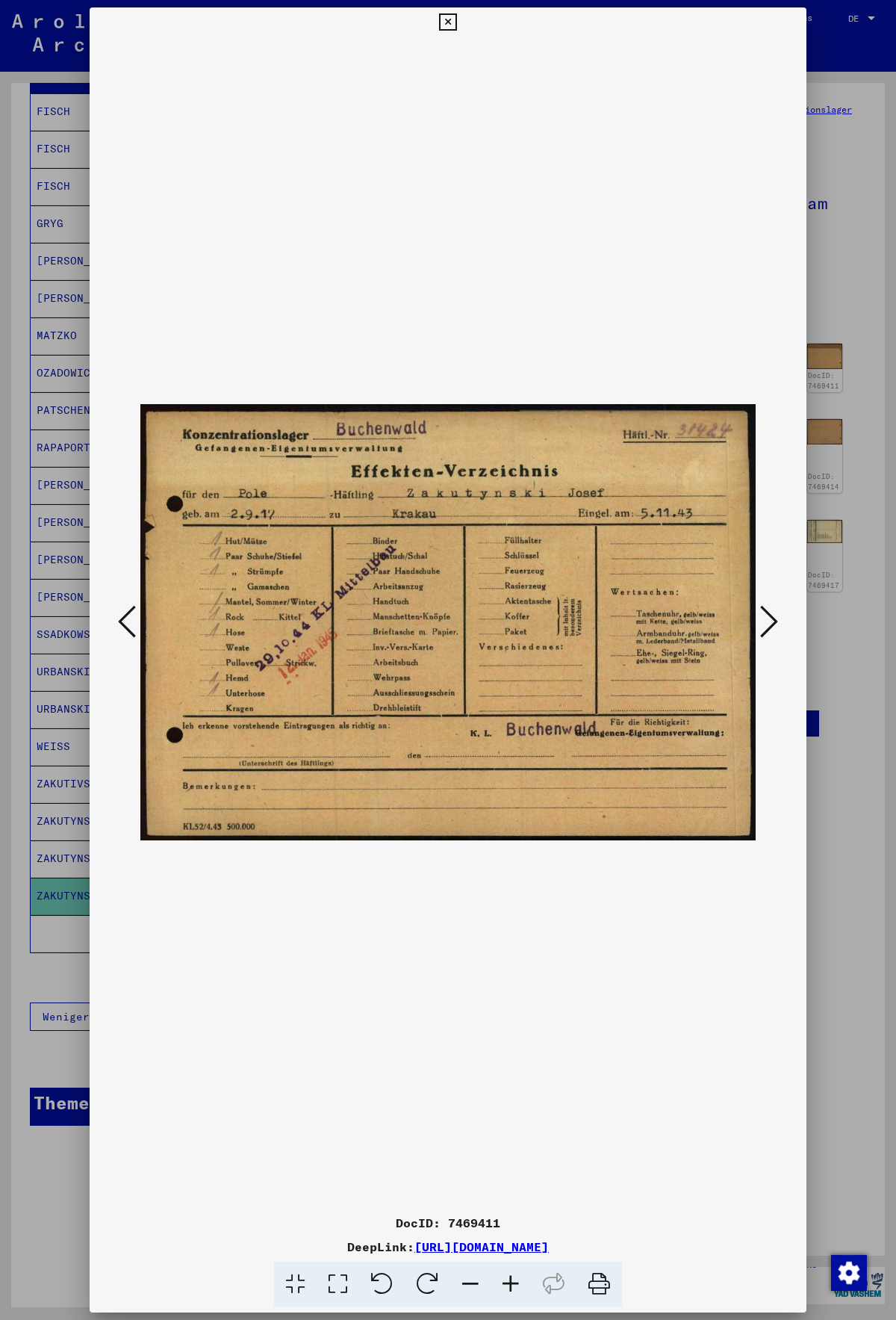
click at [130, 621] on icon at bounding box center [127, 621] width 18 height 35
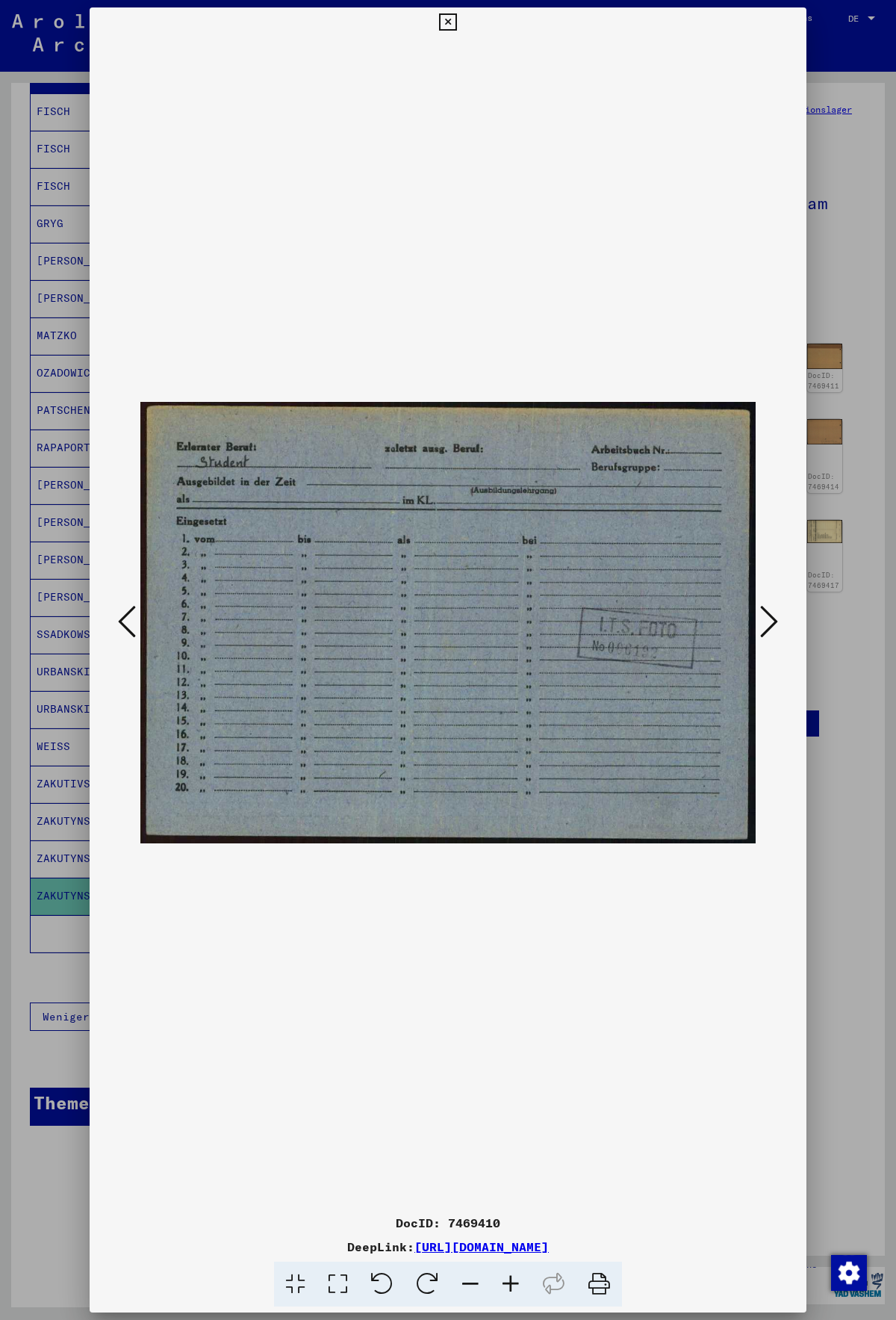
click at [130, 621] on icon at bounding box center [127, 621] width 18 height 35
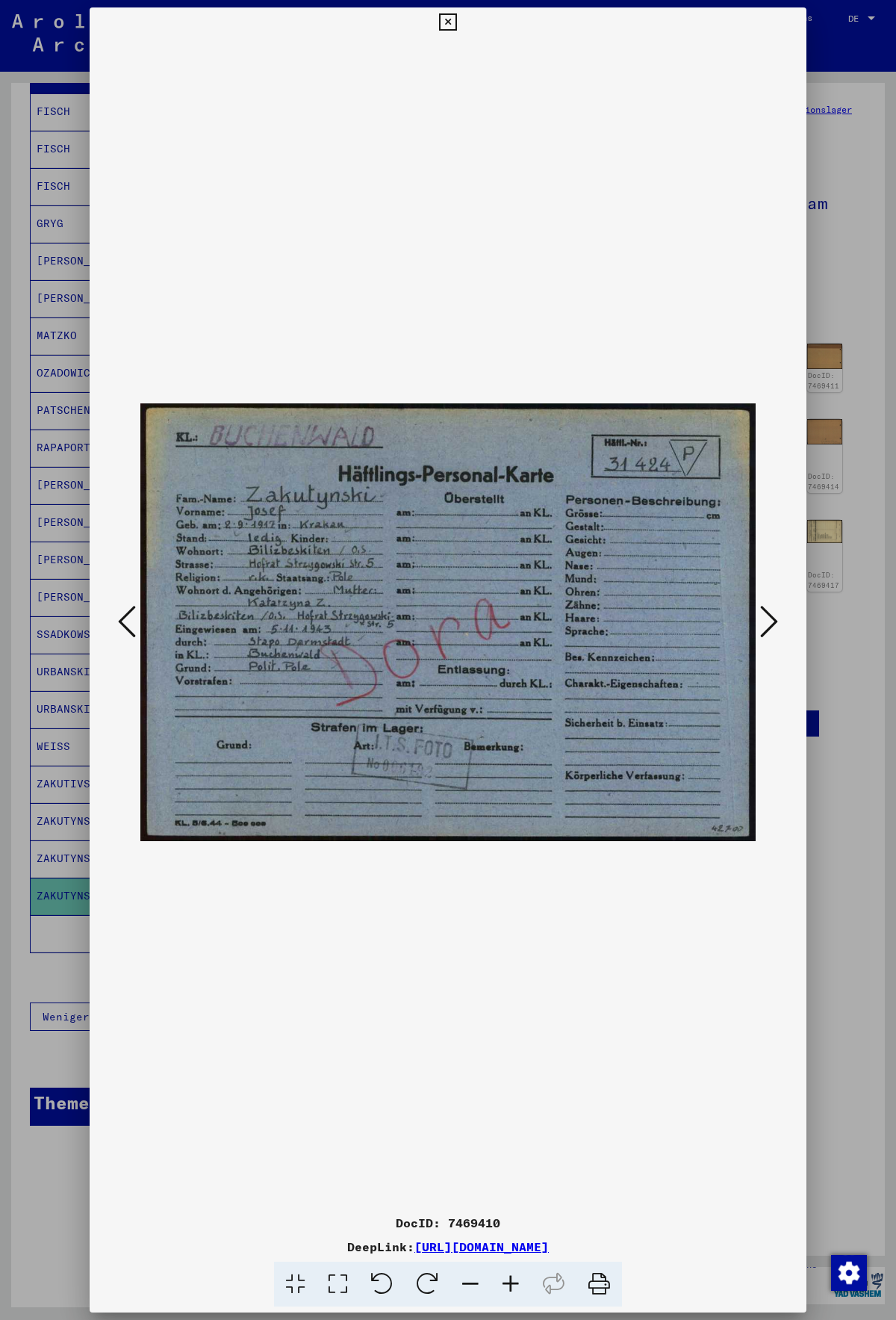
click at [130, 621] on icon at bounding box center [127, 621] width 18 height 35
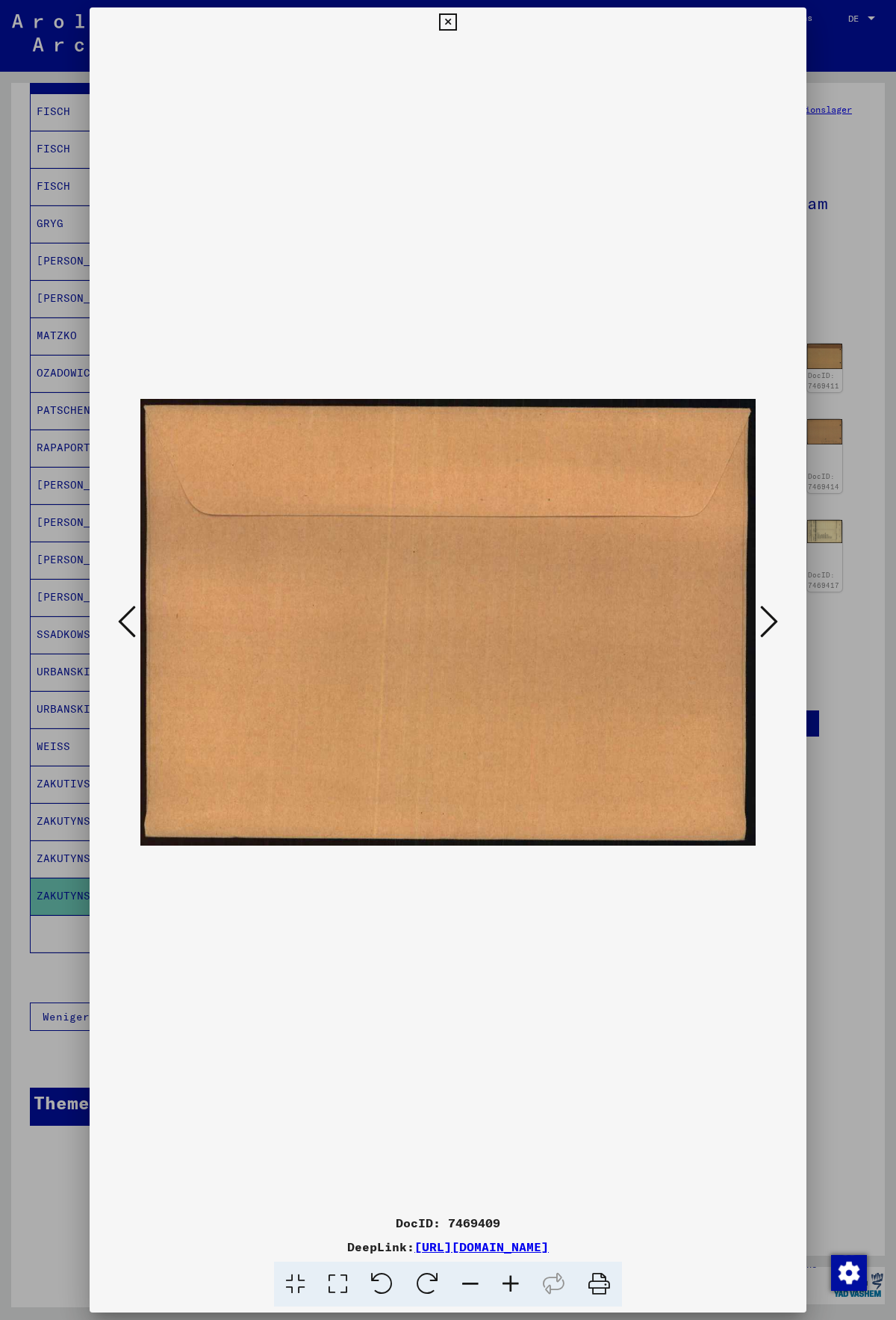
click at [130, 621] on icon at bounding box center [127, 621] width 18 height 35
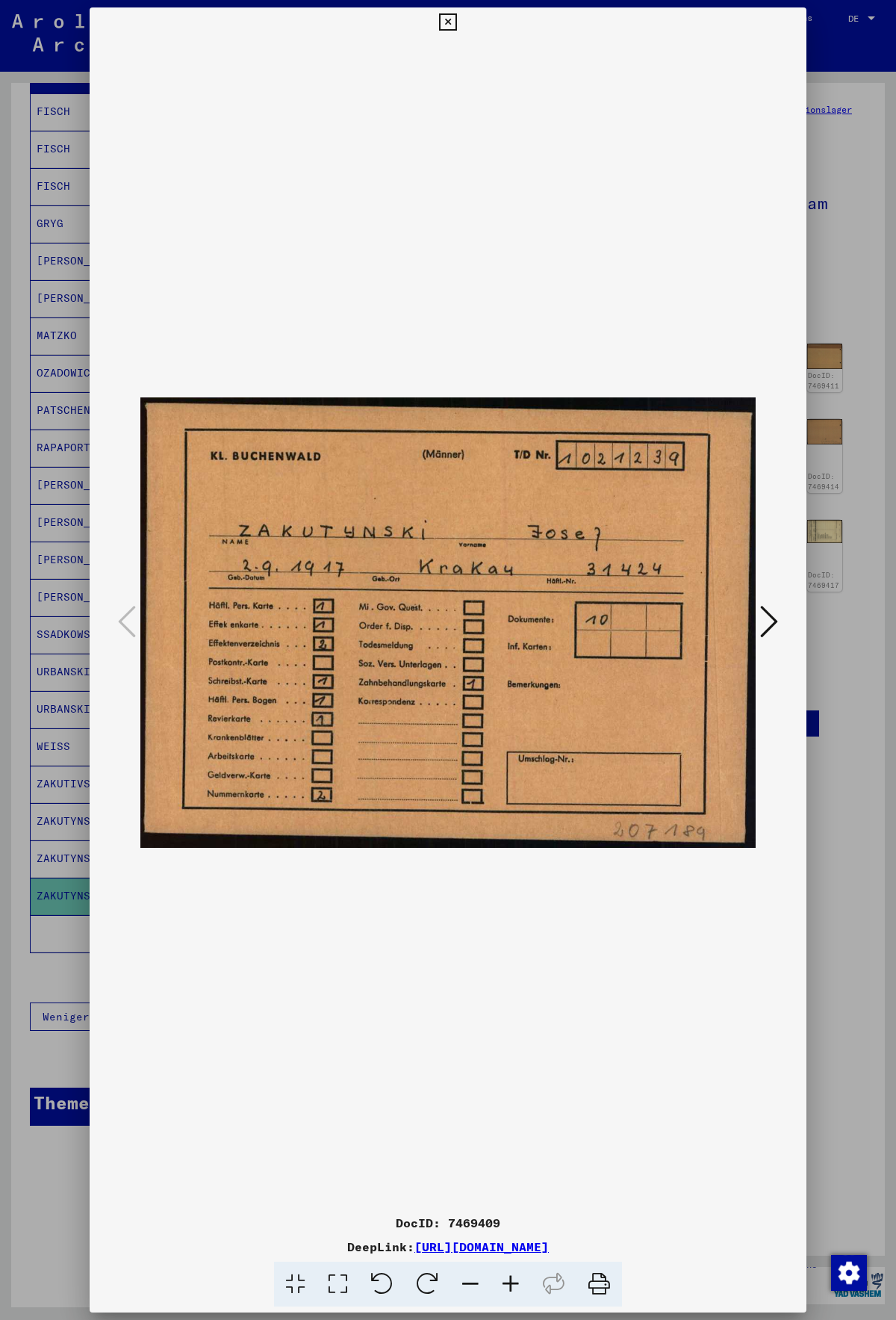
click at [787, 626] on div at bounding box center [448, 622] width 717 height 1170
click at [777, 625] on icon at bounding box center [769, 621] width 18 height 35
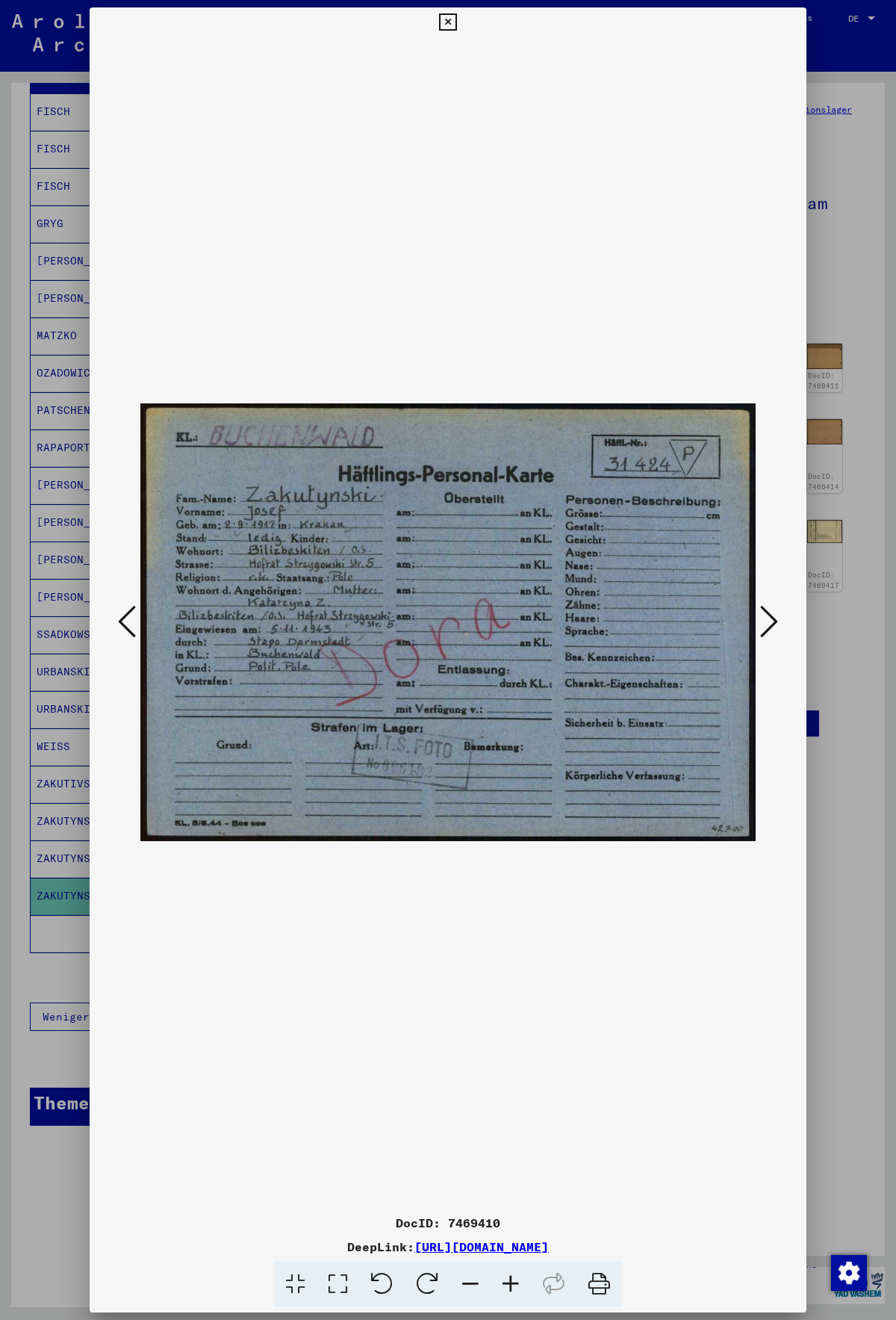
click at [777, 625] on icon at bounding box center [769, 621] width 18 height 35
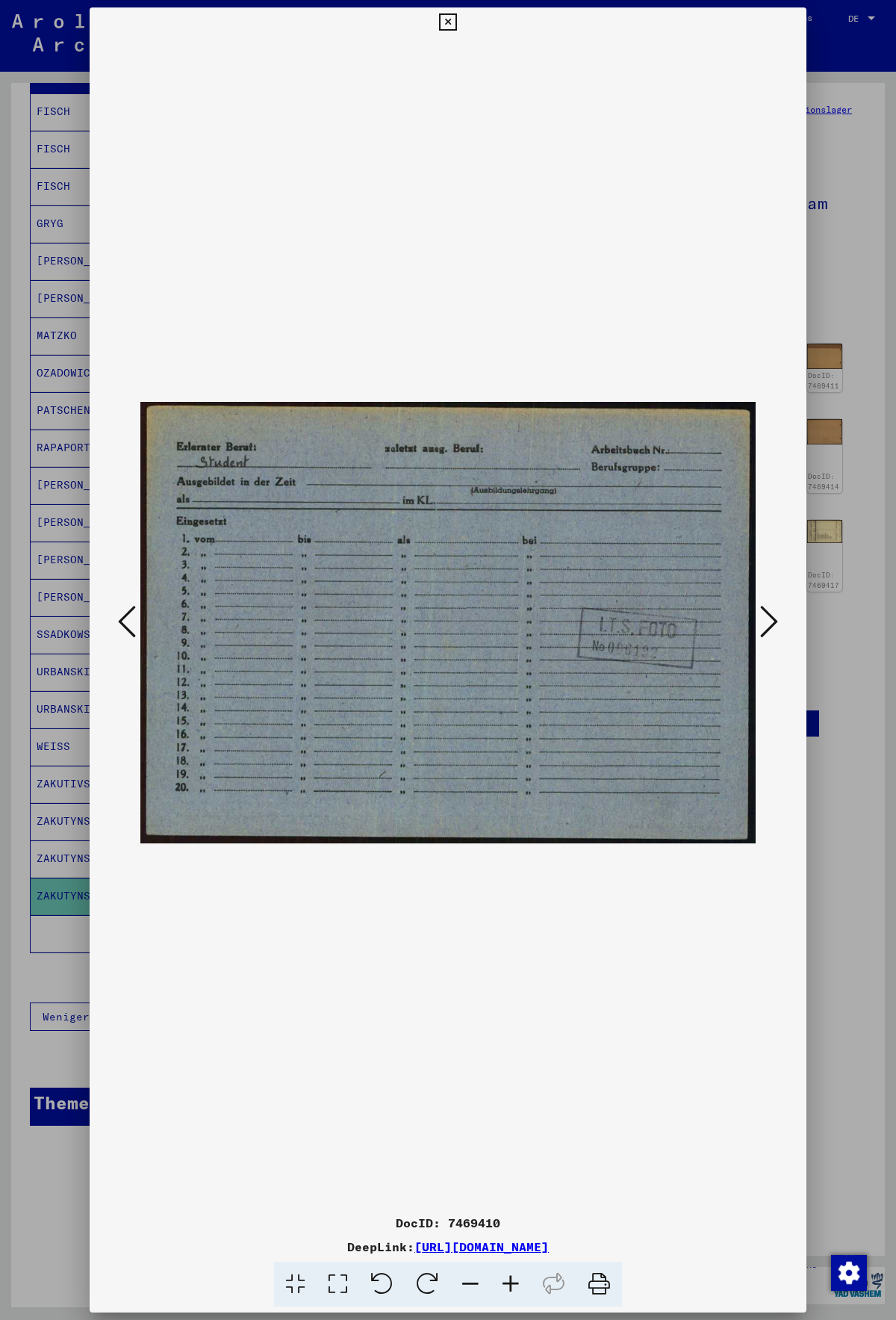
click at [777, 625] on icon at bounding box center [769, 621] width 18 height 35
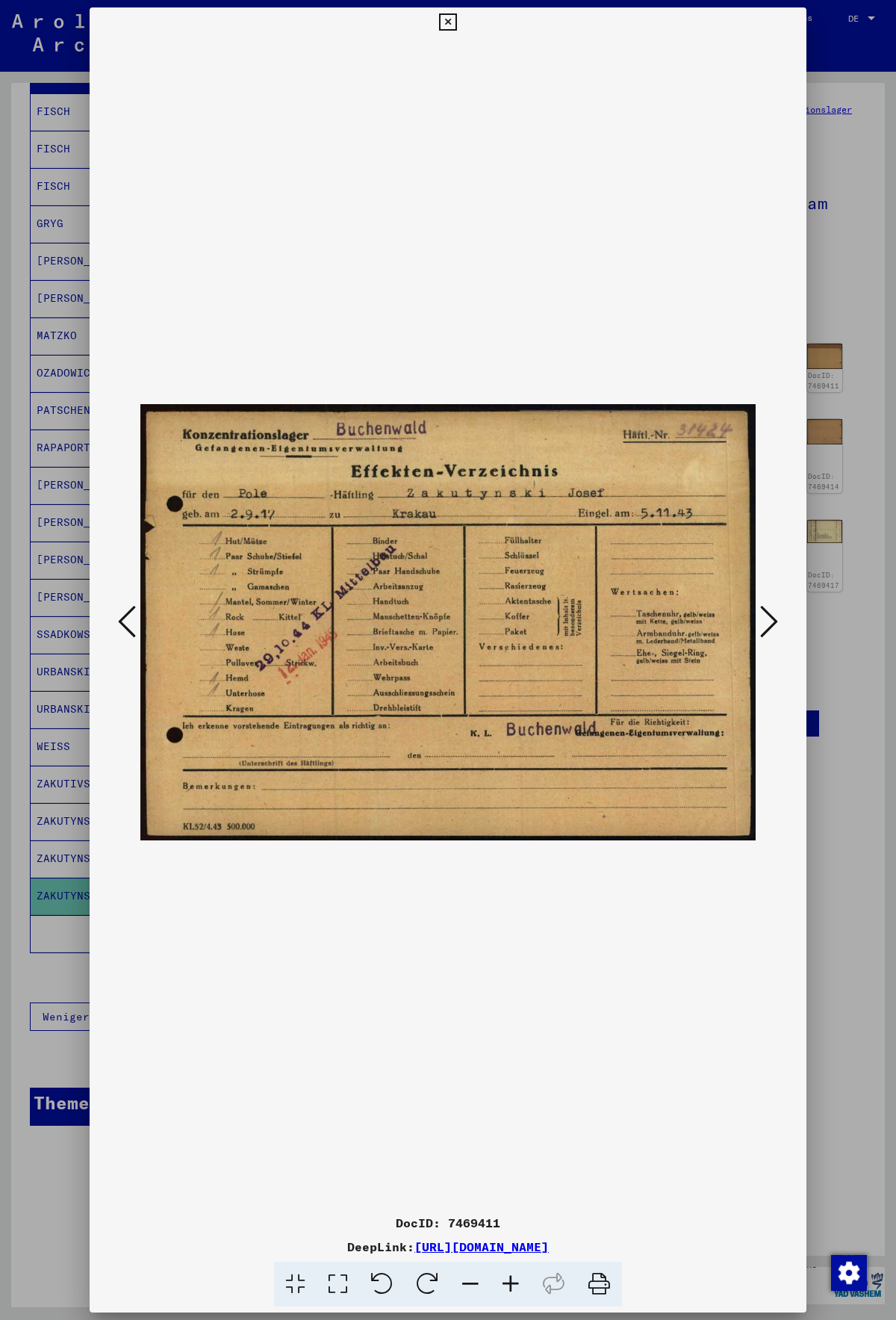
click at [777, 625] on icon at bounding box center [769, 621] width 18 height 35
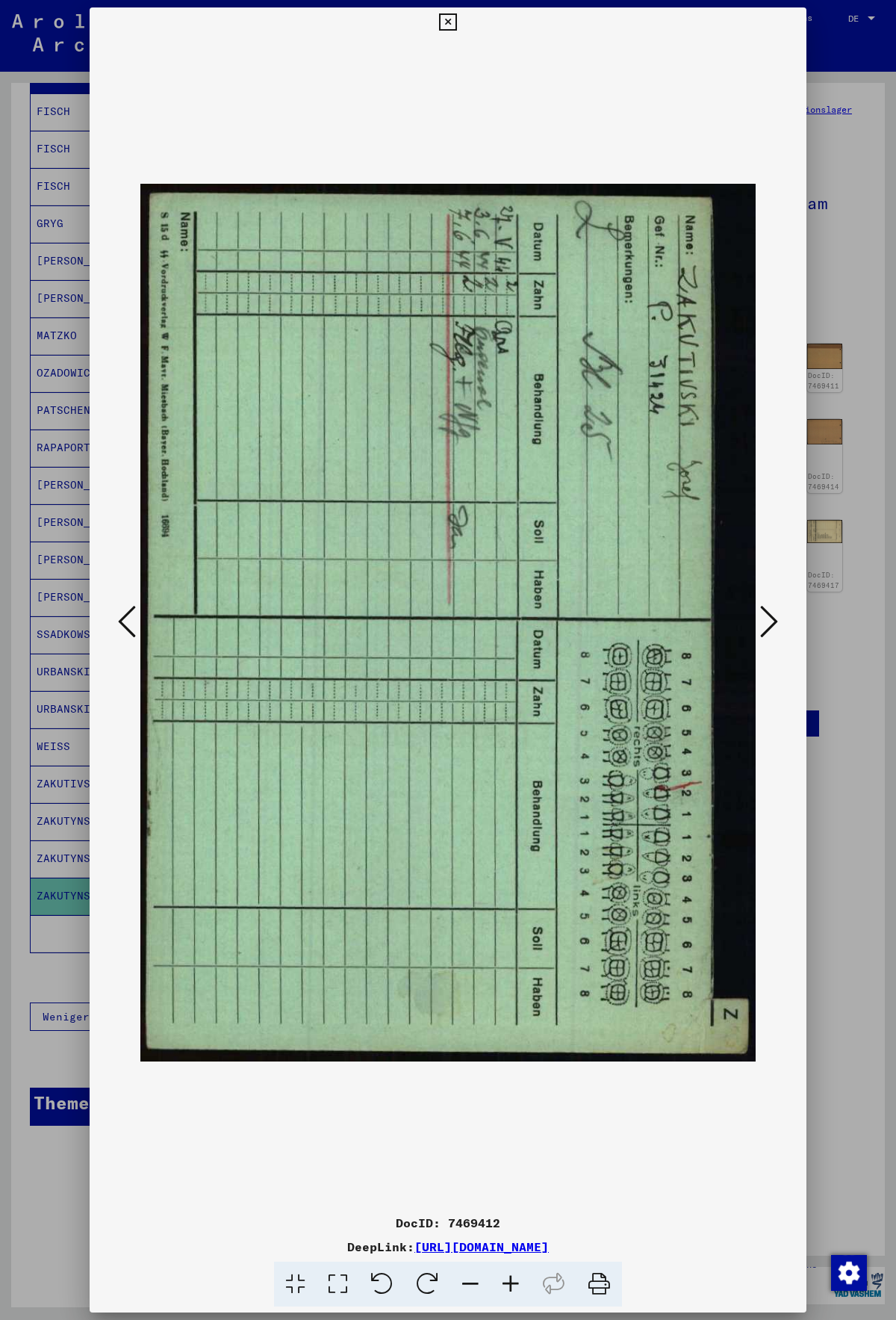
click at [777, 625] on icon at bounding box center [769, 621] width 18 height 35
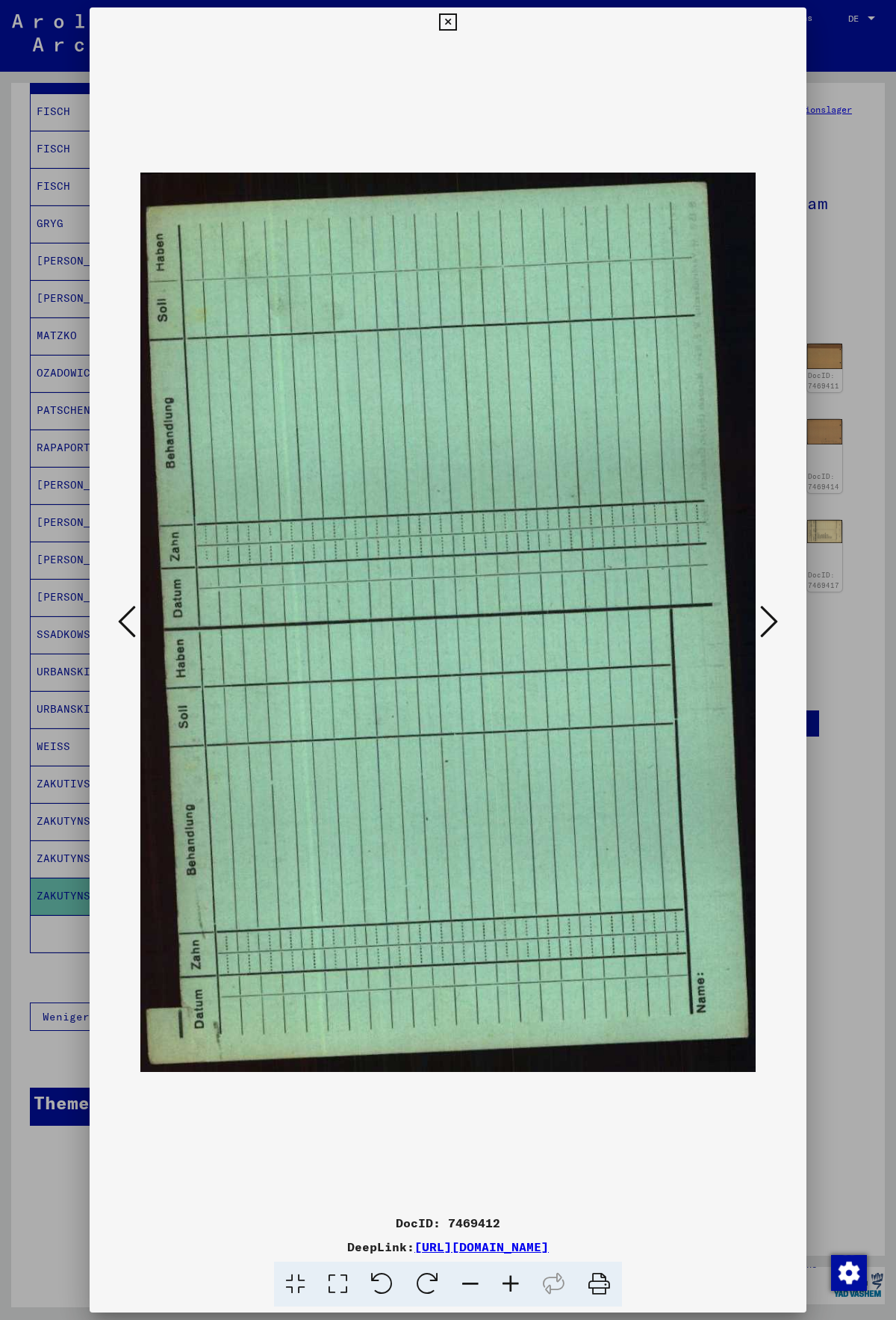
click at [777, 625] on icon at bounding box center [769, 621] width 18 height 35
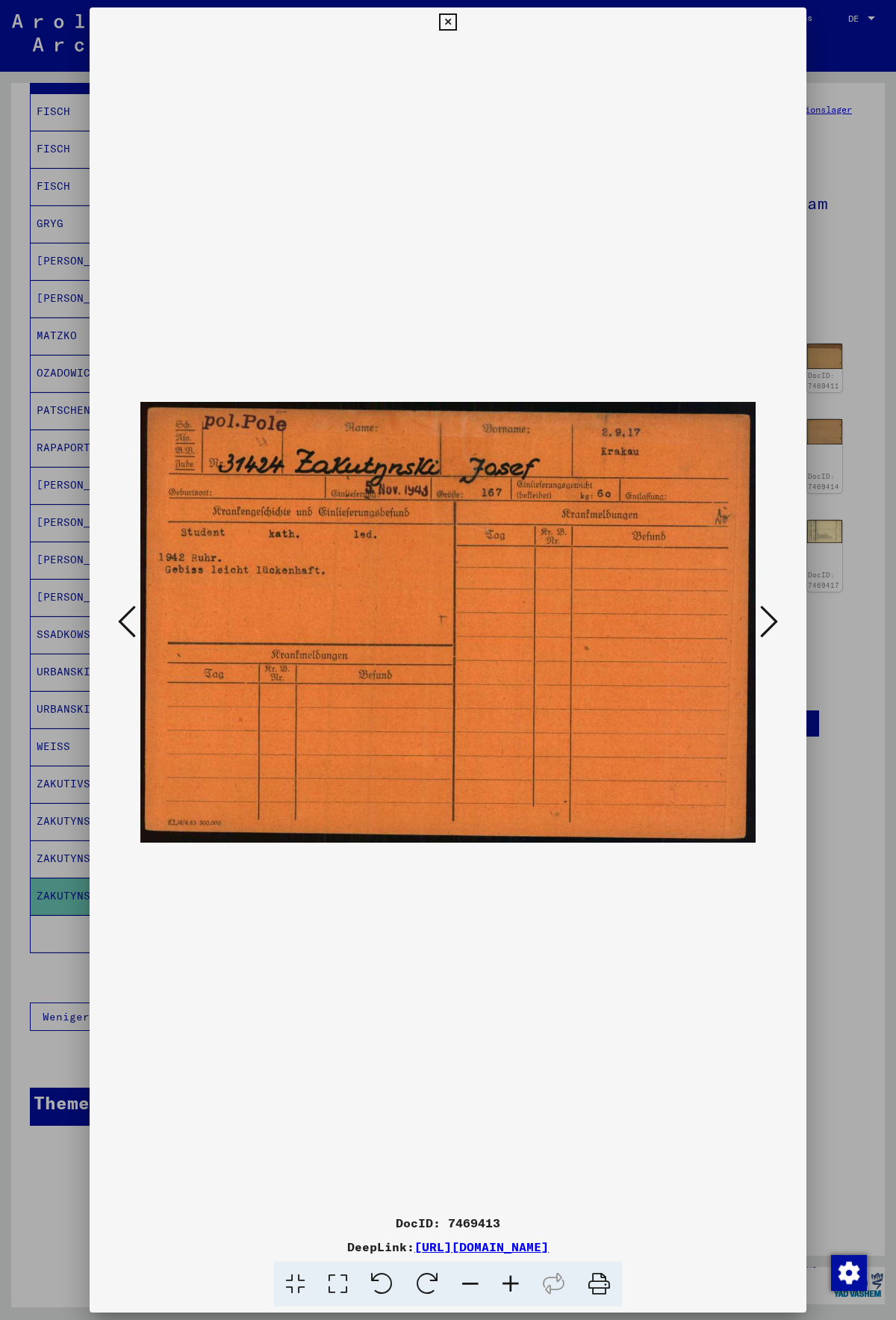
click at [777, 625] on icon at bounding box center [769, 621] width 18 height 35
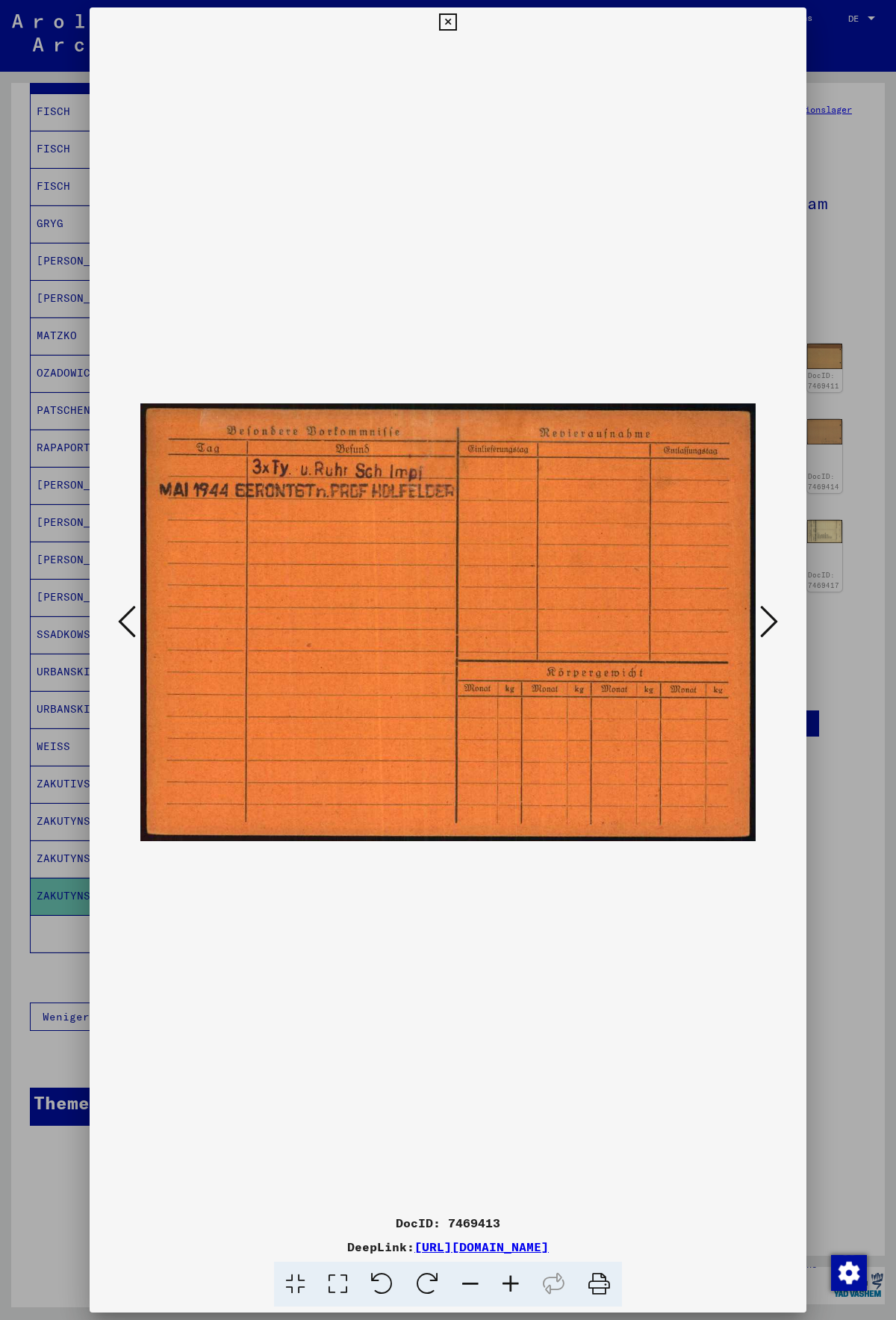
click at [777, 625] on icon at bounding box center [769, 621] width 18 height 35
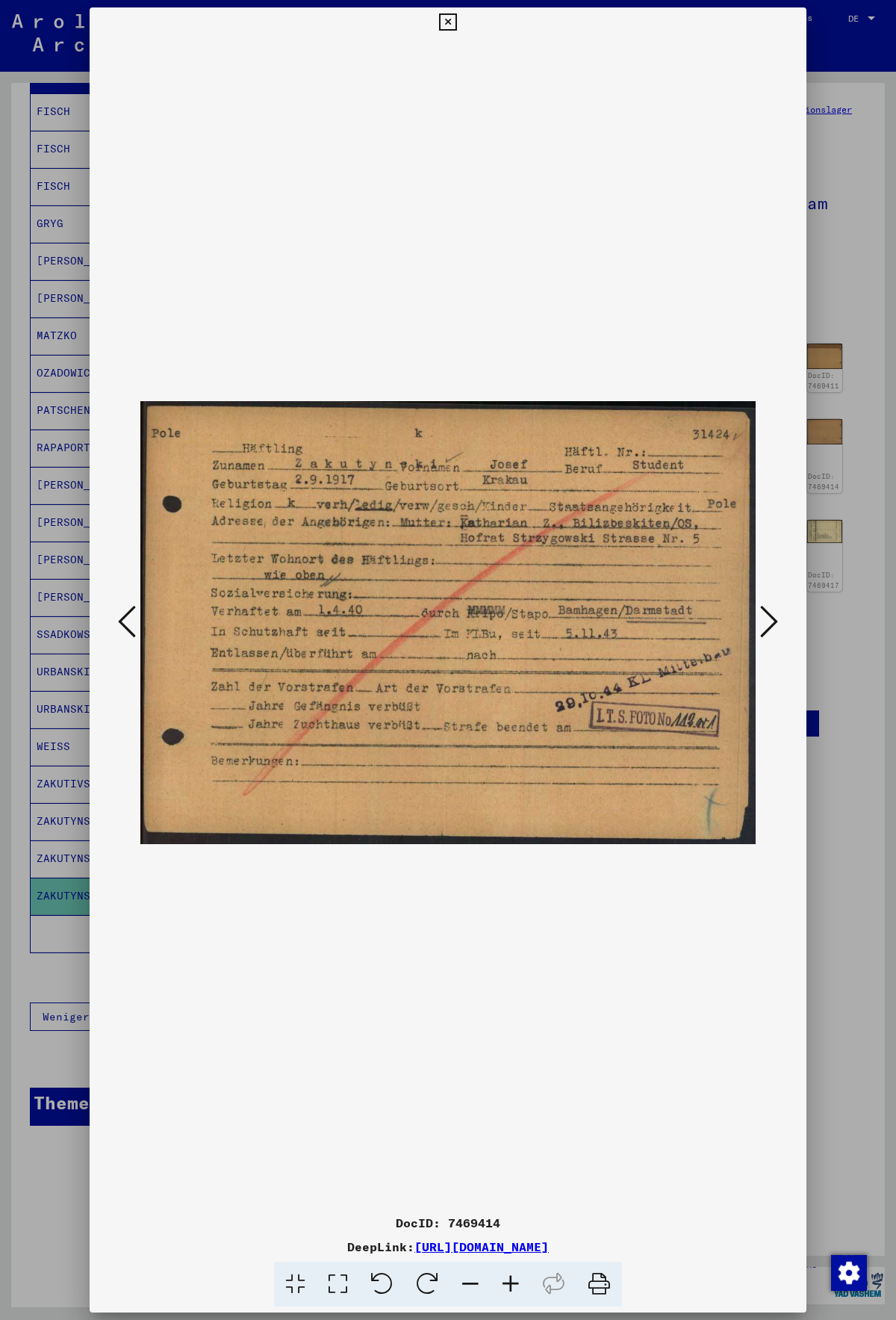
click at [777, 625] on icon at bounding box center [769, 621] width 18 height 35
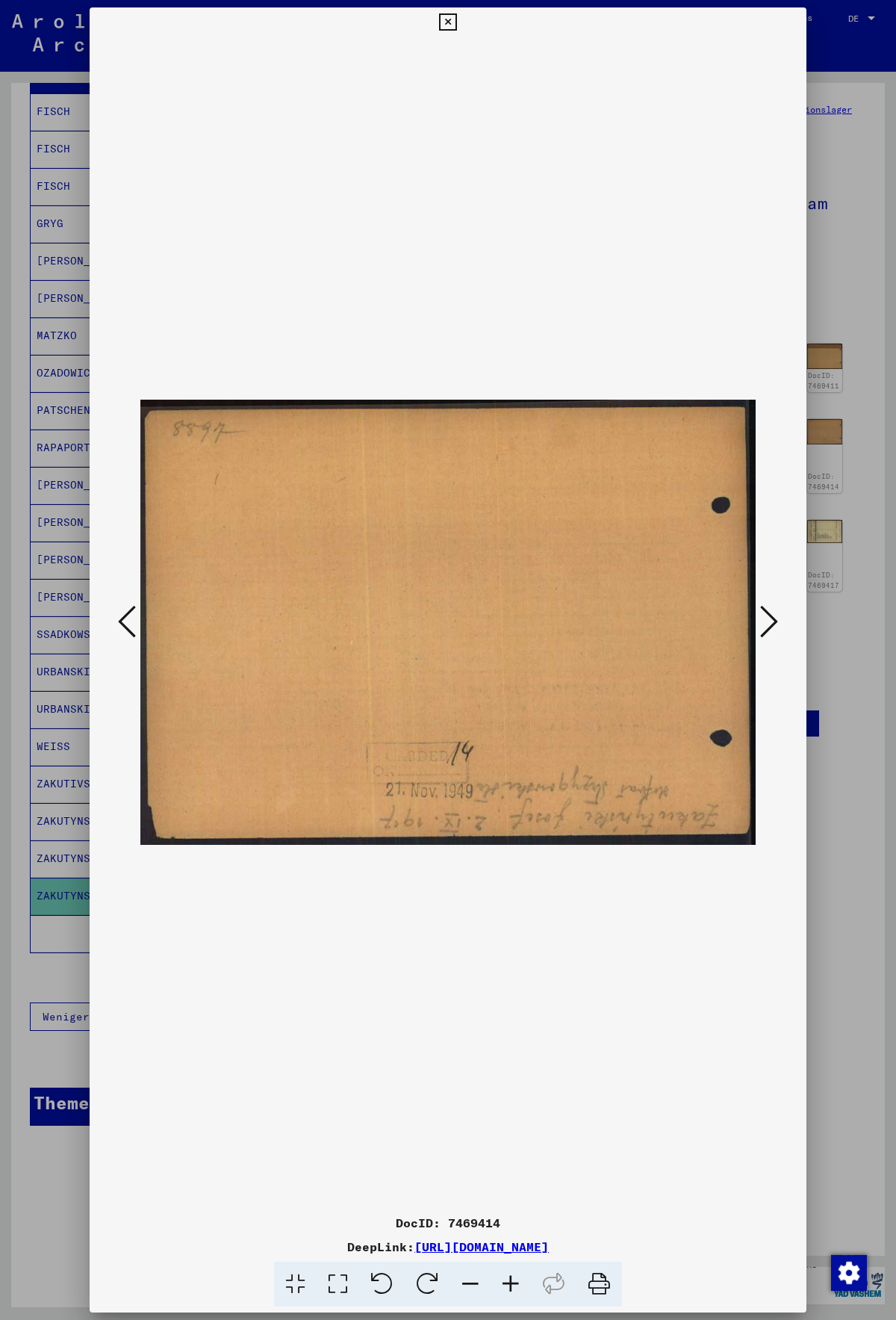
click at [777, 625] on icon at bounding box center [769, 621] width 18 height 35
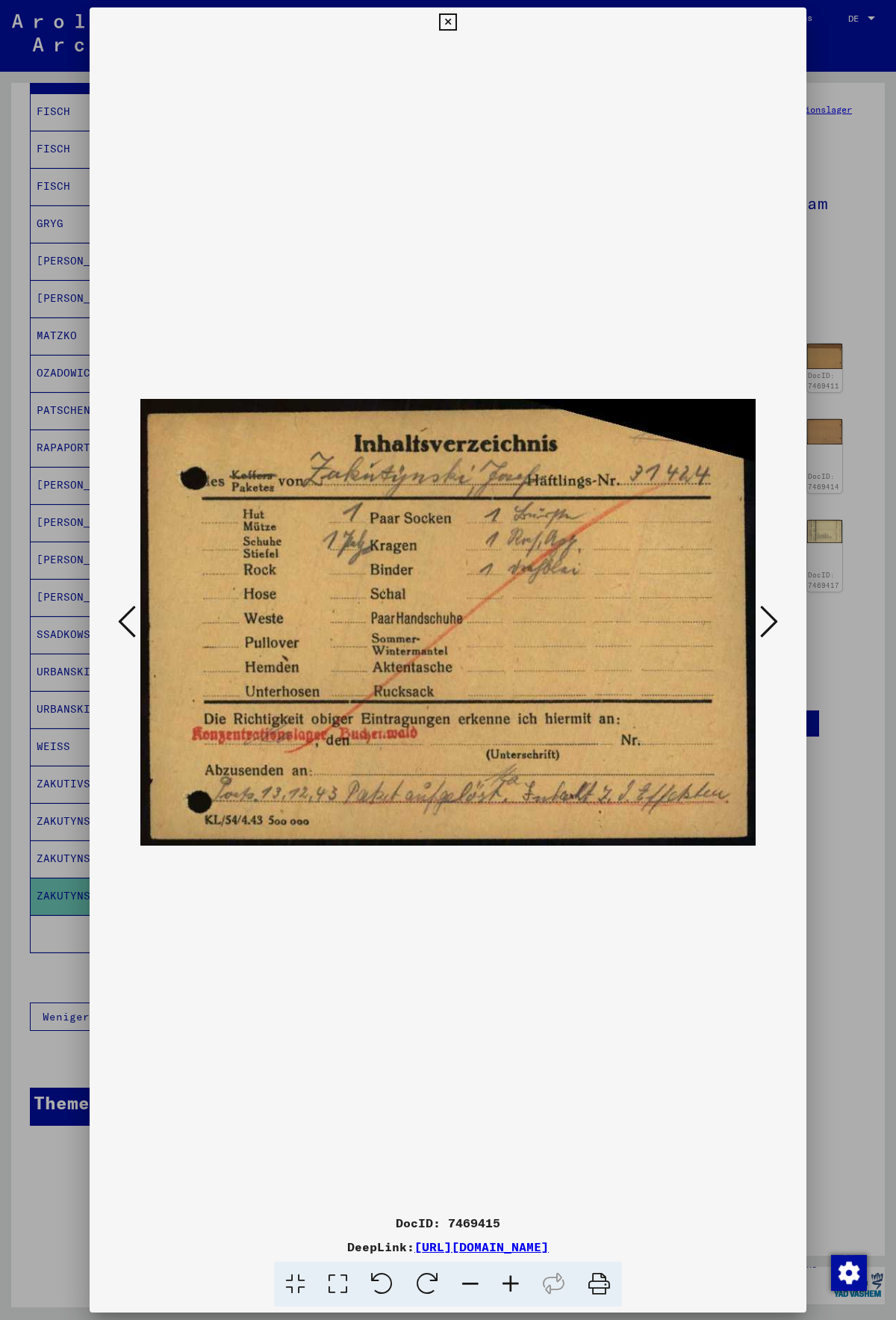
click at [777, 625] on icon at bounding box center [769, 621] width 18 height 35
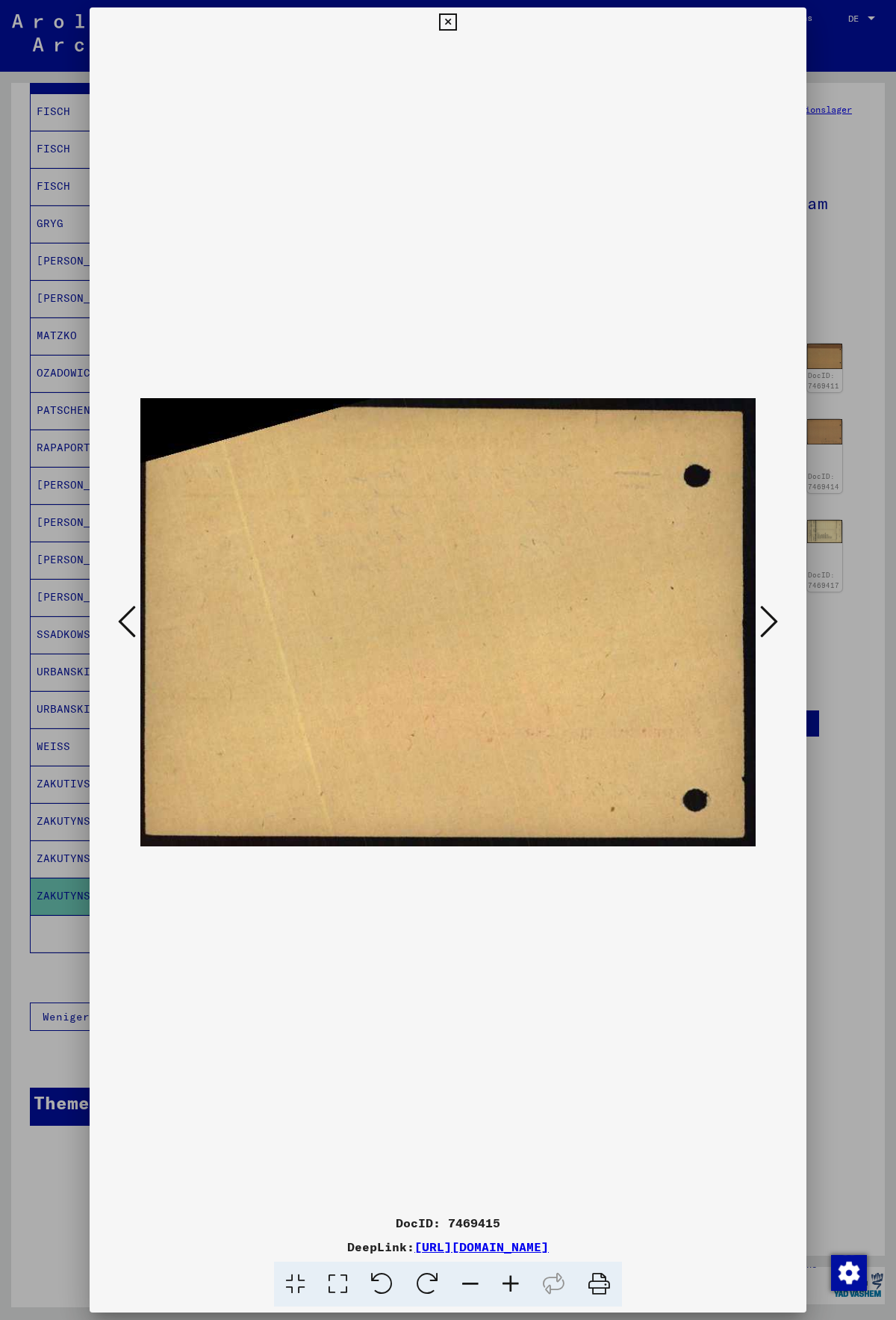
click at [777, 625] on icon at bounding box center [769, 621] width 18 height 35
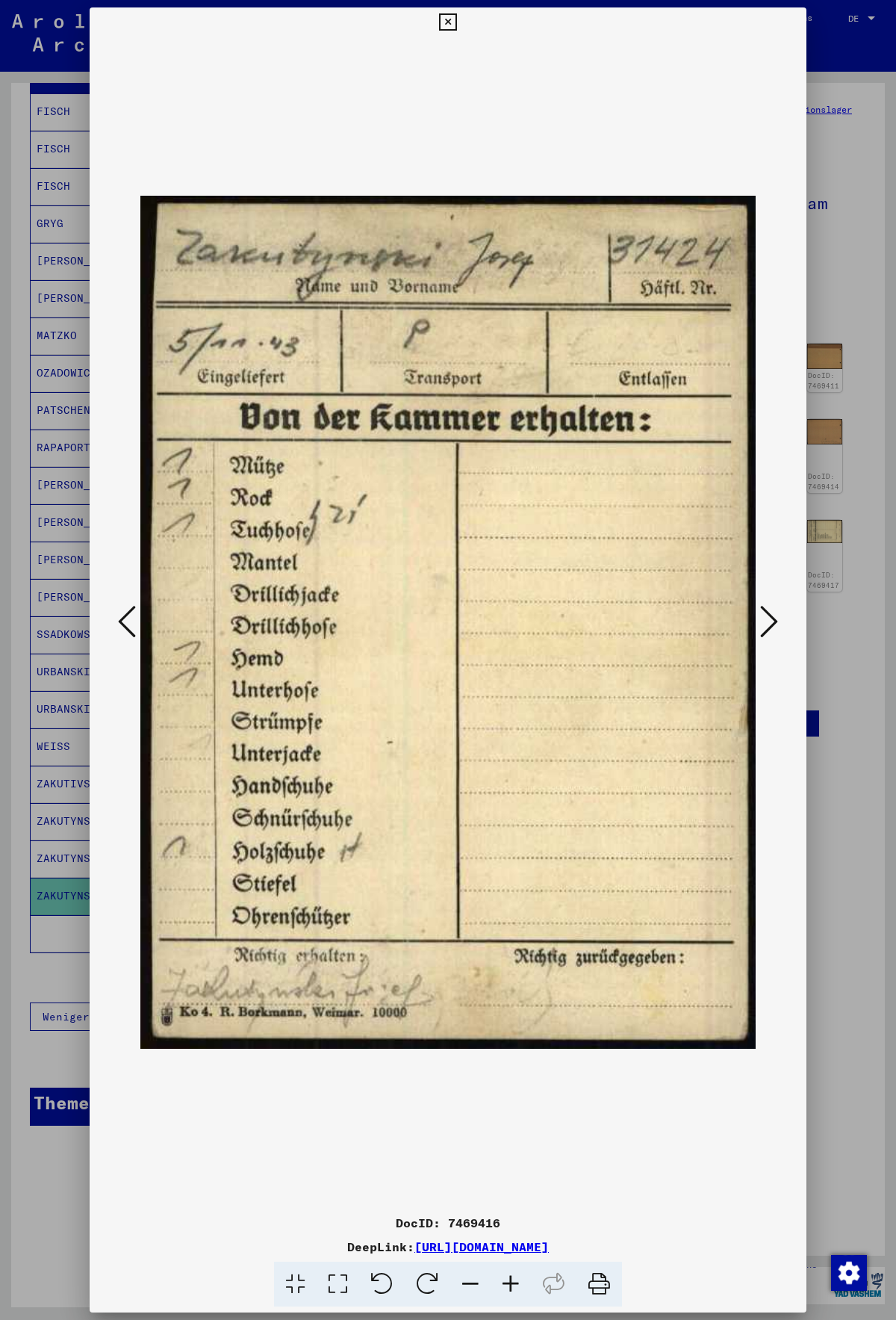
click at [777, 625] on icon at bounding box center [769, 621] width 18 height 35
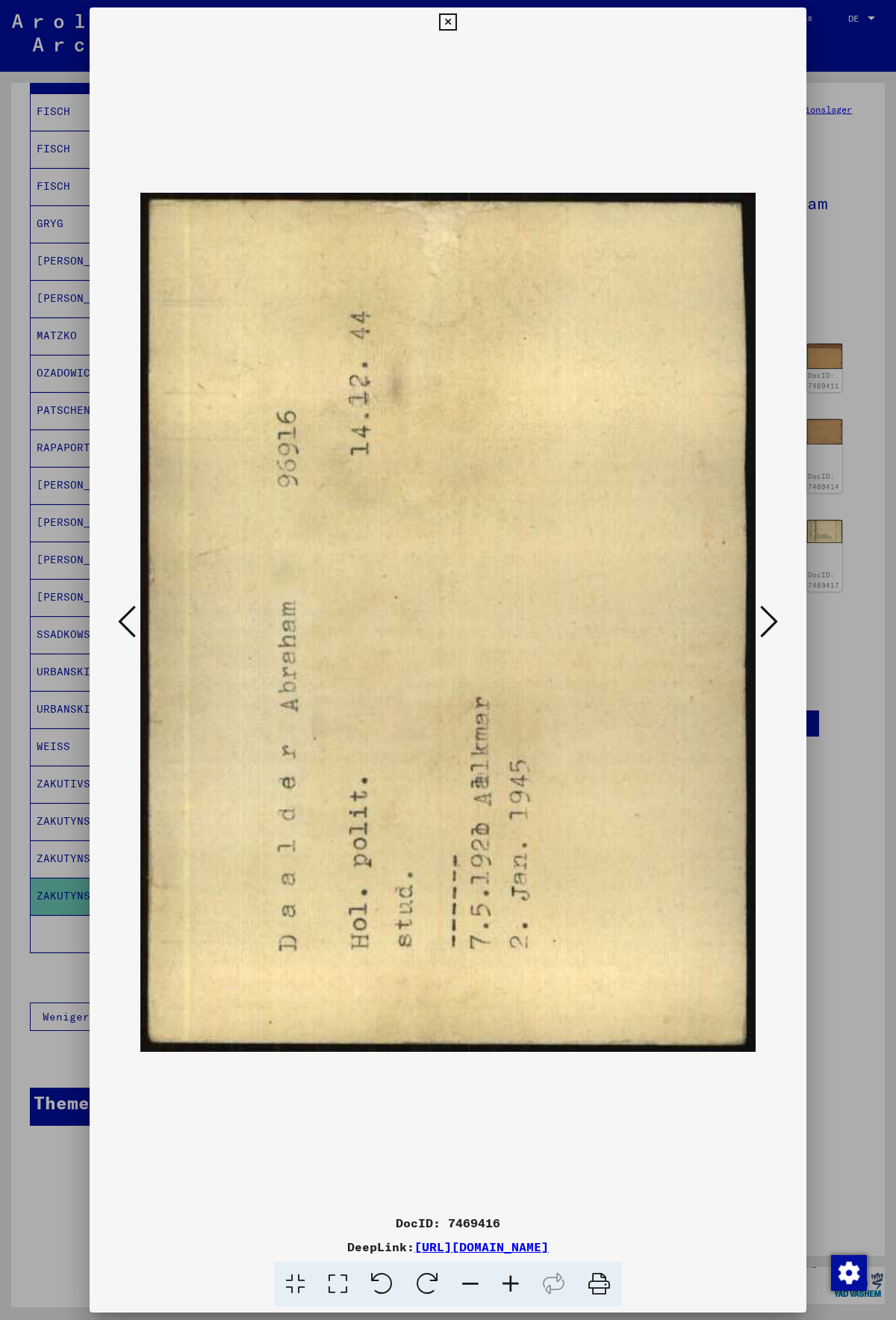
click at [777, 625] on icon at bounding box center [769, 621] width 18 height 35
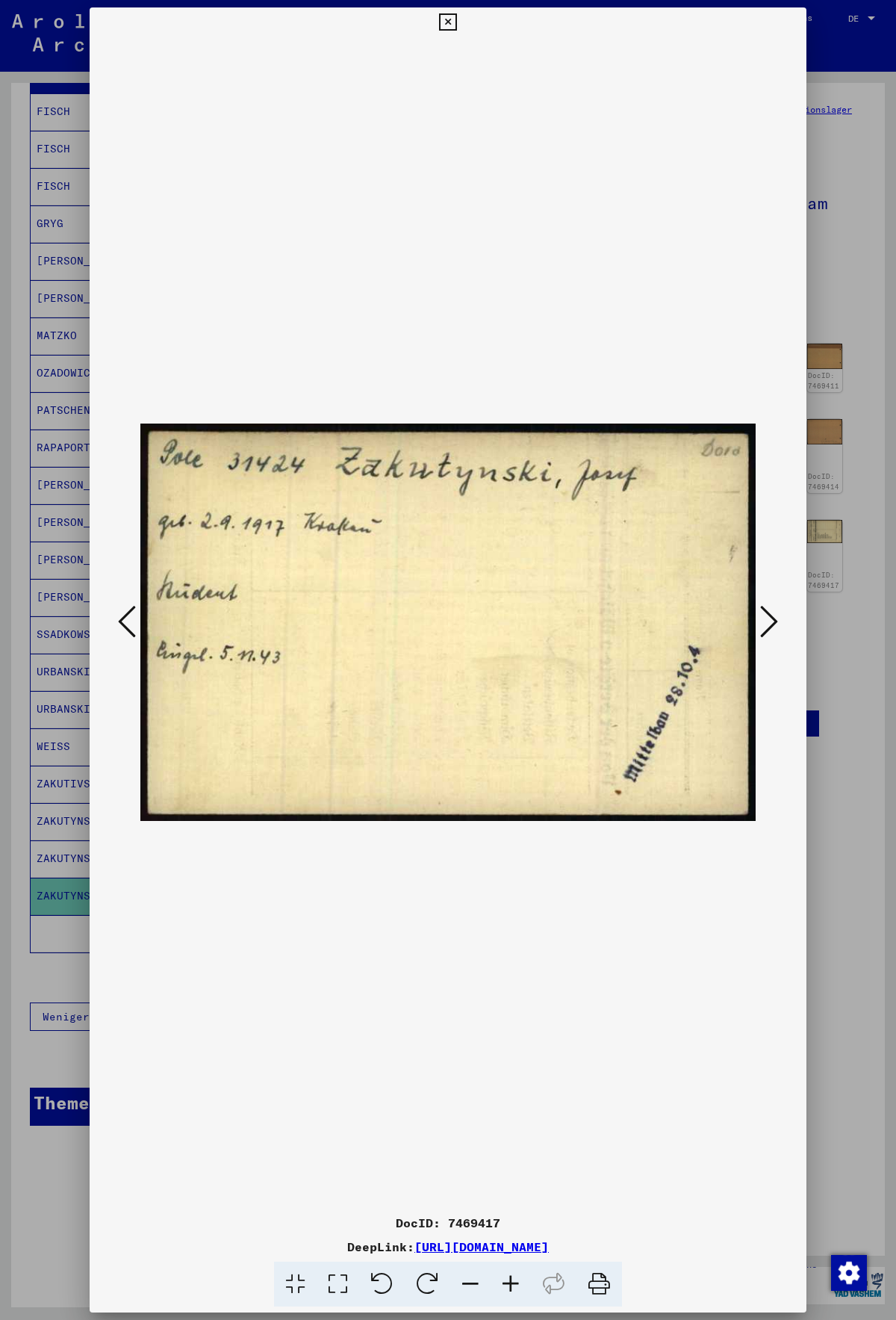
click at [804, 589] on div at bounding box center [448, 622] width 717 height 1170
click at [817, 569] on div at bounding box center [448, 660] width 896 height 1320
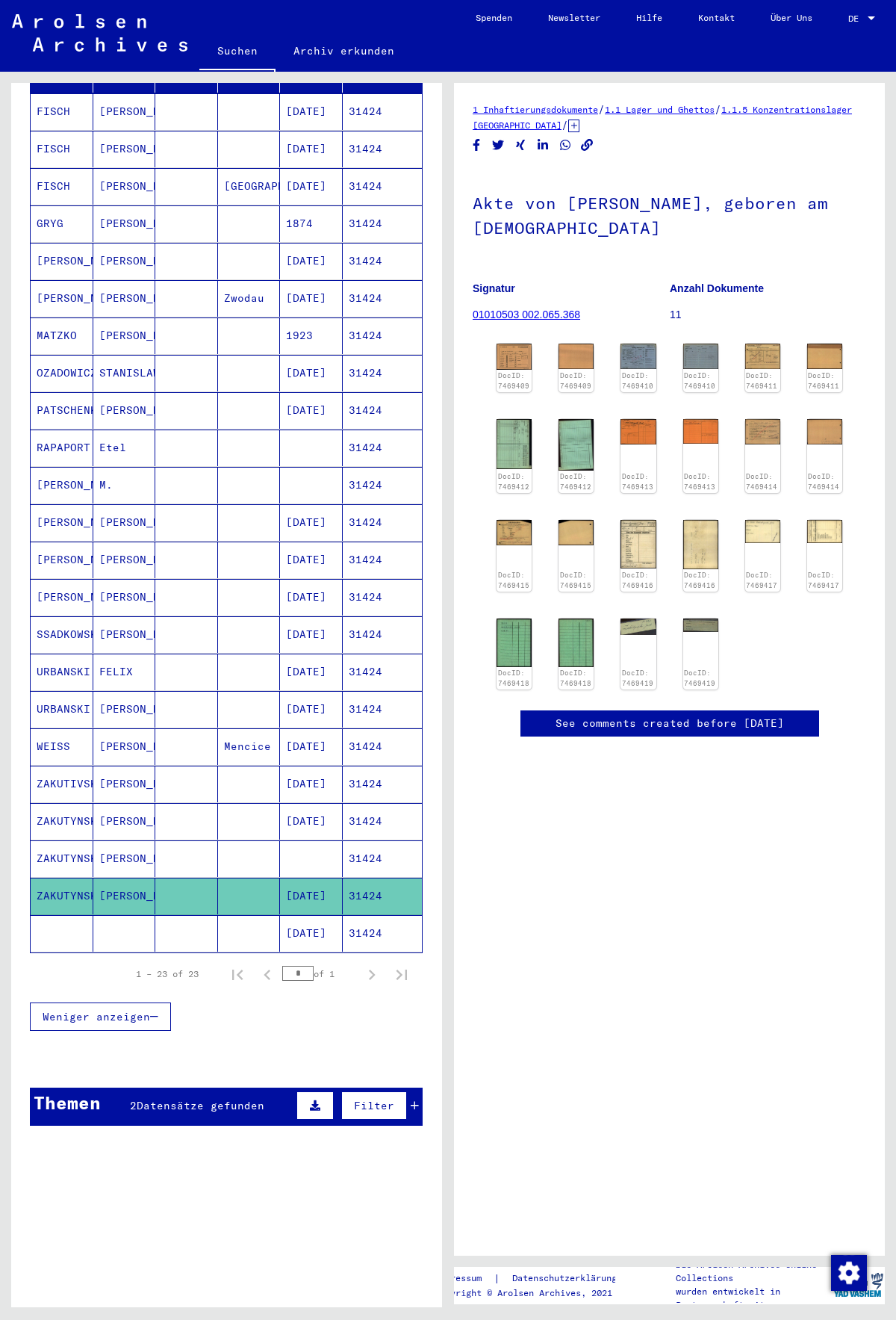
click at [368, 781] on mat-cell "31424" at bounding box center [383, 821] width 80 height 36
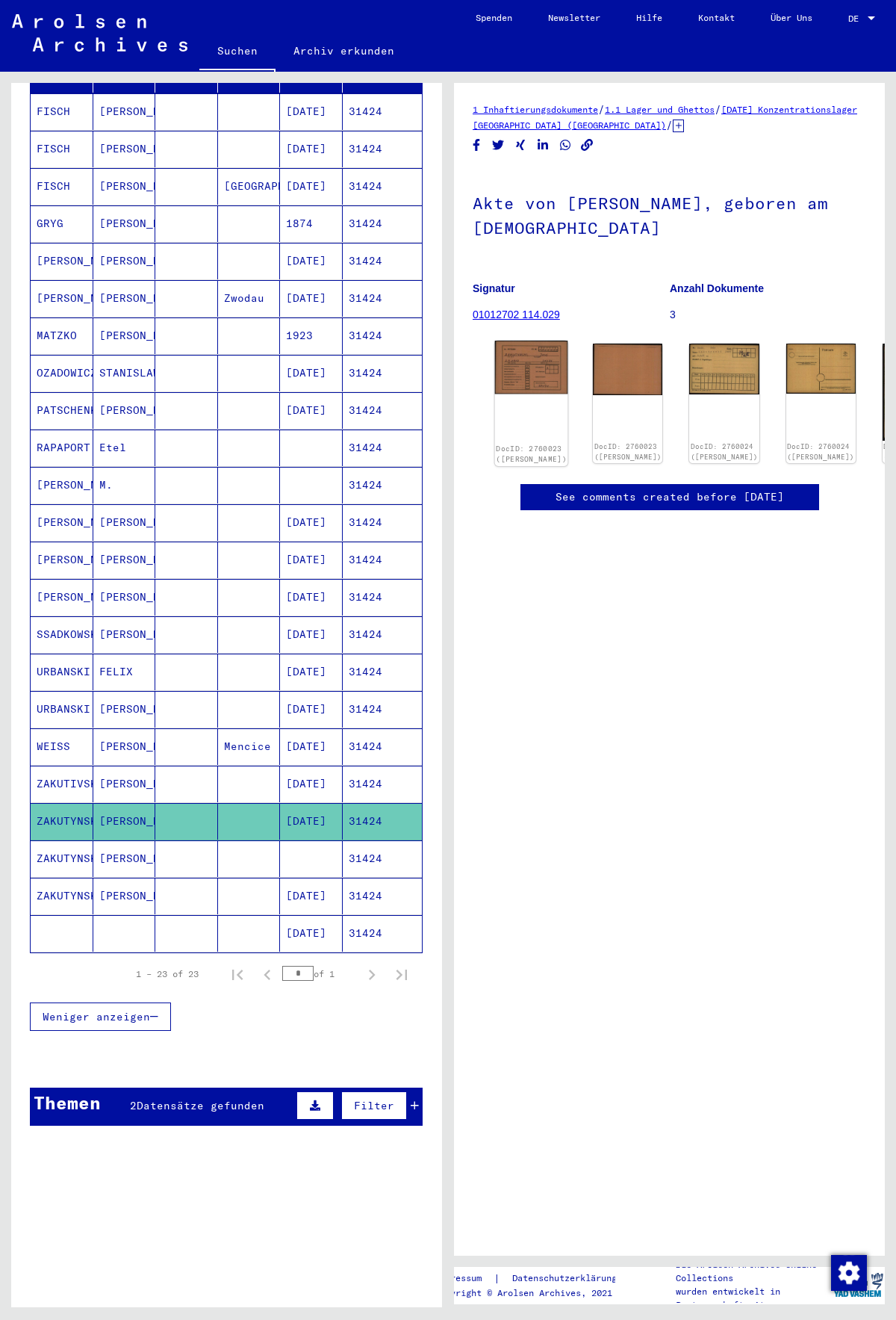
click at [516, 358] on img at bounding box center [532, 367] width 74 height 54
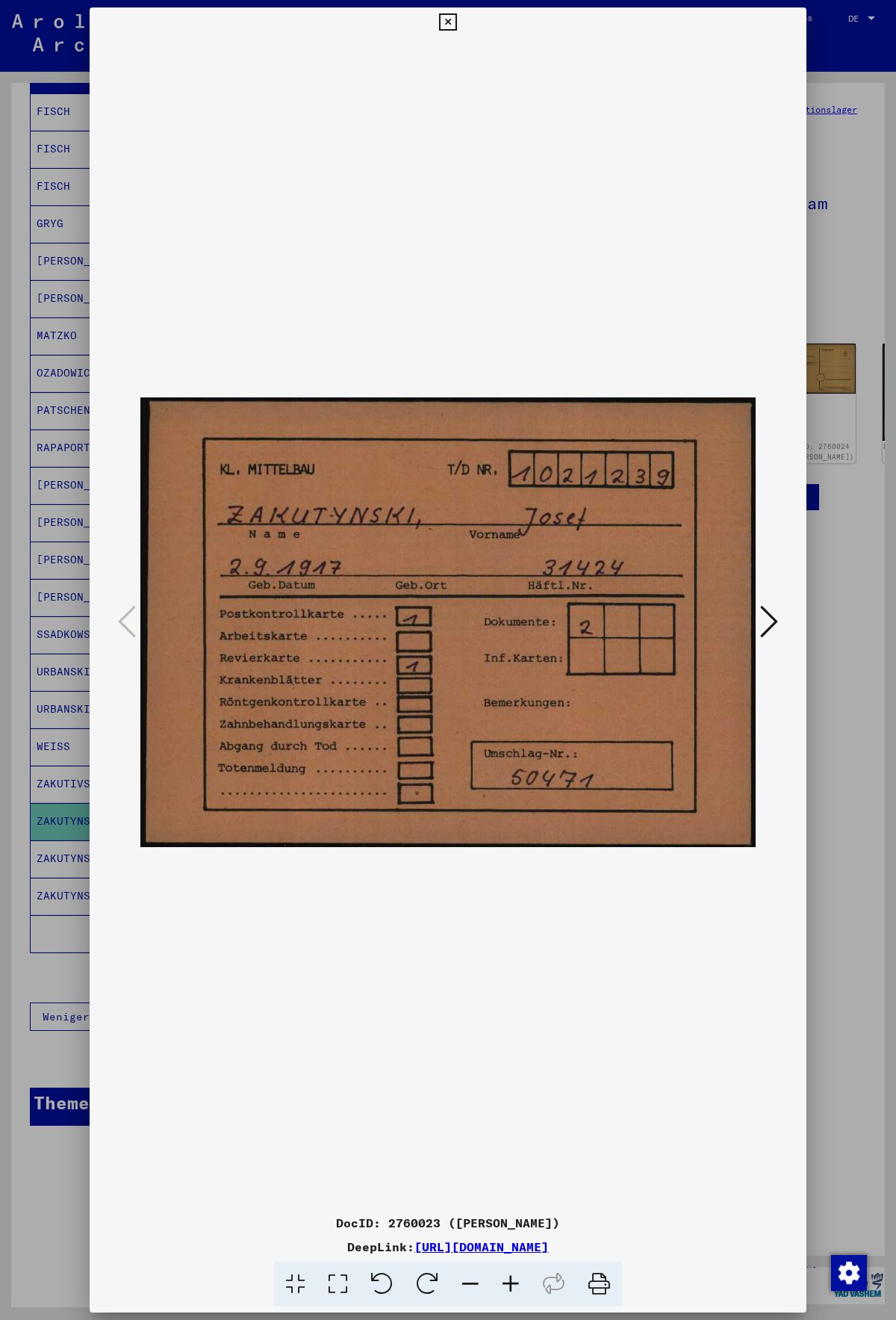
click at [767, 623] on icon at bounding box center [769, 621] width 18 height 35
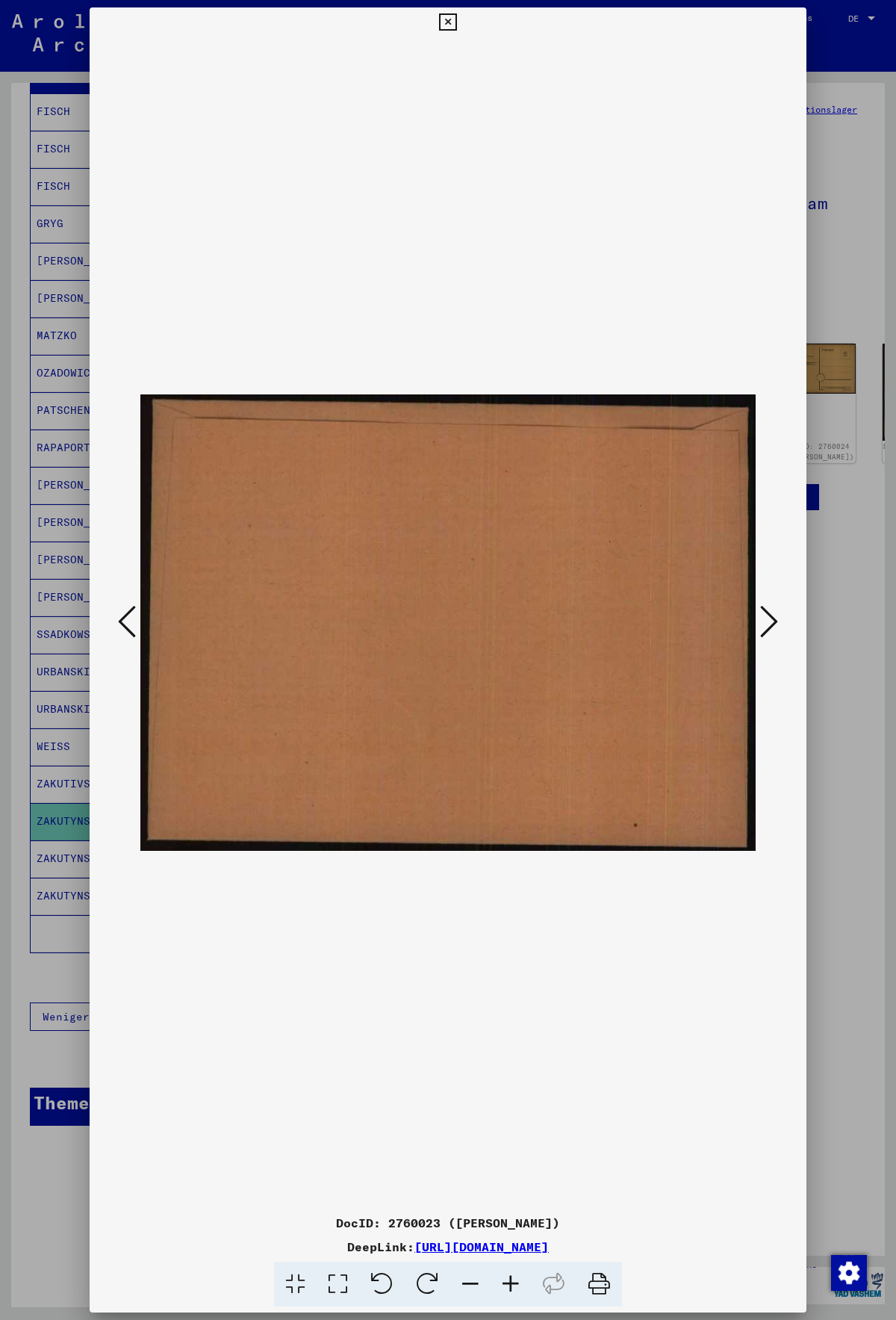
click at [767, 623] on icon at bounding box center [769, 621] width 18 height 35
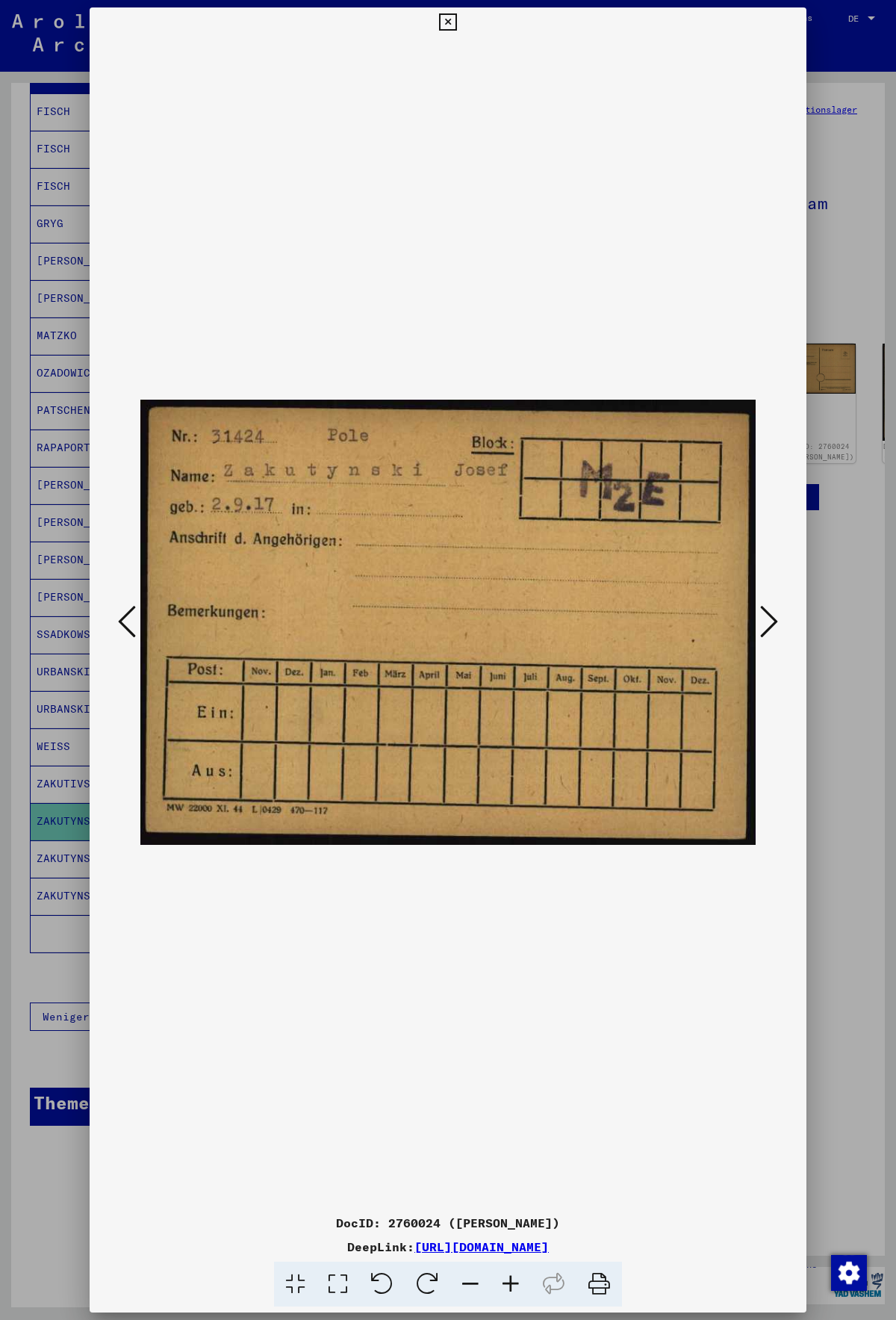
click at [767, 623] on icon at bounding box center [769, 621] width 18 height 35
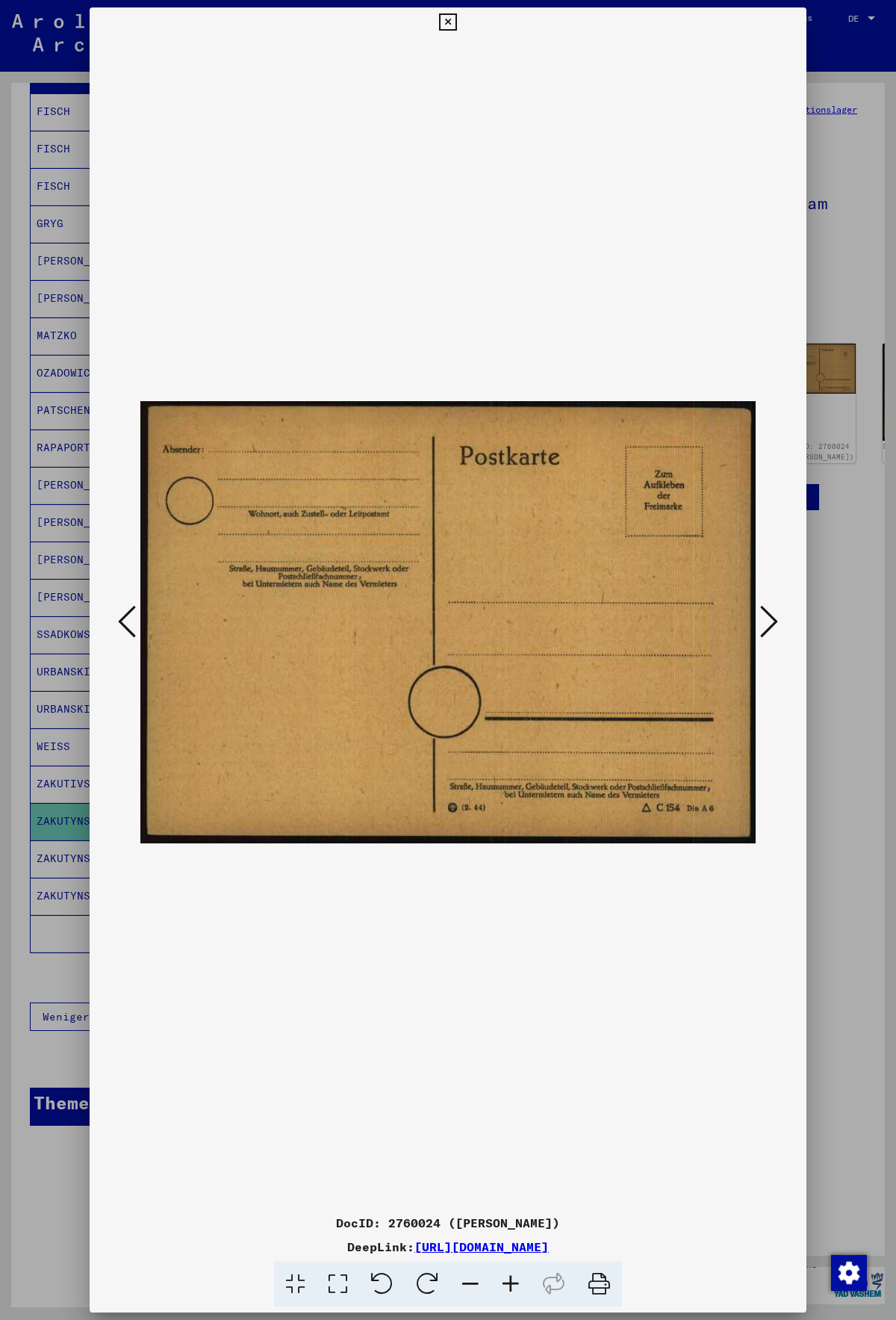
click at [767, 623] on icon at bounding box center [769, 621] width 18 height 35
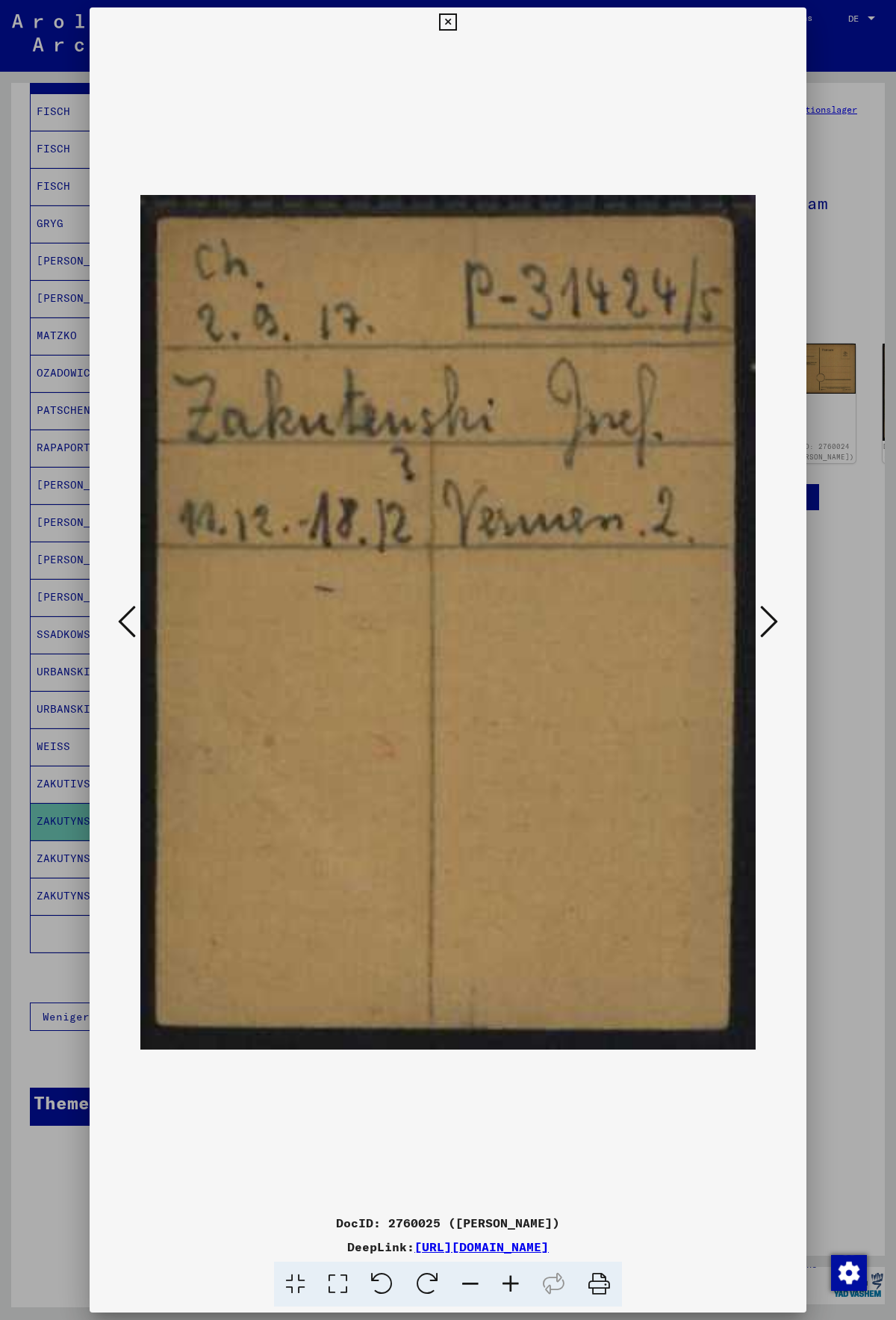
click at [767, 623] on icon at bounding box center [769, 621] width 18 height 35
